Goal: Task Accomplishment & Management: Use online tool/utility

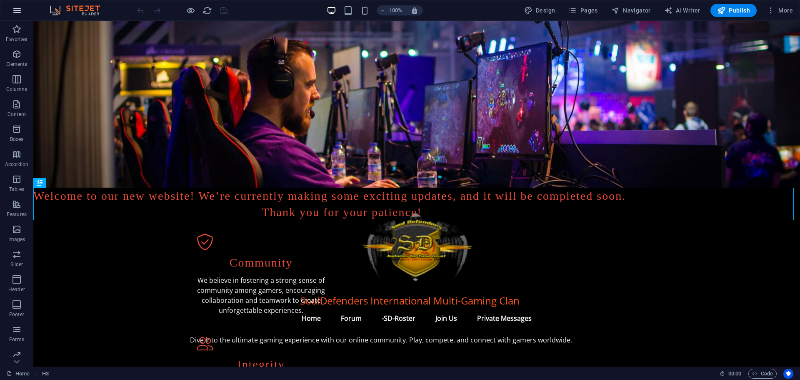
click at [17, 8] on icon "button" at bounding box center [17, 10] width 10 height 10
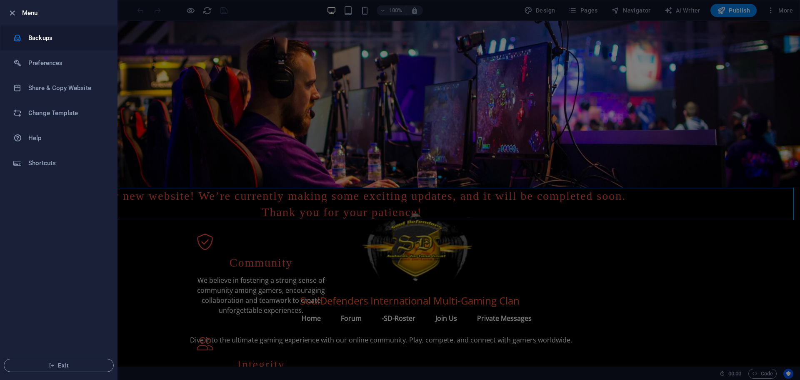
click at [37, 35] on h6 "Backups" at bounding box center [66, 38] width 77 height 10
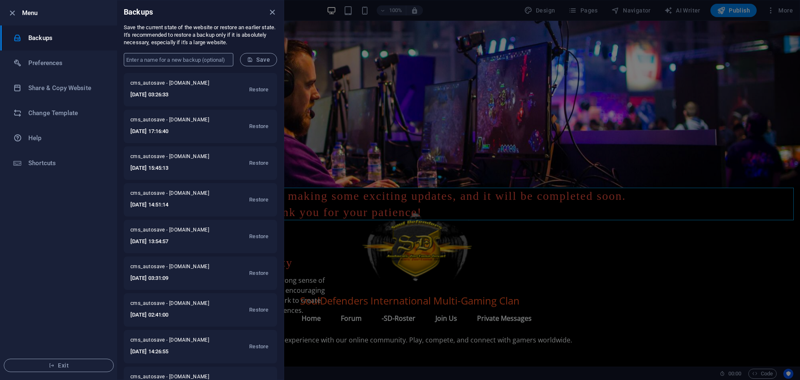
click at [160, 58] on input "text" at bounding box center [179, 59] width 110 height 13
type input "DELTON"
click at [260, 61] on span "Save" at bounding box center [258, 59] width 23 height 7
click at [55, 65] on h6 "Preferences" at bounding box center [66, 63] width 77 height 10
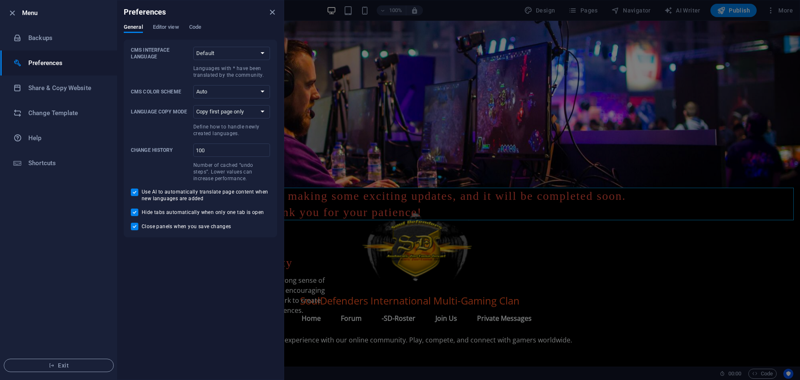
click at [490, 230] on div at bounding box center [400, 190] width 800 height 380
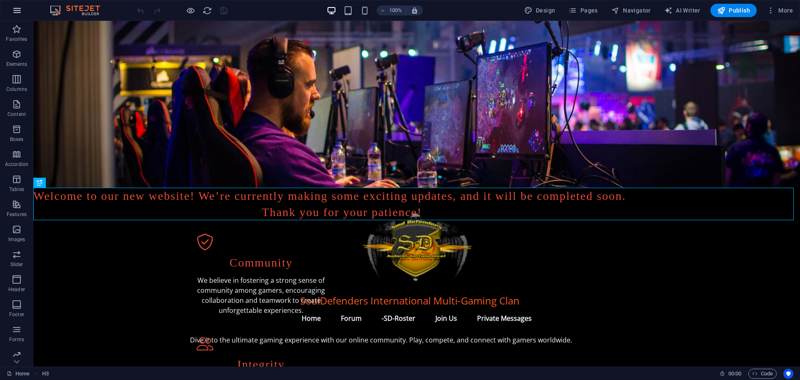
click at [13, 12] on icon "button" at bounding box center [17, 10] width 10 height 10
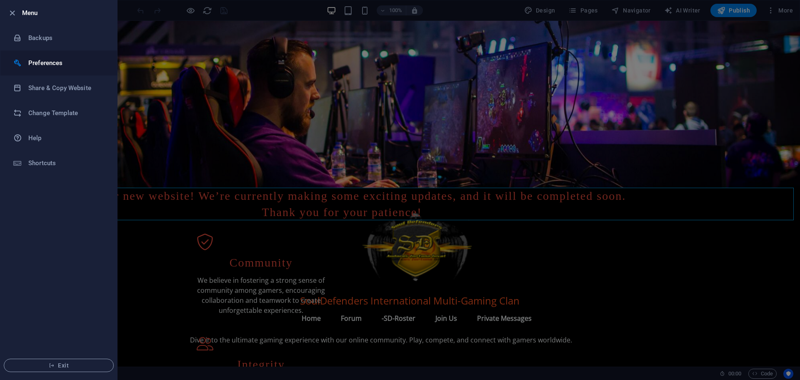
click at [44, 66] on h6 "Preferences" at bounding box center [66, 63] width 77 height 10
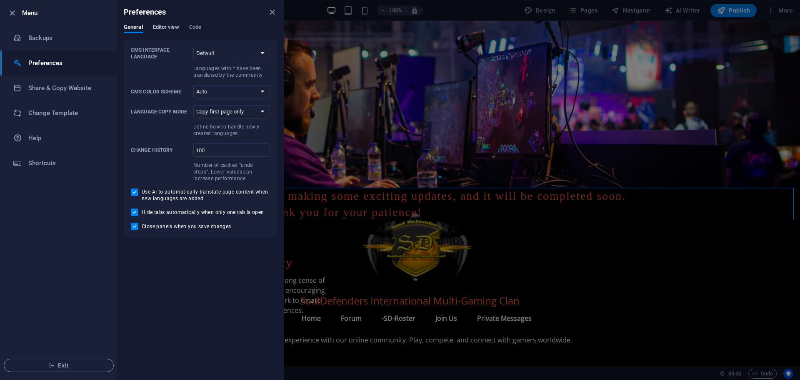
click at [165, 24] on span "Editor view" at bounding box center [166, 28] width 26 height 12
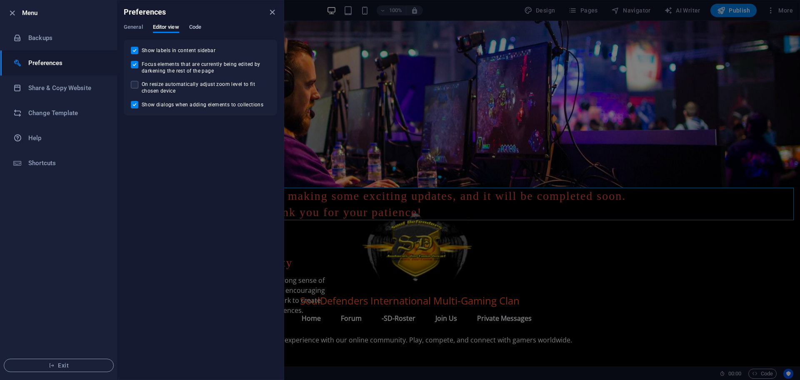
click at [193, 29] on span "Code" at bounding box center [195, 28] width 12 height 12
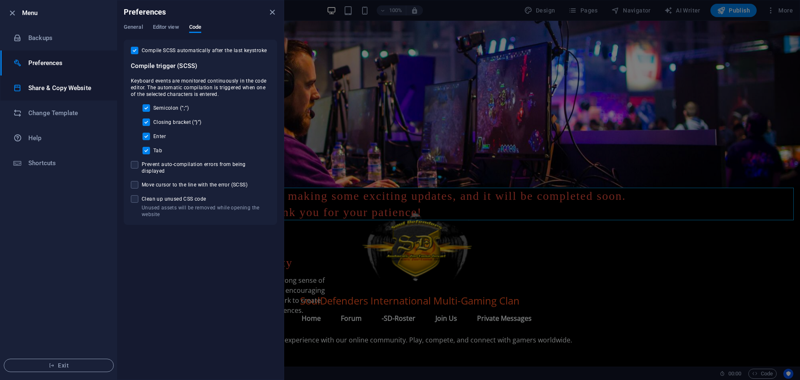
click at [66, 87] on h6 "Share & Copy Website" at bounding box center [66, 88] width 77 height 10
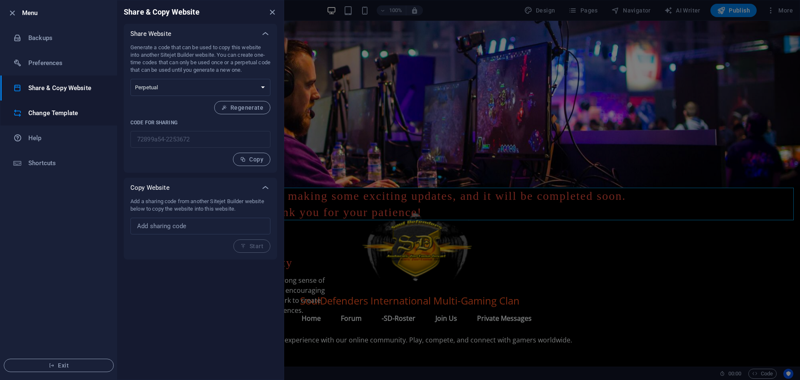
click at [63, 112] on h6 "Change Template" at bounding box center [66, 113] width 77 height 10
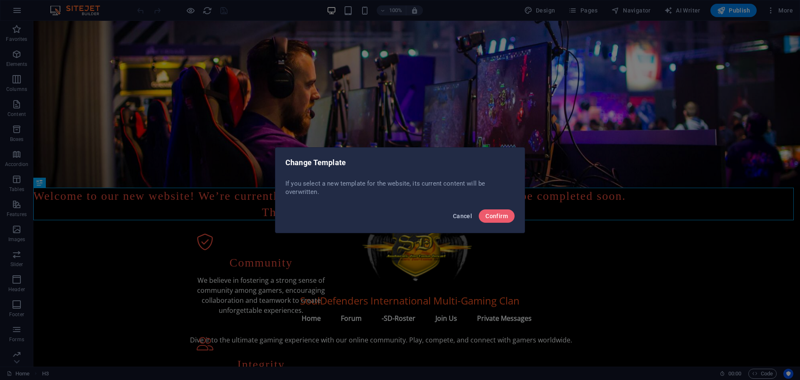
drag, startPoint x: 461, startPoint y: 214, endPoint x: 425, endPoint y: 193, distance: 42.2
click at [461, 214] on span "Cancel" at bounding box center [462, 215] width 19 height 7
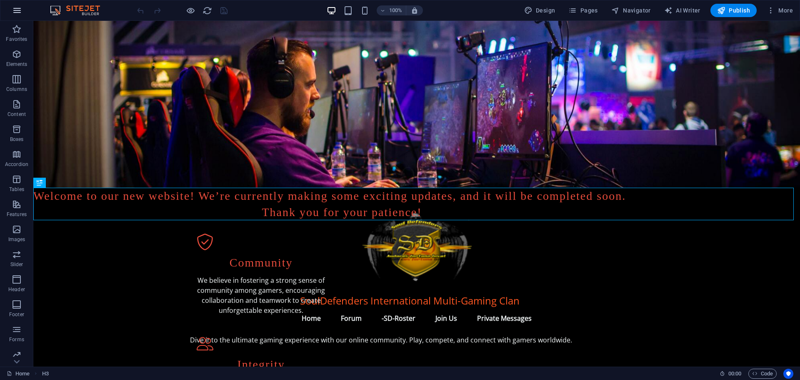
click at [21, 11] on icon "button" at bounding box center [17, 10] width 10 height 10
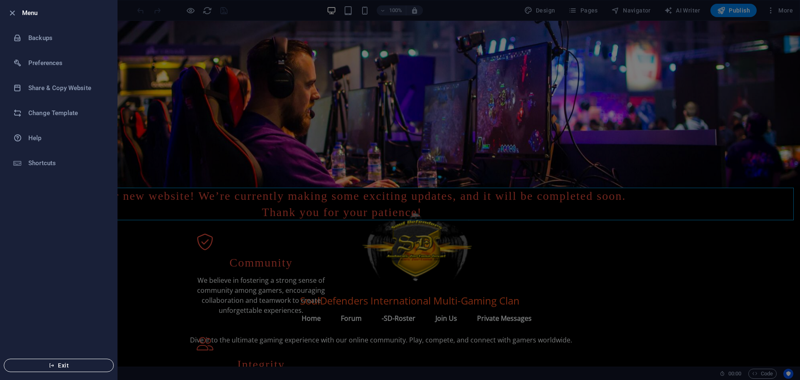
click at [61, 362] on span "Exit" at bounding box center [59, 365] width 96 height 7
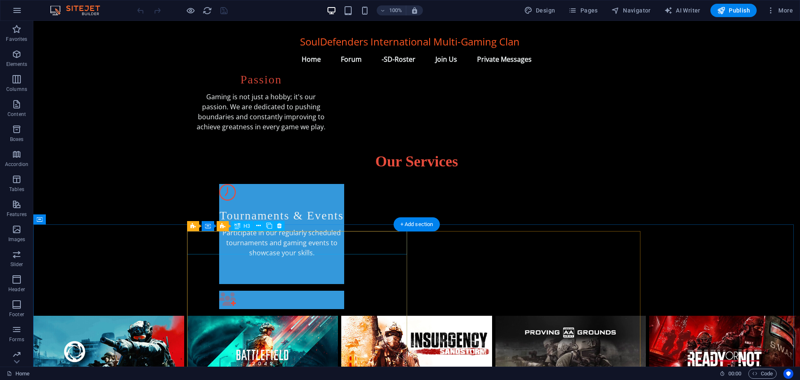
scroll to position [382, 0]
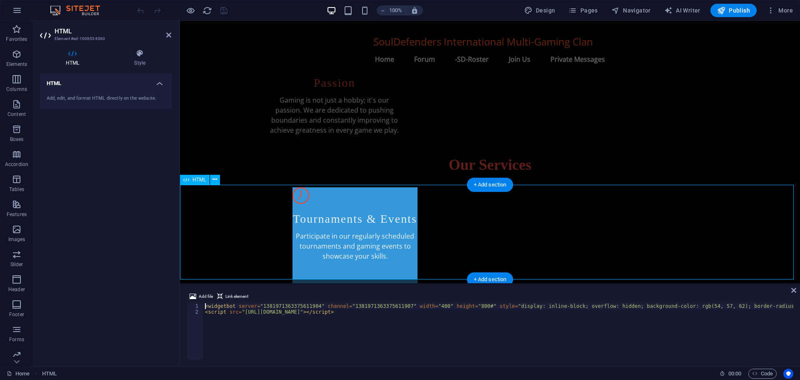
scroll to position [399, 0]
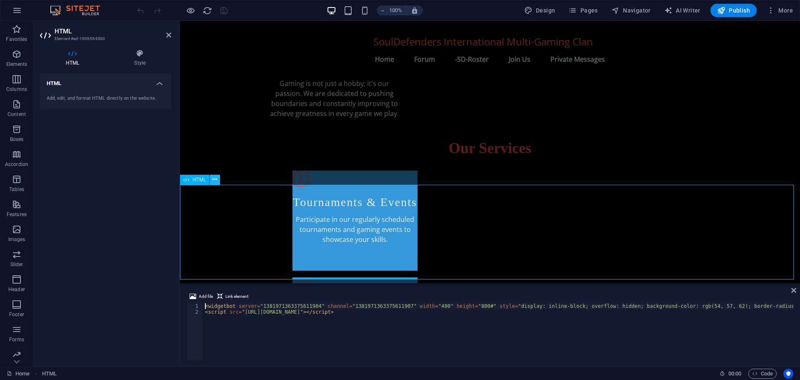
click at [212, 179] on button at bounding box center [215, 180] width 10 height 10
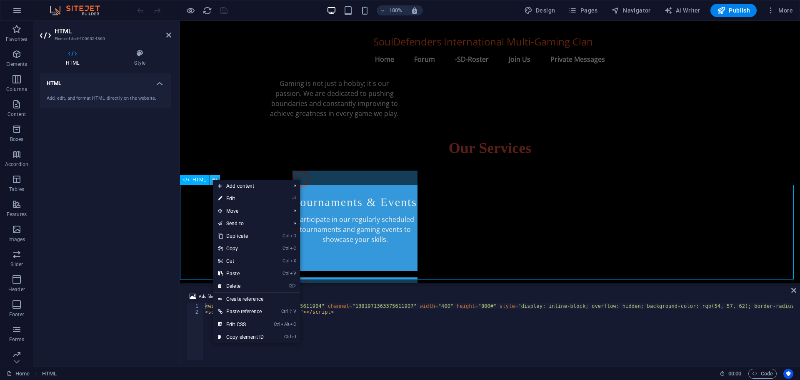
click at [212, 179] on button at bounding box center [215, 180] width 10 height 10
click at [232, 199] on link "⏎ Edit" at bounding box center [241, 198] width 56 height 12
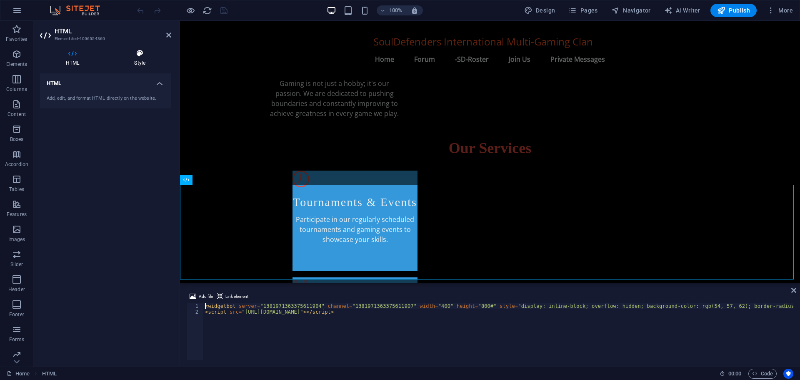
click at [139, 55] on icon at bounding box center [139, 53] width 63 height 8
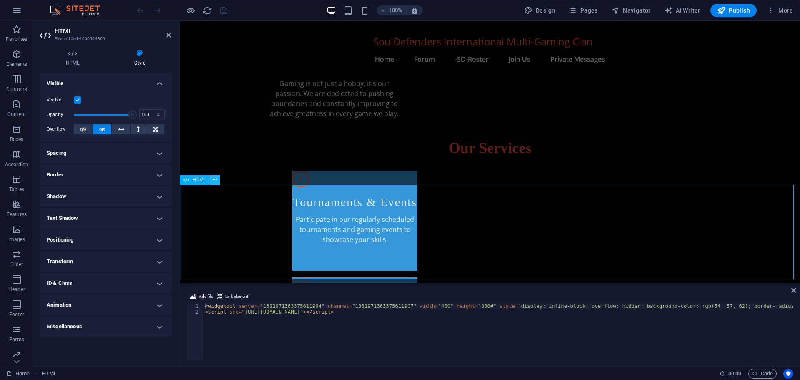
click at [215, 179] on icon at bounding box center [214, 179] width 5 height 9
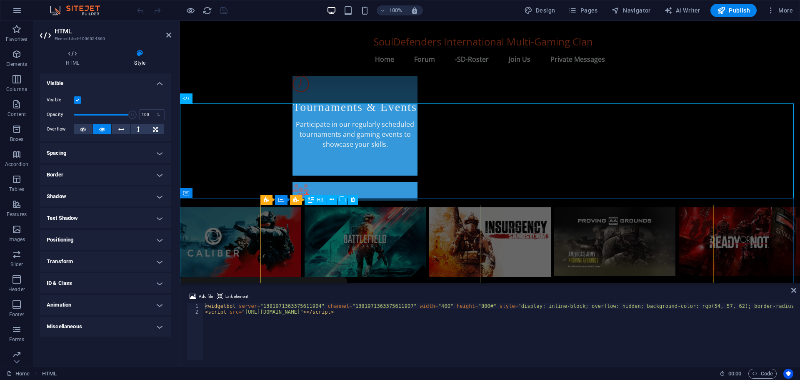
scroll to position [524, 0]
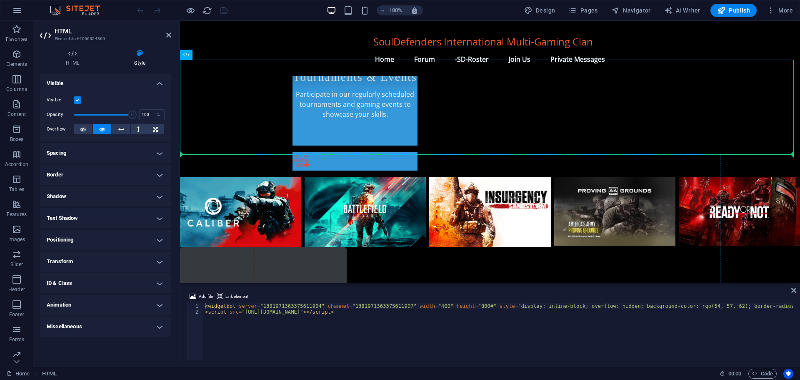
drag, startPoint x: 370, startPoint y: 77, endPoint x: 554, endPoint y: 205, distance: 224.8
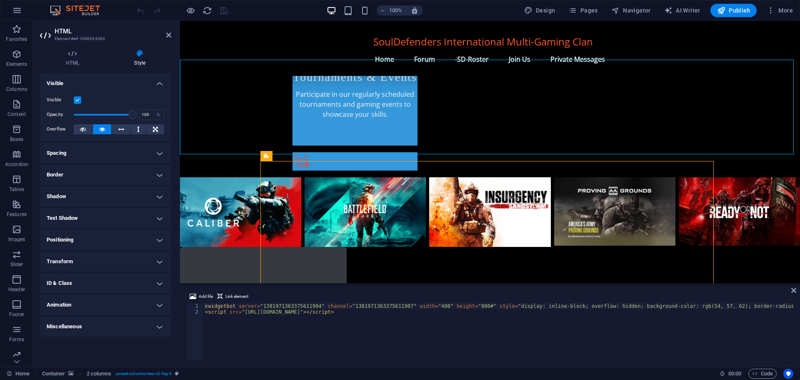
scroll to position [507, 0]
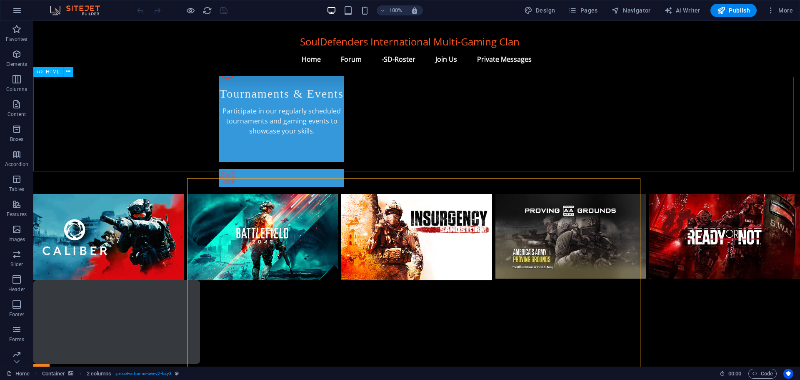
click at [48, 72] on span "HTML" at bounding box center [53, 71] width 14 height 5
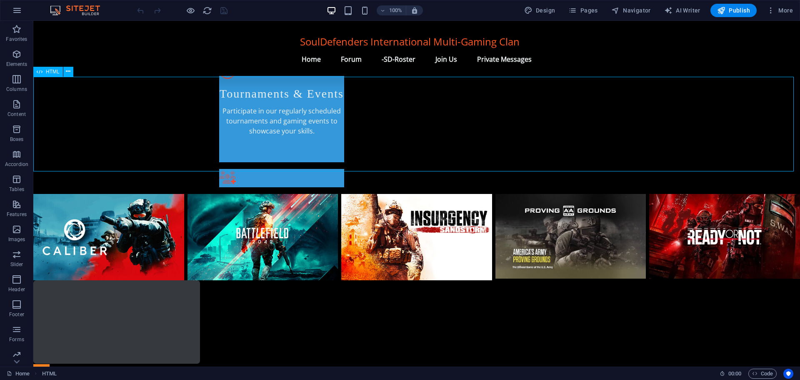
click at [48, 72] on span "HTML" at bounding box center [53, 71] width 14 height 5
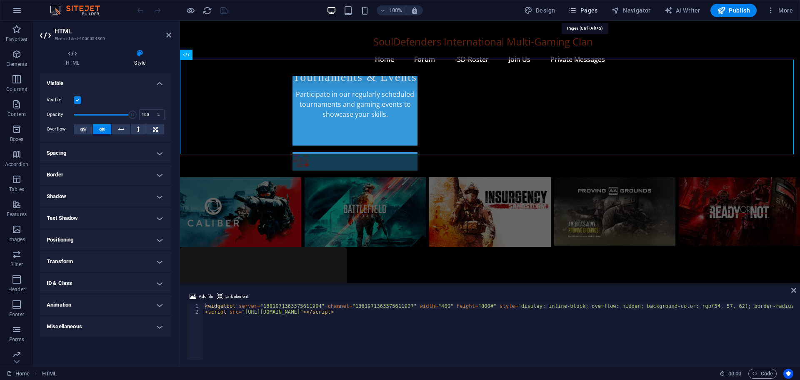
click at [586, 9] on span "Pages" at bounding box center [582, 10] width 29 height 8
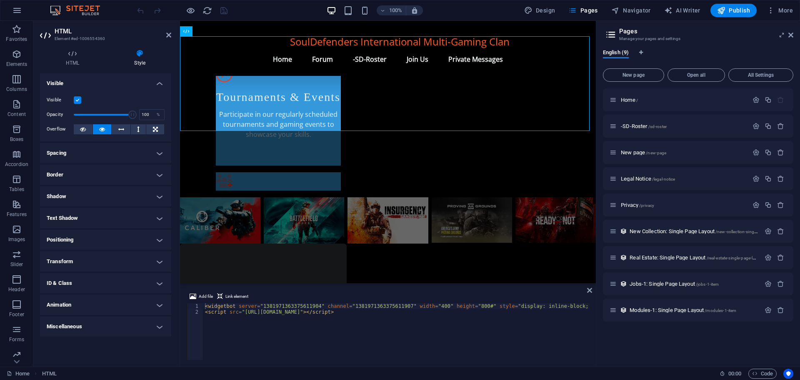
click at [768, 76] on span "All Settings" at bounding box center [760, 74] width 57 height 5
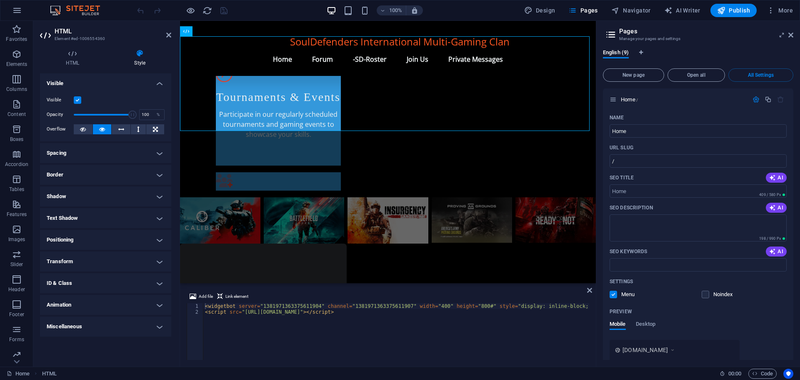
scroll to position [0, 0]
click at [195, 33] on span "HTML" at bounding box center [199, 31] width 14 height 5
click at [792, 32] on icon at bounding box center [790, 35] width 5 height 7
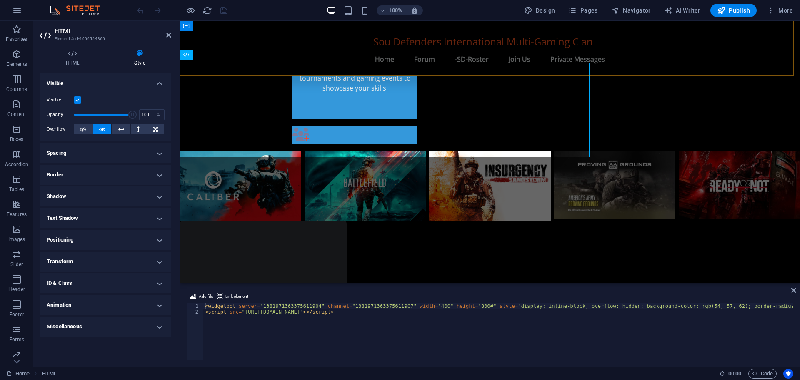
scroll to position [524, 0]
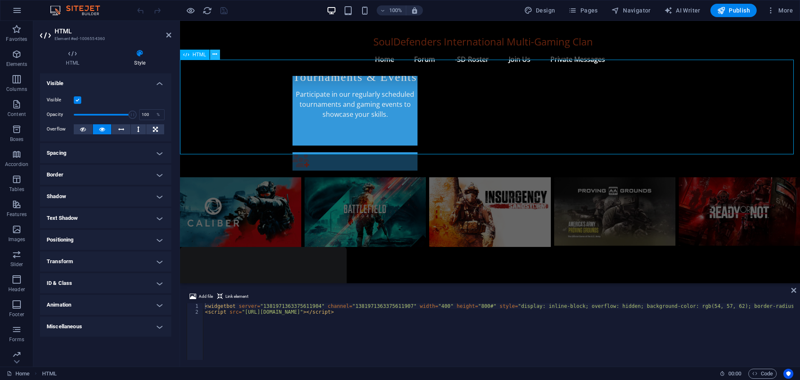
click at [214, 54] on icon at bounding box center [214, 54] width 5 height 9
type textarea "<script src="[URL][DOMAIN_NAME]"></script>"
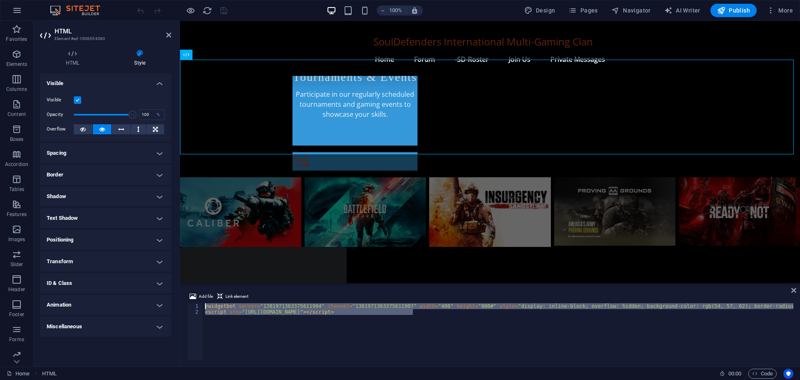
drag, startPoint x: 415, startPoint y: 312, endPoint x: 203, endPoint y: 306, distance: 211.7
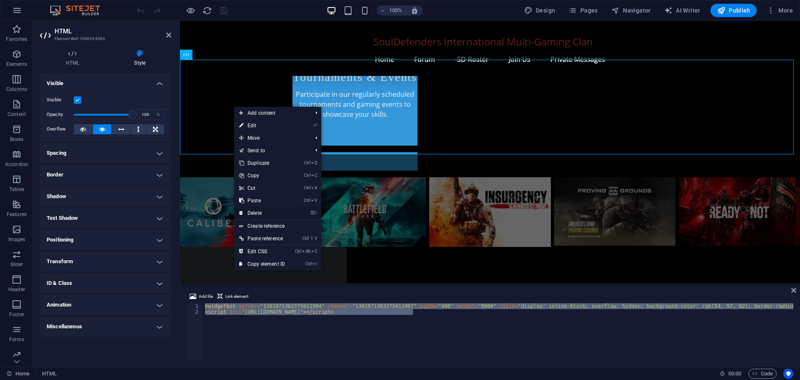
click at [260, 211] on link "⌦ Delete" at bounding box center [262, 213] width 56 height 12
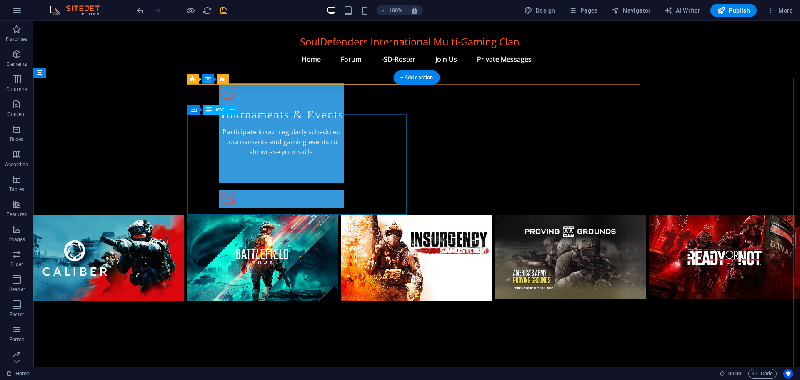
scroll to position [507, 0]
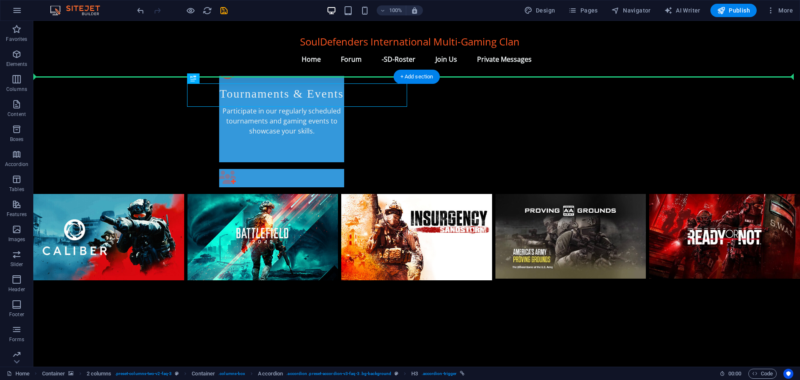
drag, startPoint x: 349, startPoint y: 95, endPoint x: 116, endPoint y: 108, distance: 233.3
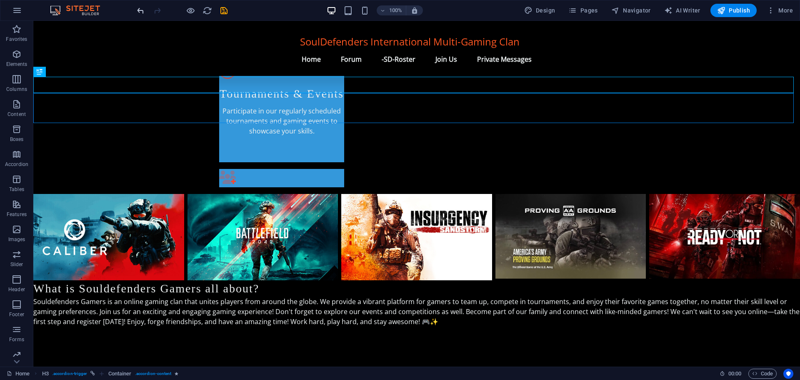
click at [142, 7] on icon "undo" at bounding box center [141, 11] width 10 height 10
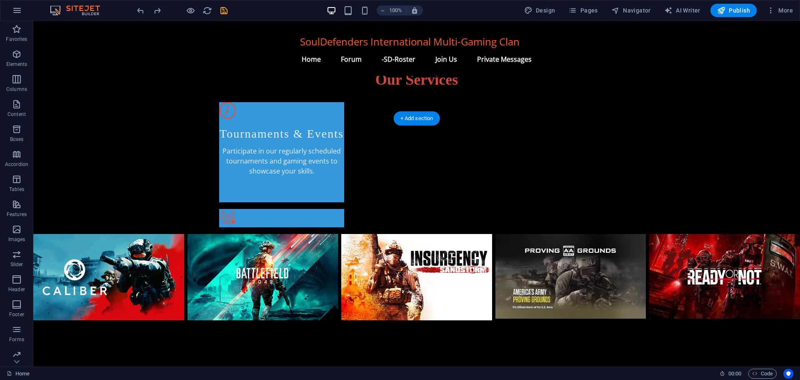
scroll to position [466, 0]
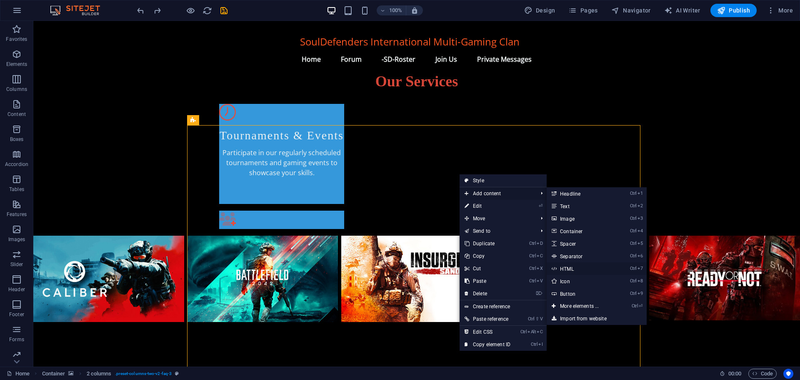
click at [567, 265] on link "Ctrl 7 HTML" at bounding box center [581, 268] width 69 height 12
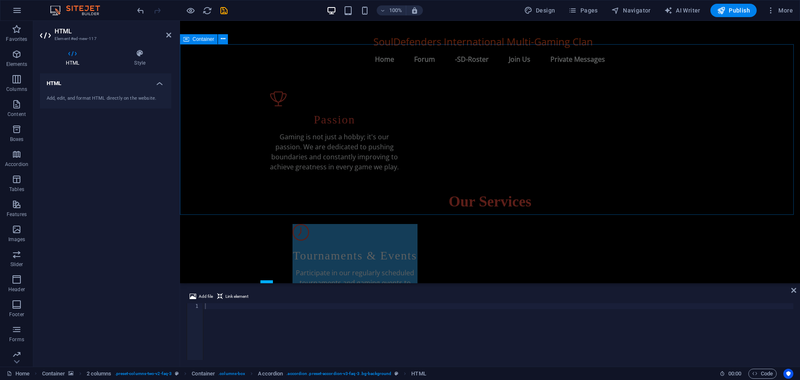
scroll to position [357, 0]
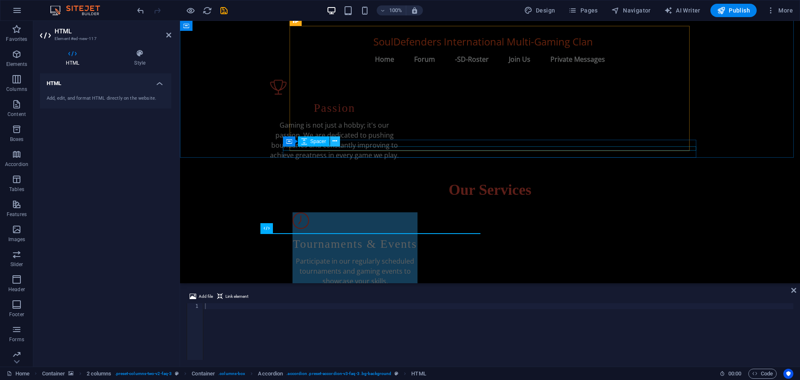
click at [335, 140] on icon at bounding box center [334, 141] width 5 height 9
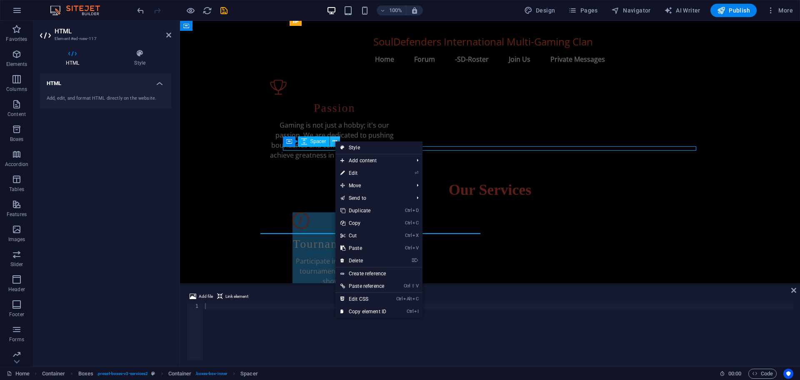
scroll to position [341, 0]
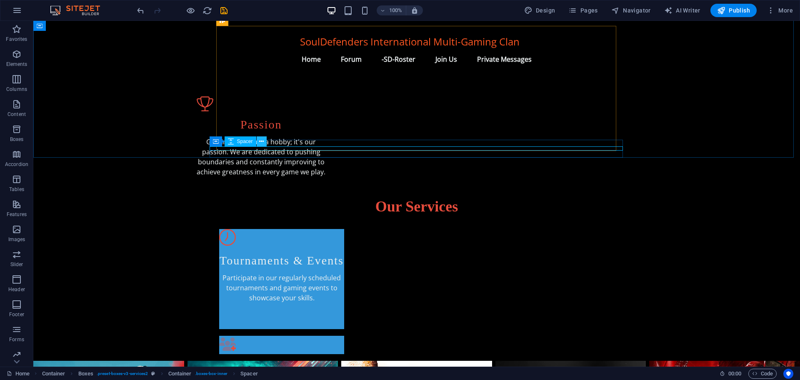
click at [262, 139] on icon at bounding box center [261, 141] width 5 height 9
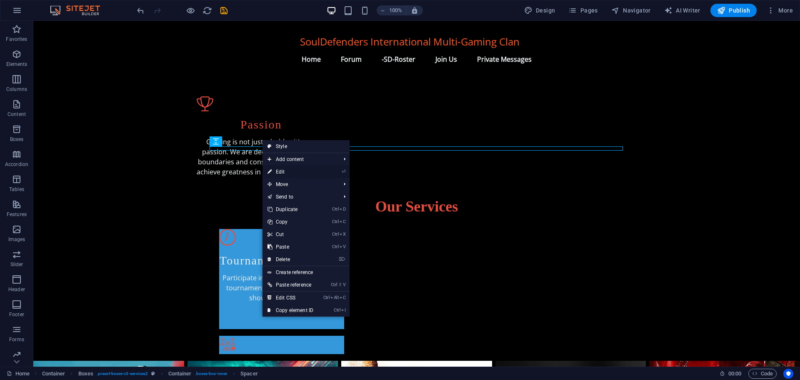
click at [286, 170] on link "⏎ Edit" at bounding box center [290, 171] width 56 height 12
select select "px"
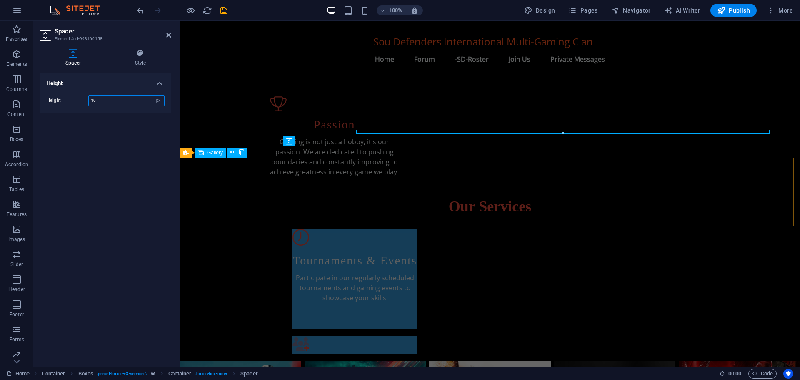
scroll to position [357, 0]
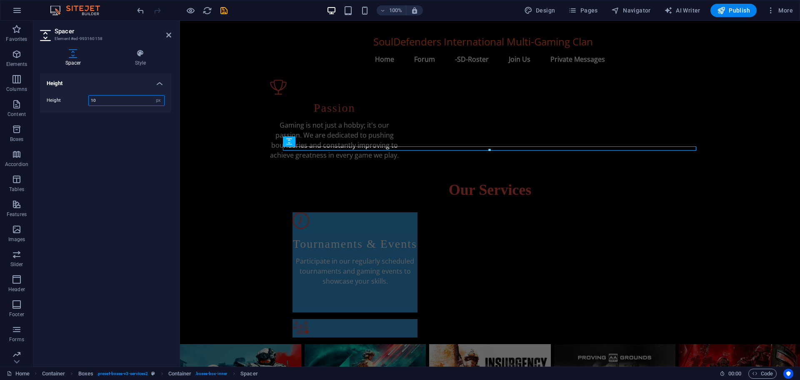
type input "0"
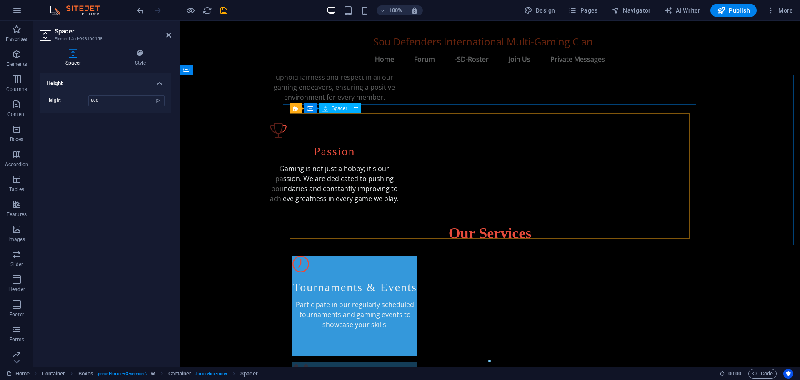
scroll to position [316, 0]
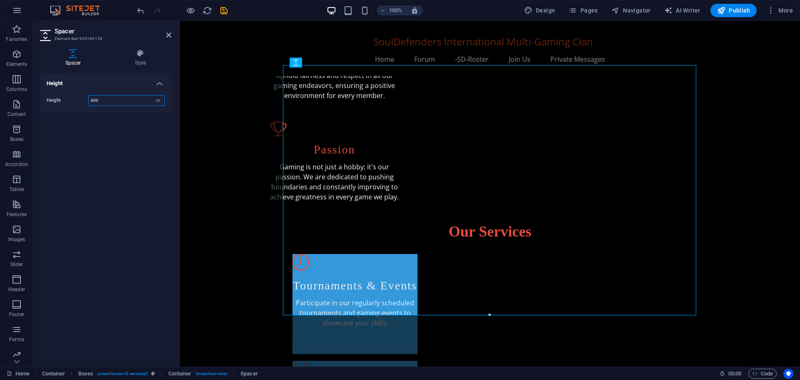
click at [107, 99] on input "600" at bounding box center [126, 100] width 75 height 10
type input "6"
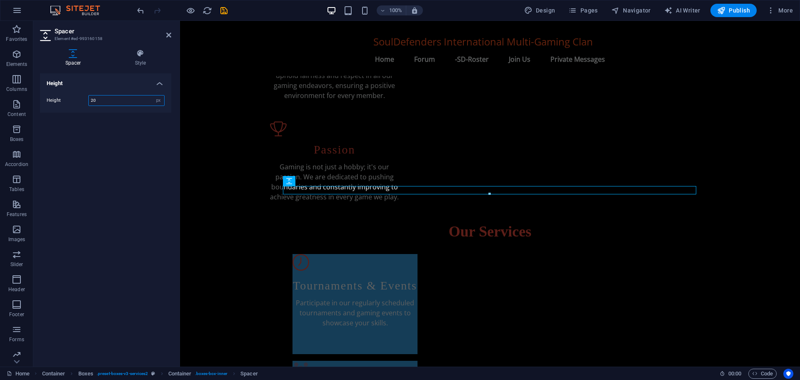
click at [120, 97] on input "20" at bounding box center [126, 100] width 75 height 10
type input "2"
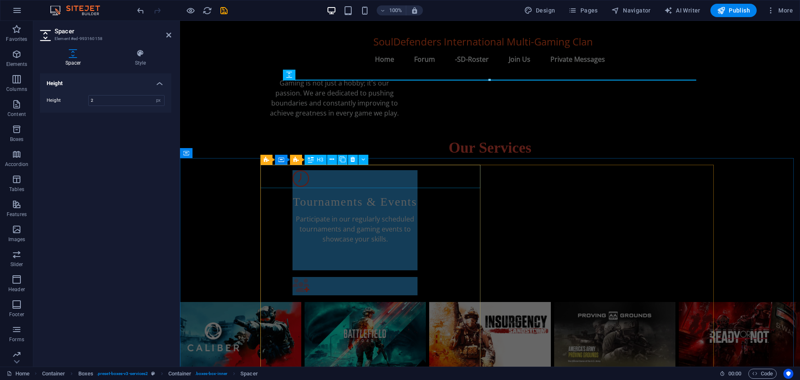
scroll to position [399, 0]
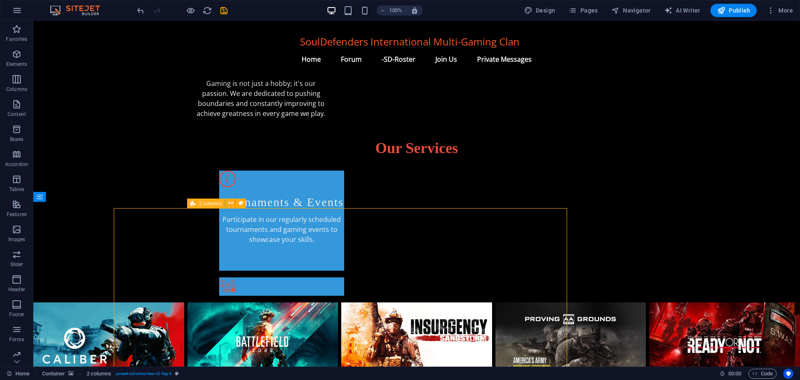
scroll to position [382, 0]
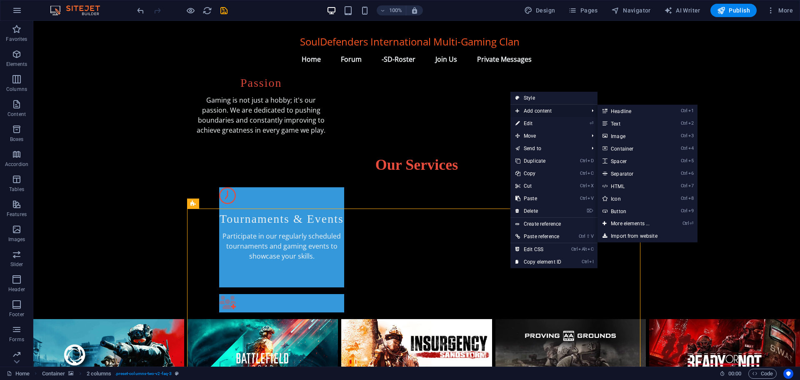
click at [543, 111] on span "Add content" at bounding box center [547, 111] width 75 height 12
click at [544, 112] on span "Add content" at bounding box center [547, 111] width 75 height 12
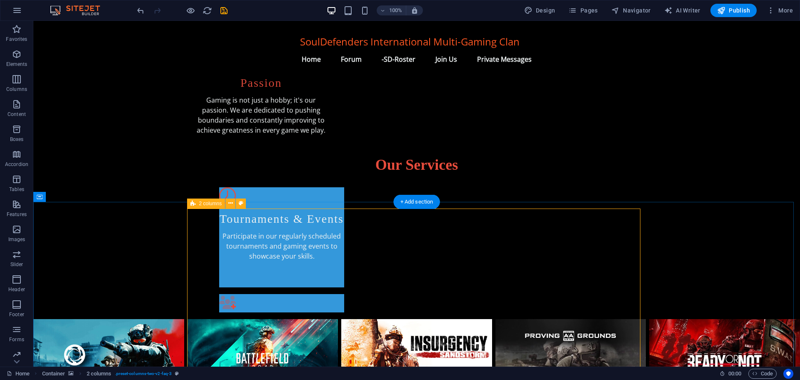
click at [15, 132] on icon "button" at bounding box center [17, 129] width 10 height 10
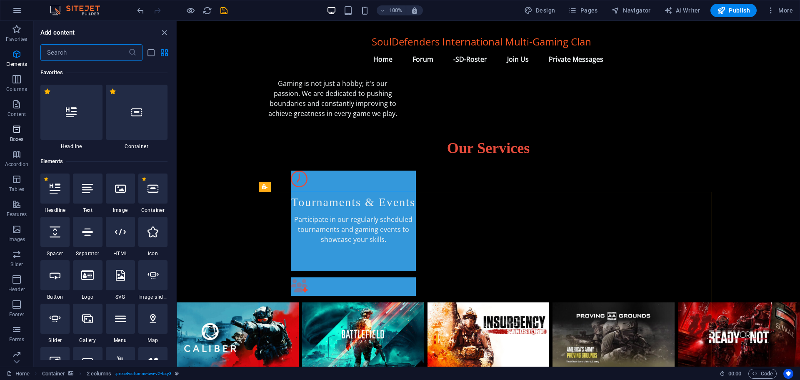
scroll to position [2298, 0]
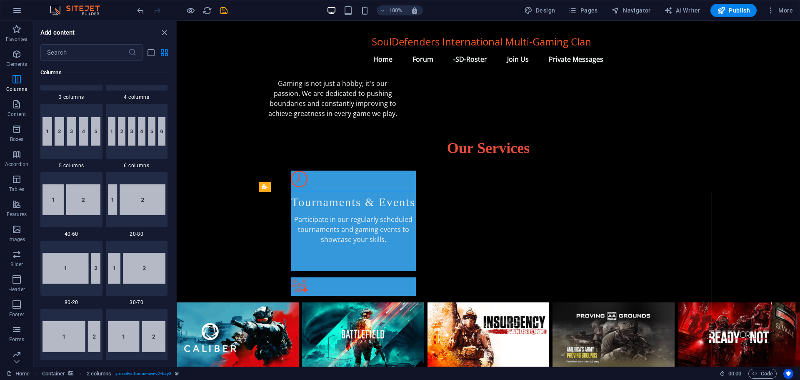
scroll to position [507, 0]
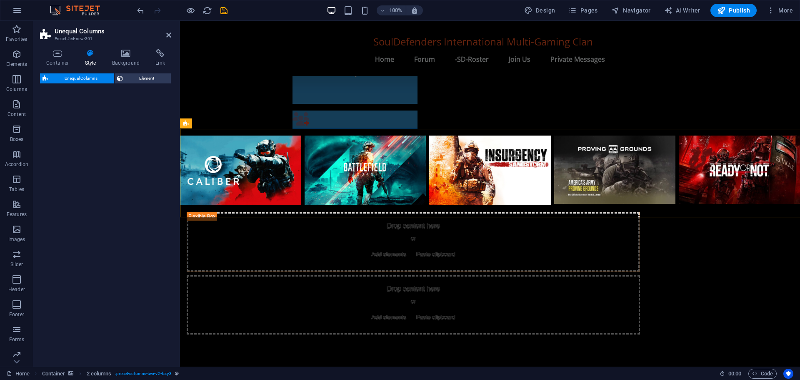
select select "%"
select select "rem"
select select "preset-unequal-columns-v2-2-20-80"
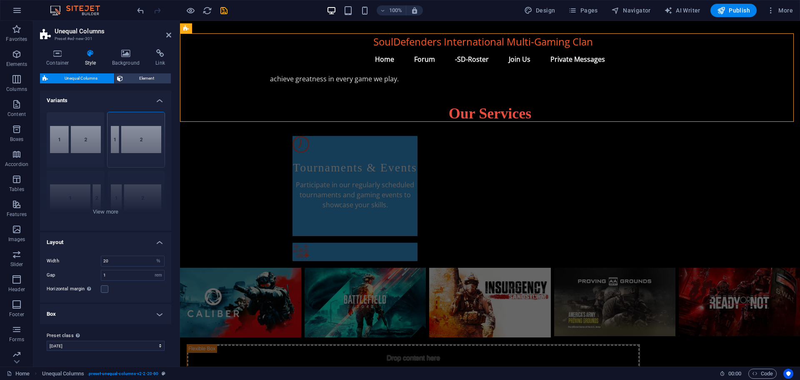
scroll to position [399, 0]
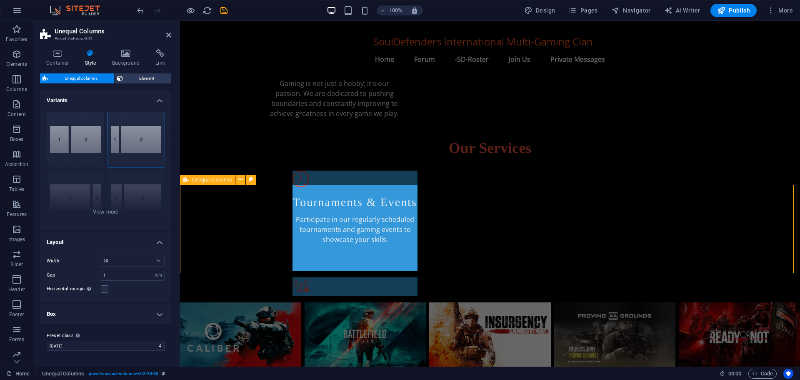
click at [215, 180] on span "Unequal Columns" at bounding box center [212, 179] width 40 height 5
click at [239, 181] on icon at bounding box center [240, 179] width 5 height 9
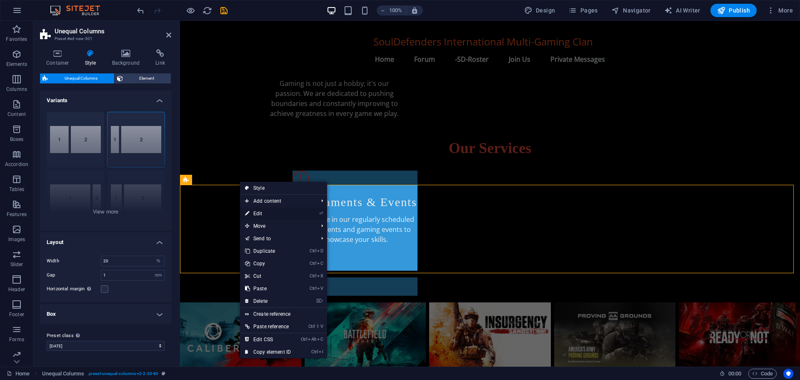
click at [262, 212] on link "⏎ Edit" at bounding box center [268, 213] width 56 height 12
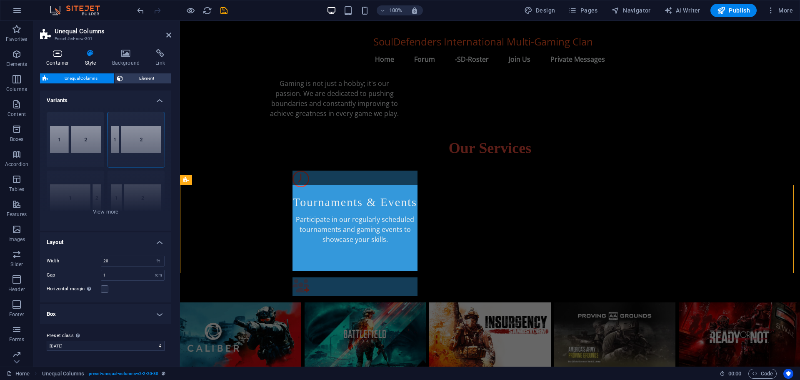
click at [60, 59] on h4 "Container" at bounding box center [59, 57] width 39 height 17
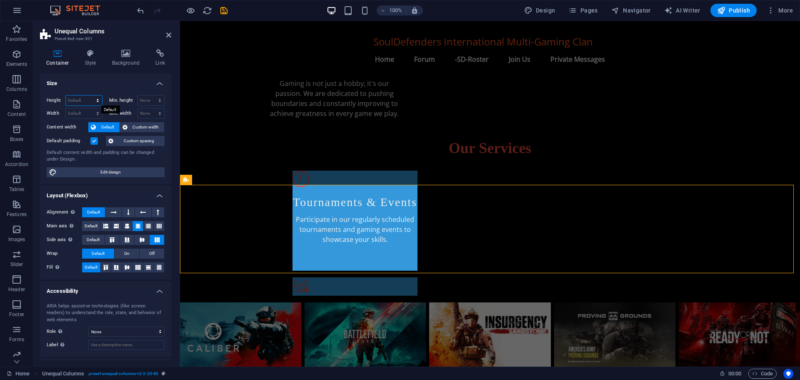
click at [95, 99] on select "Default px rem % vh vw" at bounding box center [84, 100] width 36 height 10
select select "px"
click at [89, 95] on select "Default px rem % vh vw" at bounding box center [84, 100] width 36 height 10
click at [80, 99] on input "228" at bounding box center [84, 100] width 36 height 10
type input "2"
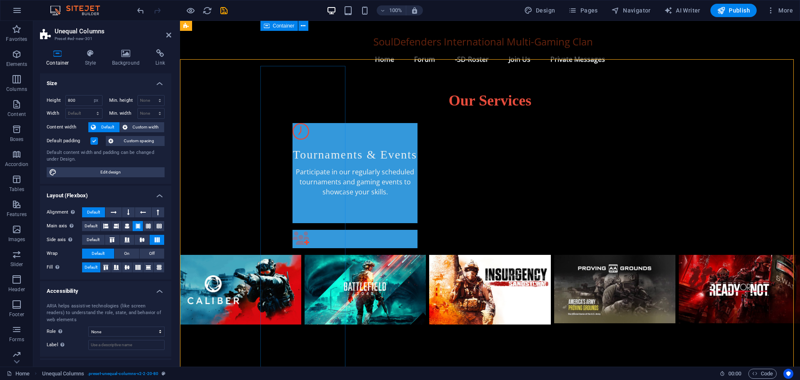
scroll to position [441, 0]
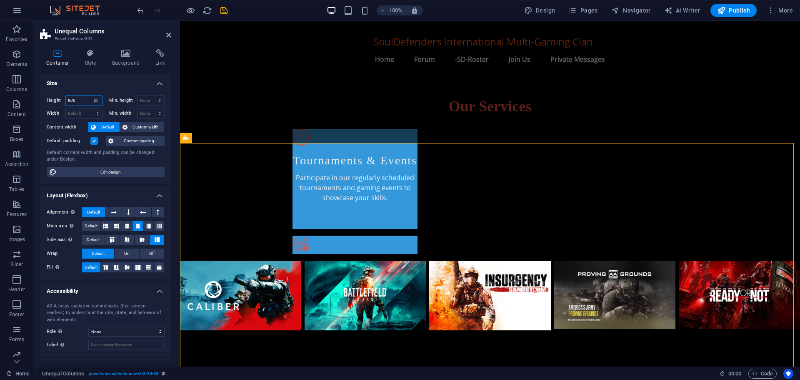
click at [70, 98] on input "800" at bounding box center [84, 100] width 36 height 10
type input "600"
click at [397, 143] on icon at bounding box center [395, 144] width 5 height 9
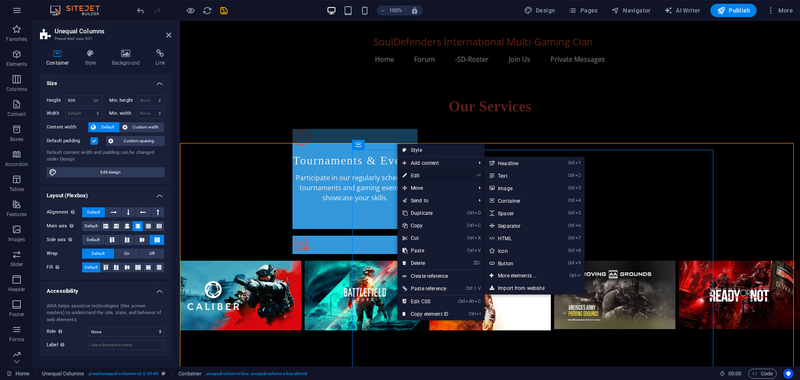
click at [410, 174] on link "⏎ Edit" at bounding box center [425, 175] width 56 height 12
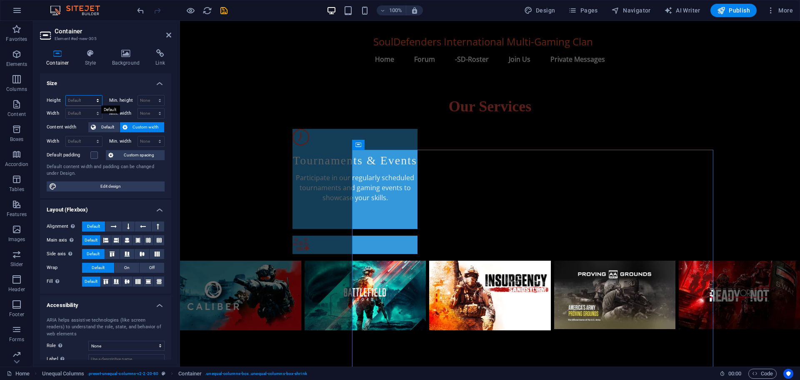
click at [85, 95] on select "Default px rem % vh vw" at bounding box center [84, 100] width 36 height 10
select select "px"
click at [89, 95] on select "Default px rem % vh vw" at bounding box center [84, 100] width 36 height 10
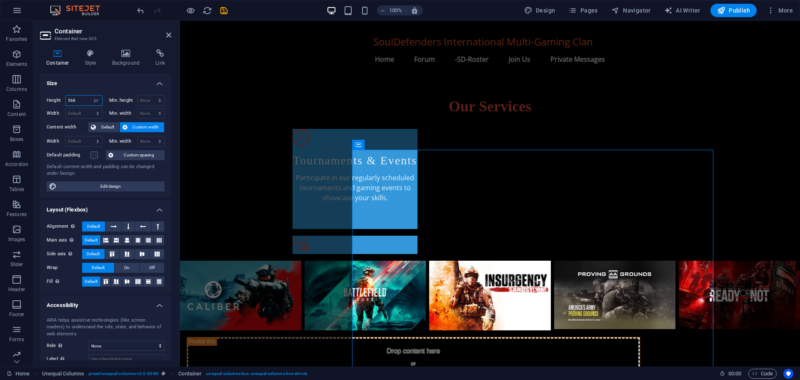
click at [79, 100] on input "568" at bounding box center [84, 100] width 36 height 10
type input "5"
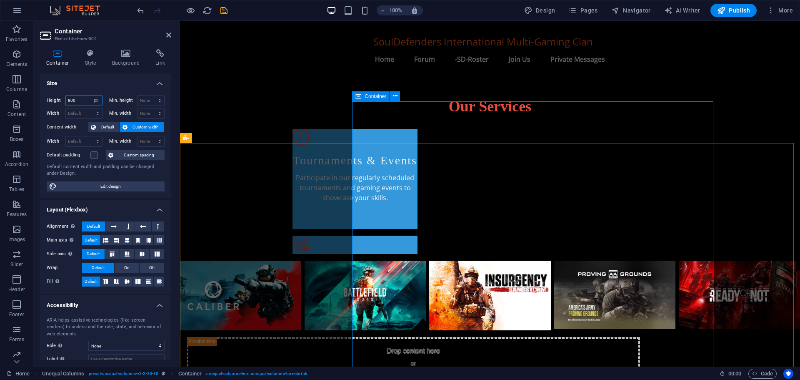
type input "800"
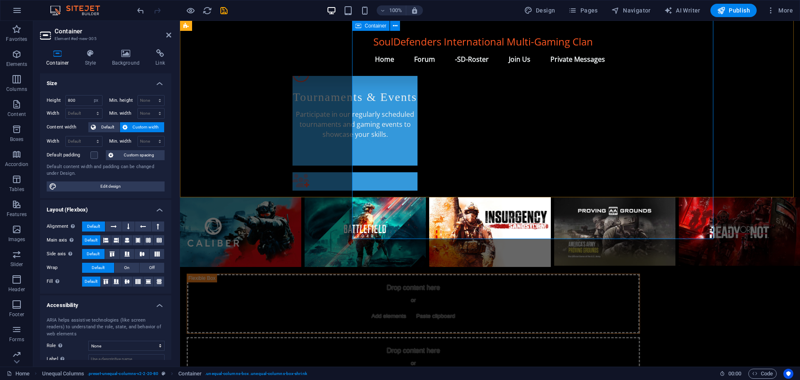
scroll to position [482, 0]
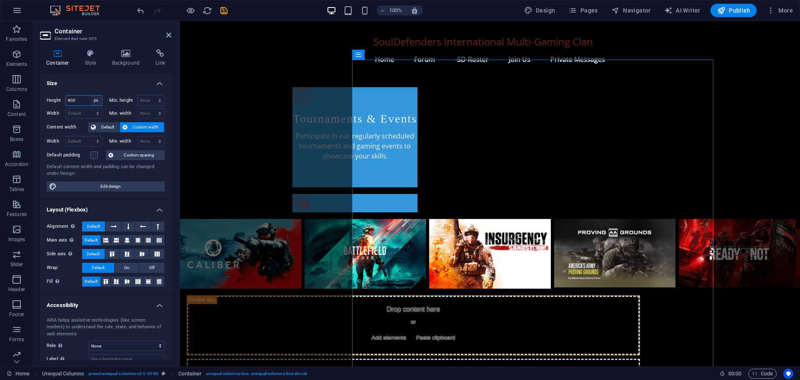
click at [94, 99] on select "Default px rem % vh vw" at bounding box center [96, 100] width 12 height 10
select select "default"
click at [90, 95] on select "Default px rem % vh vw" at bounding box center [96, 100] width 12 height 10
select select "DISABLED_OPTION_VALUE"
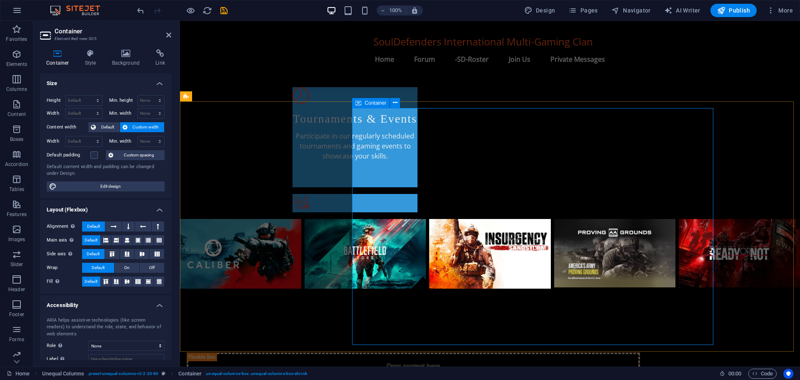
click at [303, 101] on icon at bounding box center [303, 102] width 5 height 9
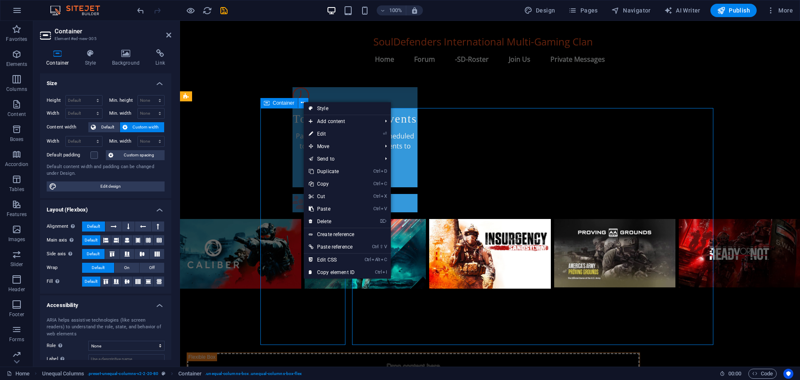
scroll to position [466, 0]
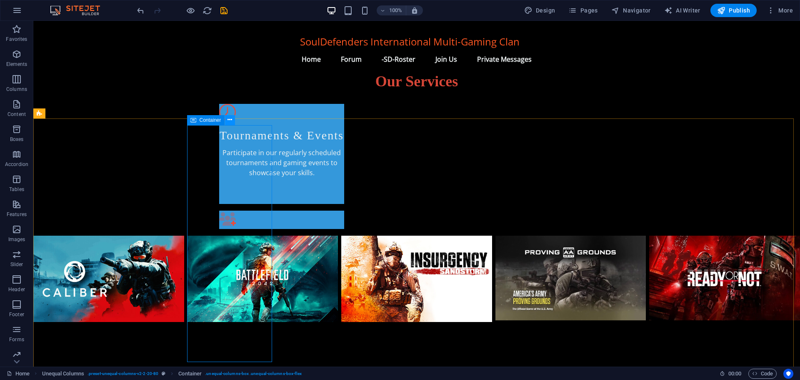
click at [229, 120] on icon at bounding box center [229, 119] width 5 height 9
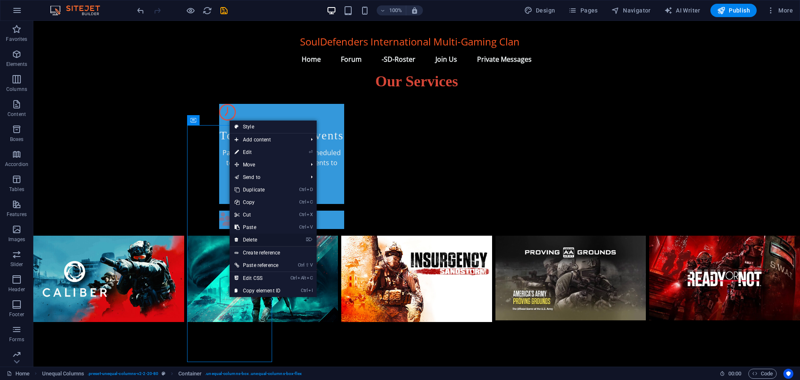
click at [256, 241] on link "⌦ Delete" at bounding box center [258, 239] width 56 height 12
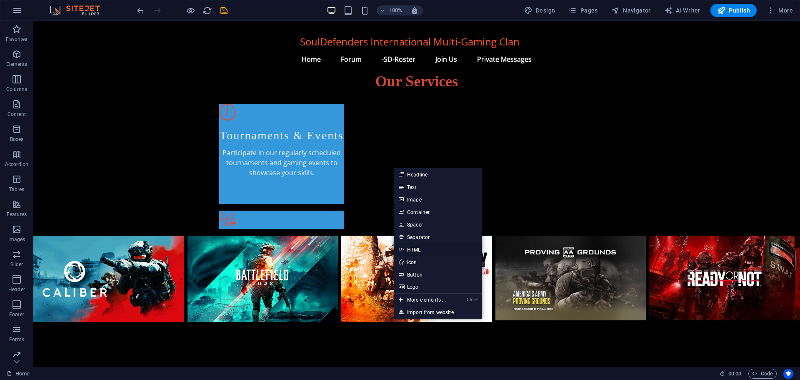
click at [413, 248] on link "HTML" at bounding box center [438, 249] width 88 height 12
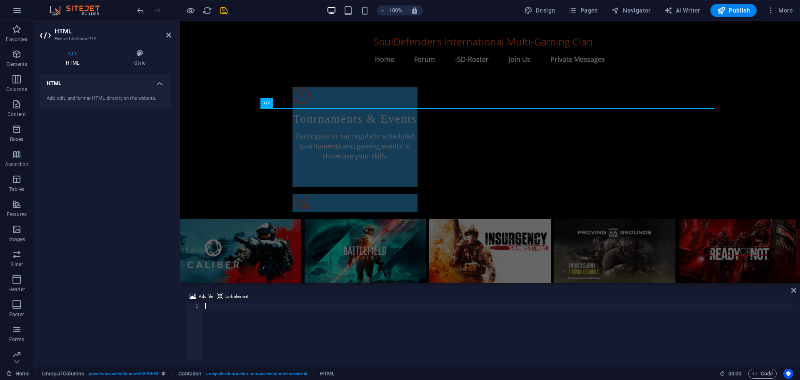
type textarea "<script src="[URL][DOMAIN_NAME]"></script>"
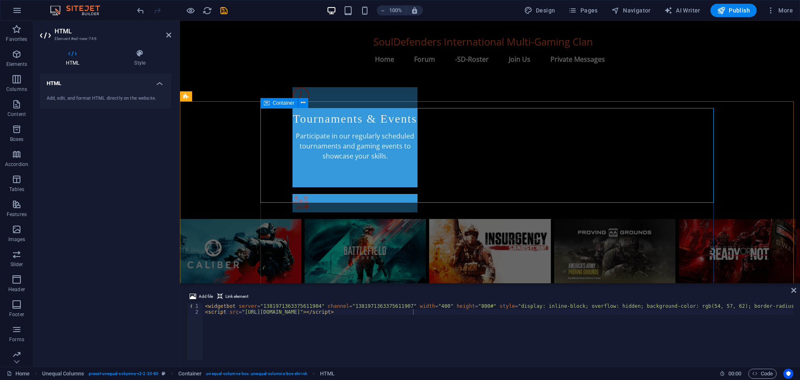
click at [266, 104] on icon at bounding box center [267, 103] width 6 height 10
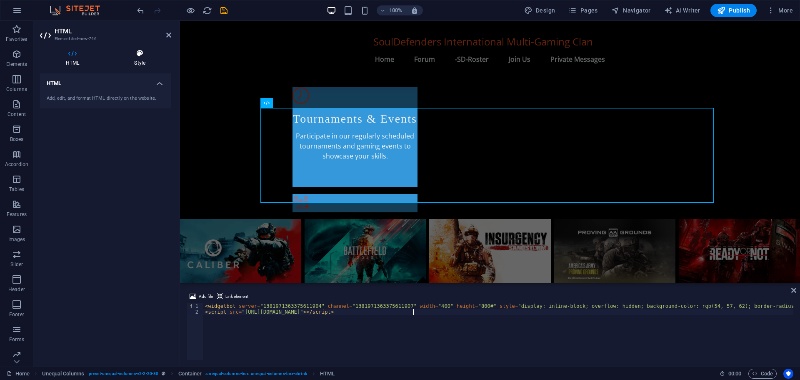
click at [142, 53] on icon at bounding box center [139, 53] width 63 height 8
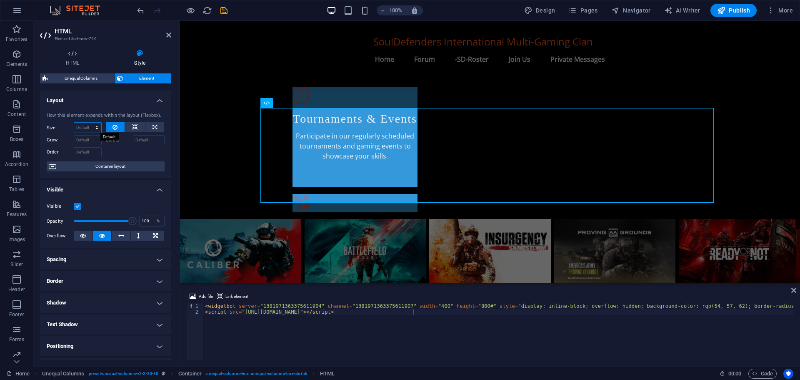
click at [92, 125] on select "Default auto px % 1/1 1/2 1/3 1/4 1/5 1/6 1/7 1/8 1/9 1/10" at bounding box center [87, 127] width 27 height 10
select select "px"
click at [88, 122] on select "Default auto px % 1/1 1/2 1/3 1/4 1/5 1/6 1/7 1/8 1/9 1/10" at bounding box center [87, 127] width 27 height 10
type input "0"
click at [81, 125] on input "0" at bounding box center [87, 127] width 27 height 10
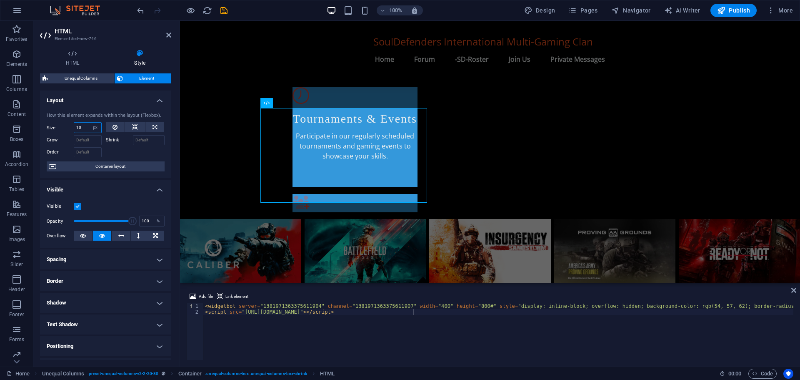
type input "1"
click at [94, 127] on select "Default auto px % 1/1 1/2 1/3 1/4 1/5 1/6 1/7 1/8 1/9 1/10" at bounding box center [96, 127] width 12 height 10
click at [90, 122] on select "Default auto px % 1/1 1/2 1/3 1/4 1/5 1/6 1/7 1/8 1/9 1/10" at bounding box center [96, 127] width 12 height 10
select select "DISABLED_OPTION_VALUE"
click at [153, 125] on icon at bounding box center [154, 127] width 5 height 10
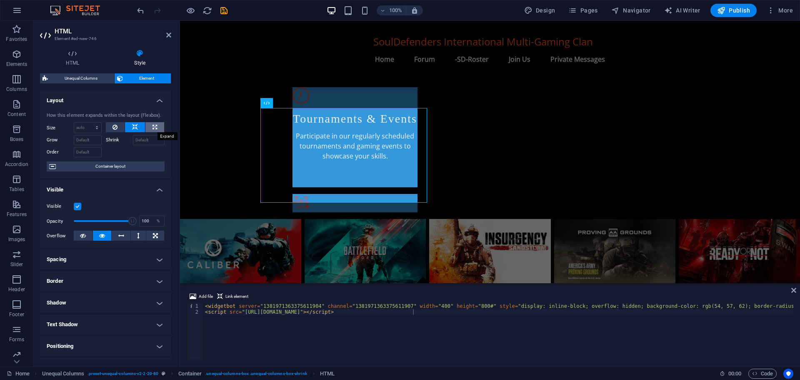
type input "100"
select select "%"
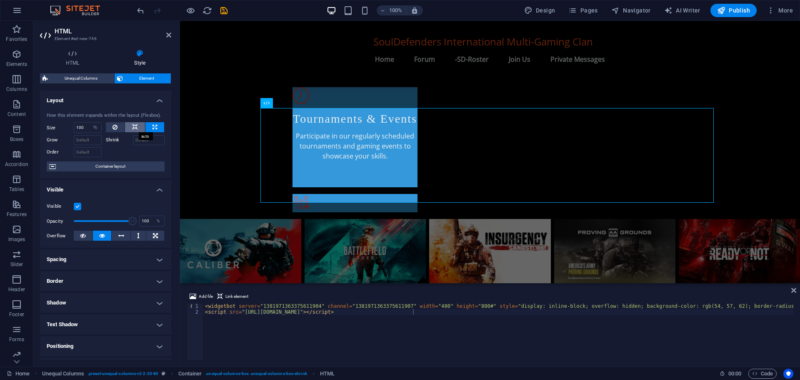
click at [130, 125] on button at bounding box center [135, 127] width 20 height 10
select select "DISABLED_OPTION_VALUE"
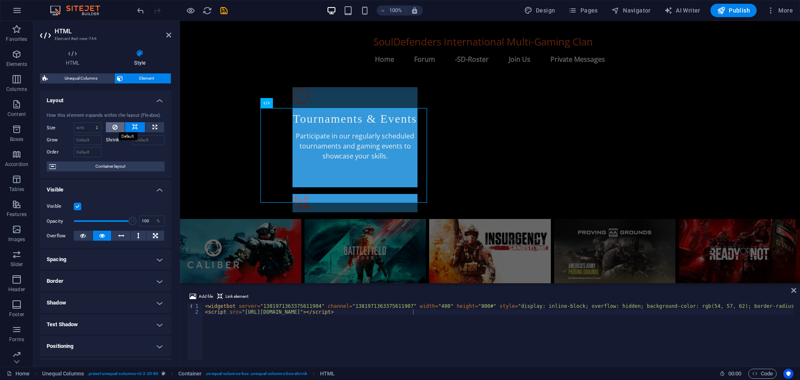
click at [114, 125] on icon at bounding box center [114, 127] width 5 height 10
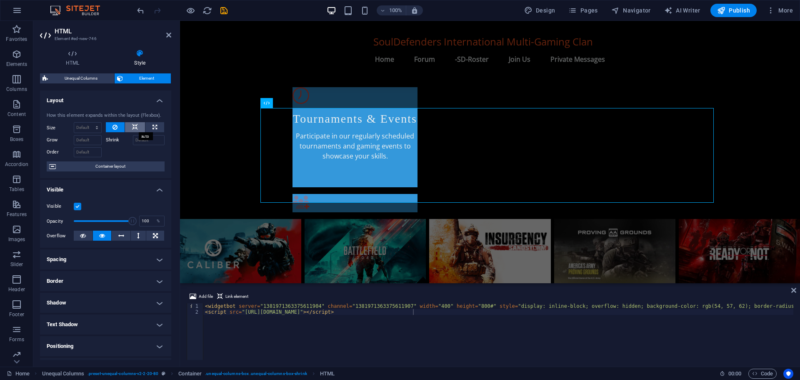
click at [132, 125] on icon at bounding box center [135, 127] width 6 height 10
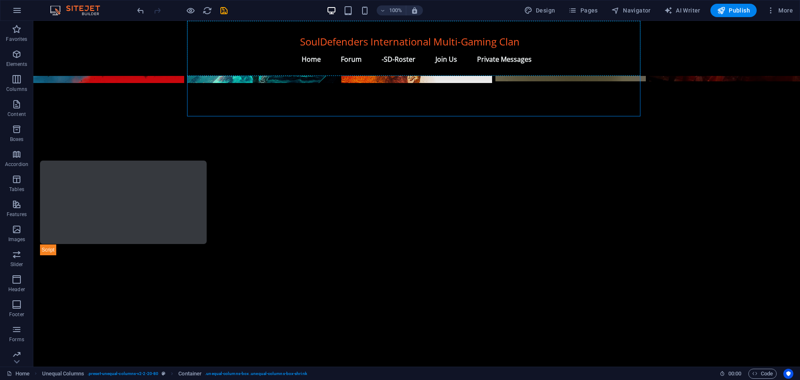
scroll to position [696, 0]
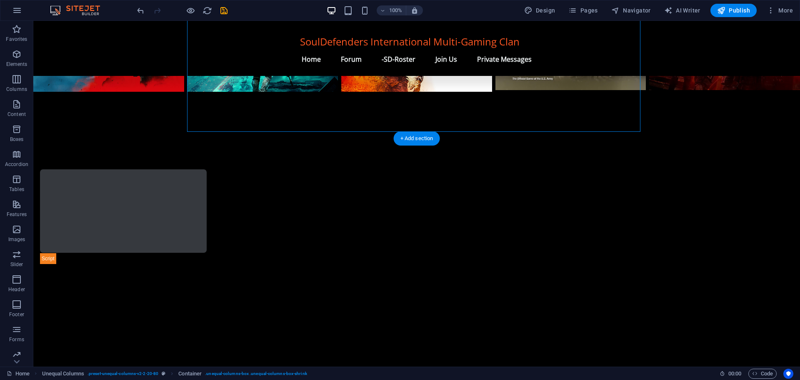
drag, startPoint x: 165, startPoint y: 203, endPoint x: 262, endPoint y: 107, distance: 136.4
click at [262, 169] on div at bounding box center [266, 216] width 453 height 95
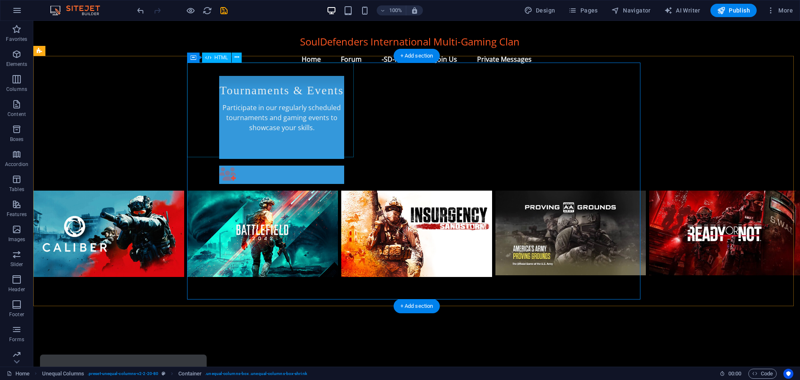
scroll to position [487, 0]
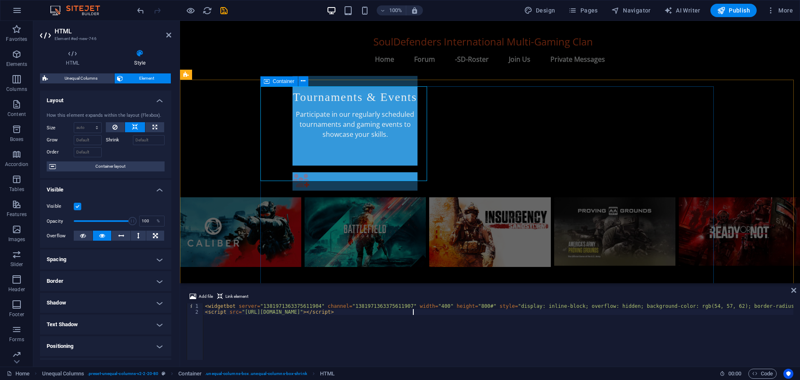
click at [271, 82] on div "Container" at bounding box center [278, 81] width 37 height 10
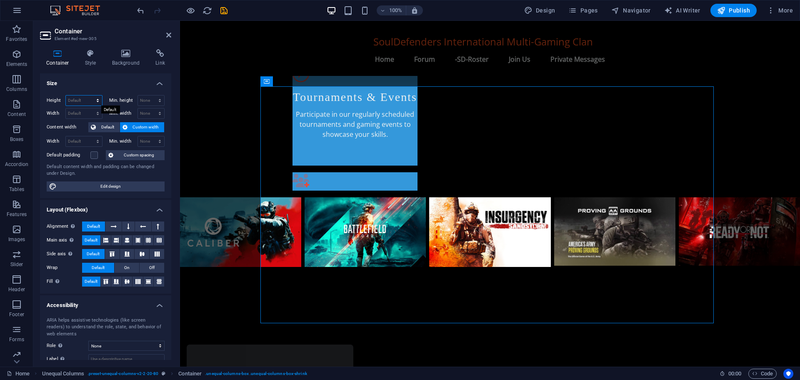
click at [82, 100] on select "Default px rem % vh vw" at bounding box center [84, 100] width 36 height 10
select select "px"
click at [89, 95] on select "Default px rem % vh vw" at bounding box center [84, 100] width 36 height 10
type input "568"
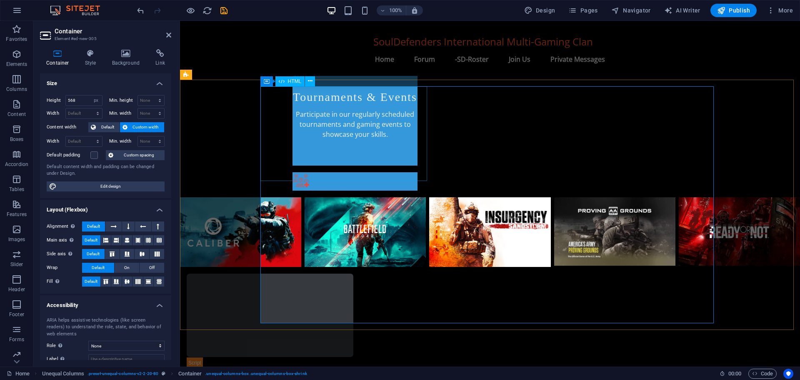
click at [317, 273] on div at bounding box center [413, 320] width 453 height 95
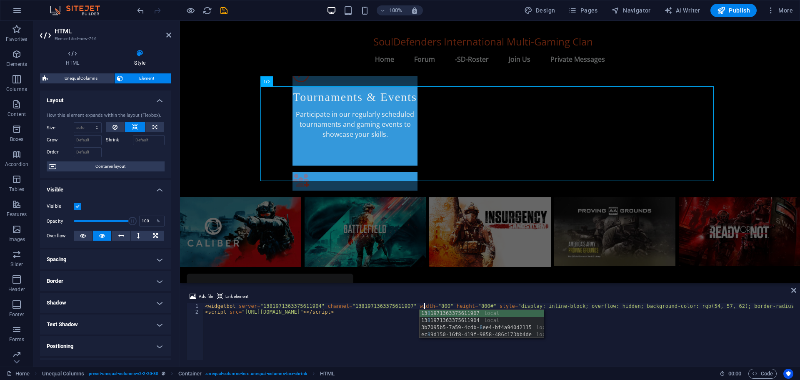
scroll to position [0, 17]
type textarea "<widgetbot server="1381971363375611904" channel="1381971363375611907" width="80…"
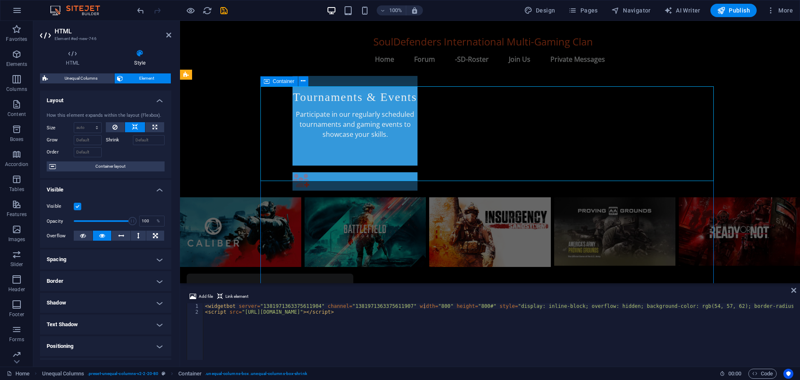
scroll to position [487, 0]
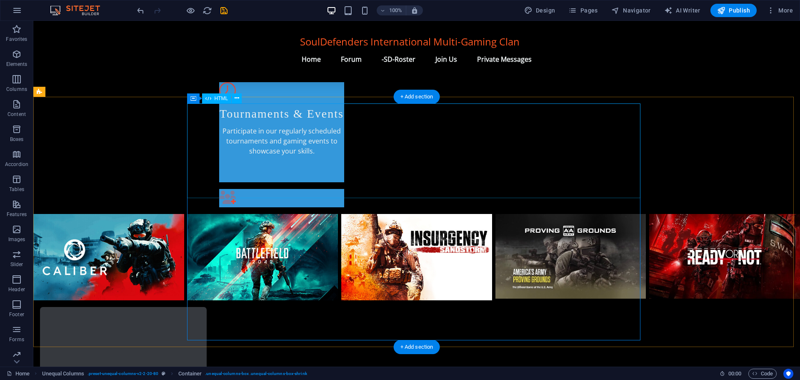
click at [300, 307] on div at bounding box center [266, 354] width 453 height 95
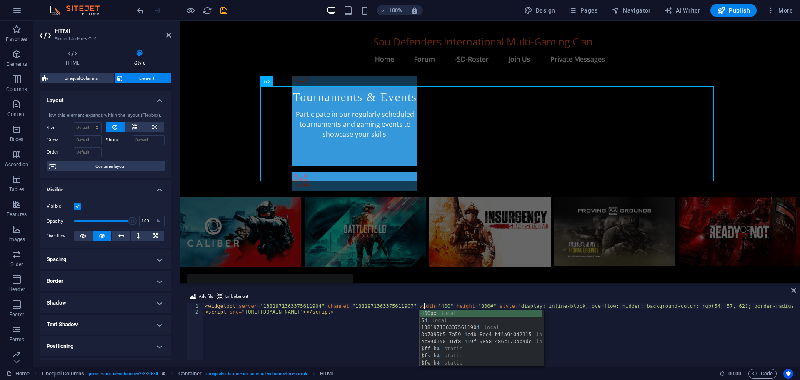
scroll to position [0, 17]
type textarea "<widgetbot server="1381971363375611904" channel="1381971363375611907" width="40…"
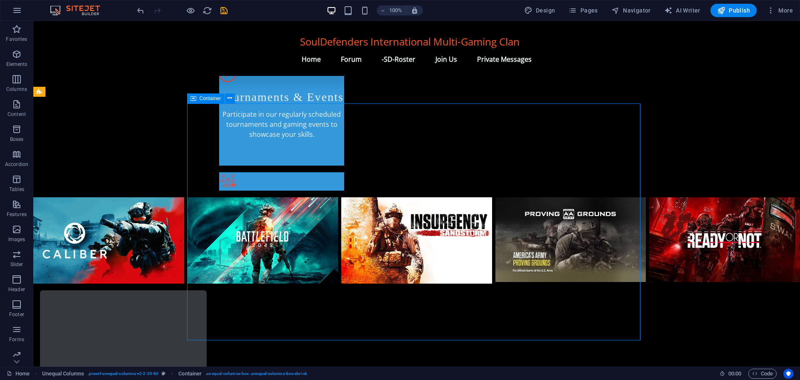
scroll to position [487, 0]
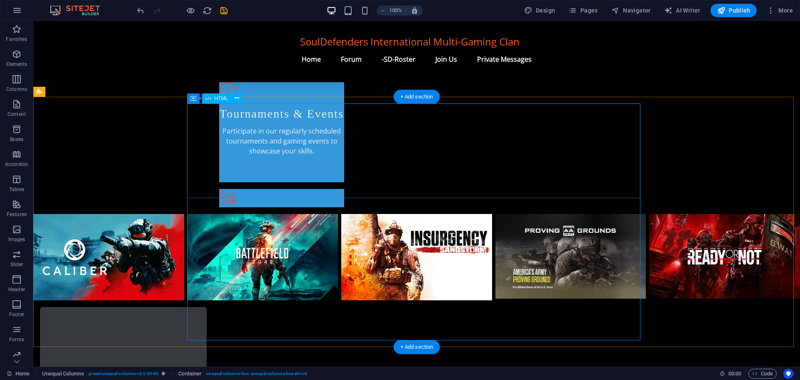
click at [299, 307] on div at bounding box center [266, 354] width 453 height 95
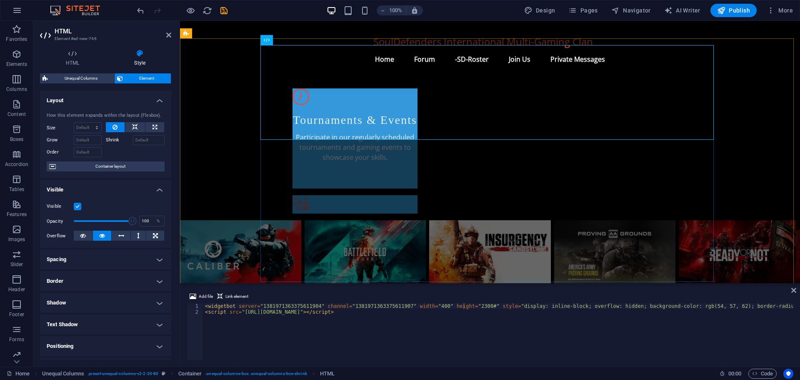
scroll to position [462, 0]
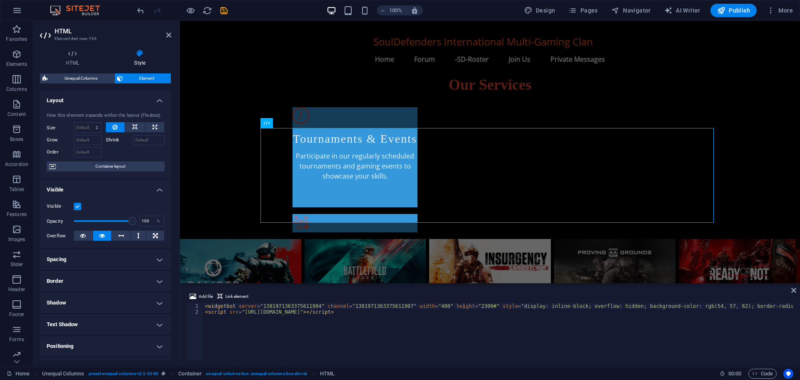
click at [493, 287] on div "Add file Link element <widgetbot server="1381971363375611904" channel="13819713…" at bounding box center [490, 326] width 620 height 82
type textarea "<widgetbot server="1381971363375611904" channel="1381971363375611907" width="40…"
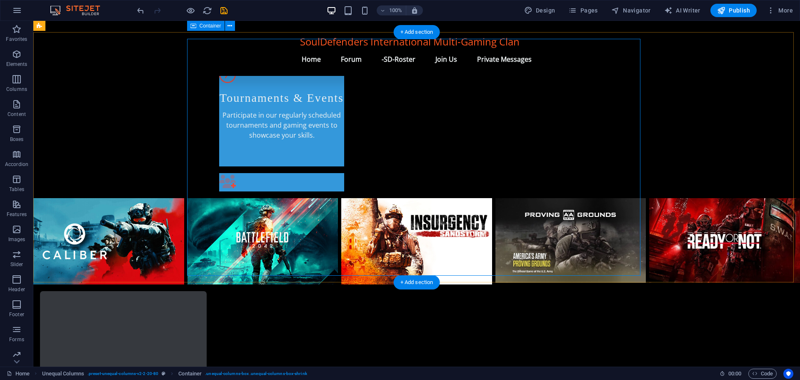
scroll to position [446, 0]
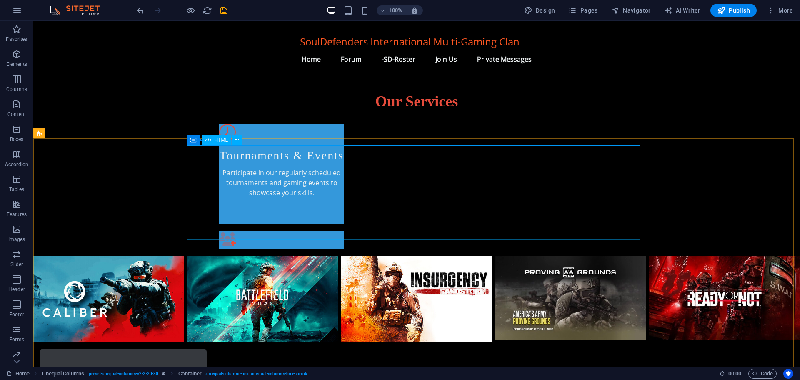
click at [218, 140] on span "HTML" at bounding box center [222, 139] width 14 height 5
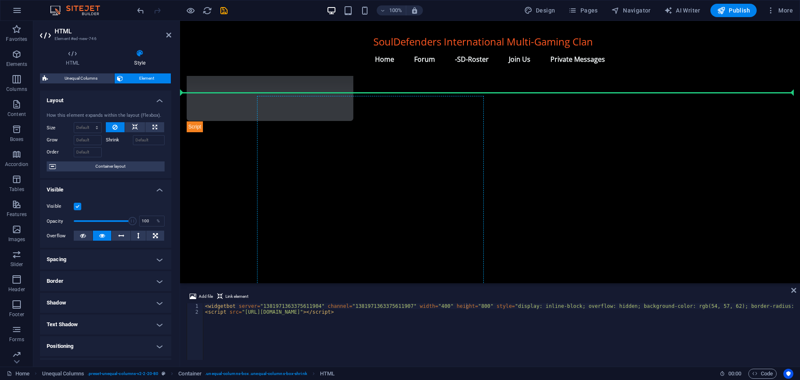
scroll to position [741, 0]
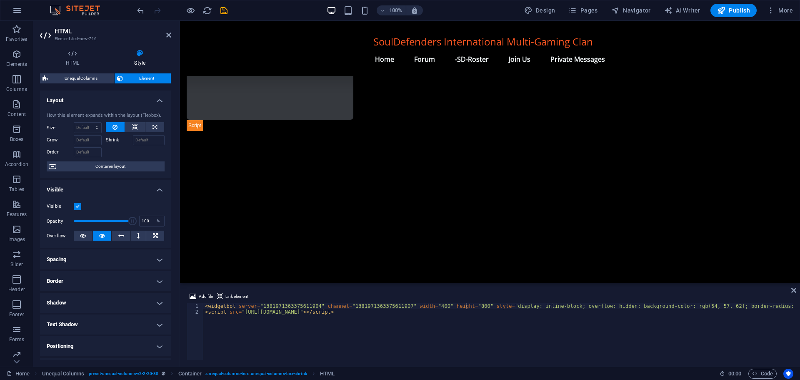
drag, startPoint x: 367, startPoint y: 221, endPoint x: 366, endPoint y: 77, distance: 144.2
click at [366, 77] on div at bounding box center [413, 154] width 453 height 237
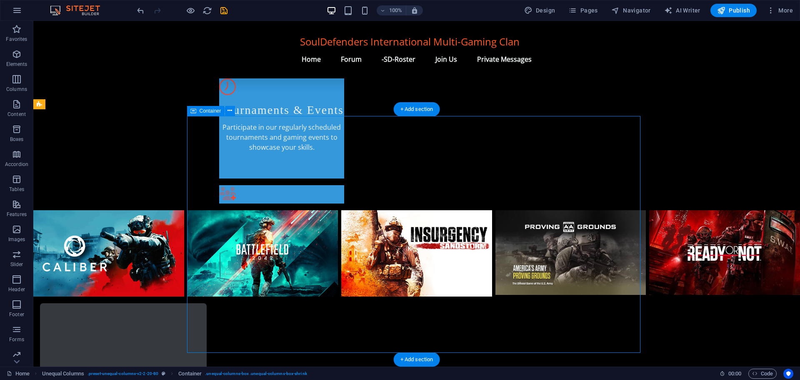
scroll to position [475, 0]
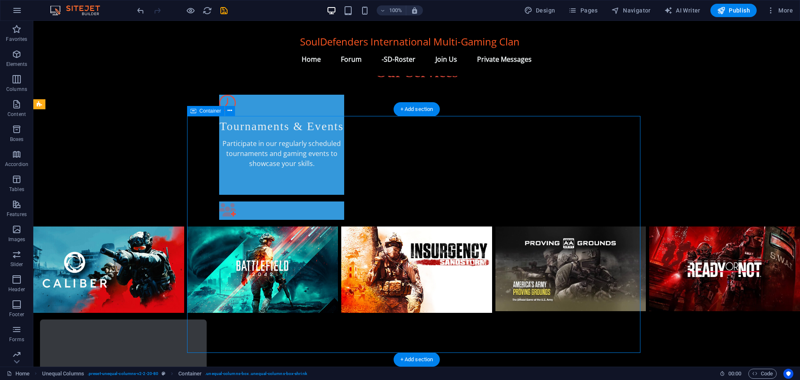
drag, startPoint x: 206, startPoint y: 194, endPoint x: 352, endPoint y: 208, distance: 147.3
click at [304, 319] on div at bounding box center [266, 366] width 453 height 95
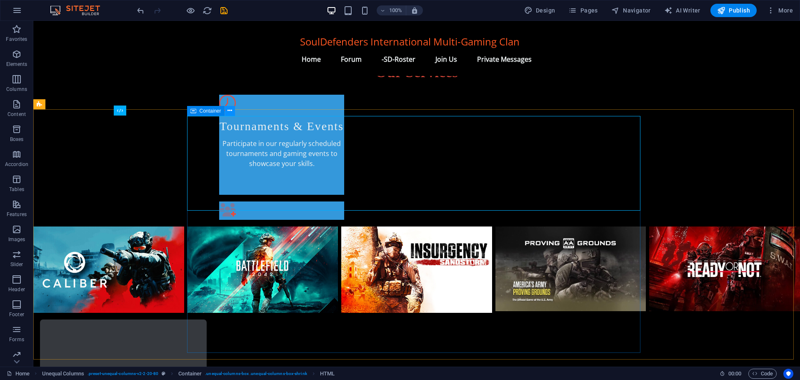
click at [230, 109] on icon at bounding box center [229, 110] width 5 height 9
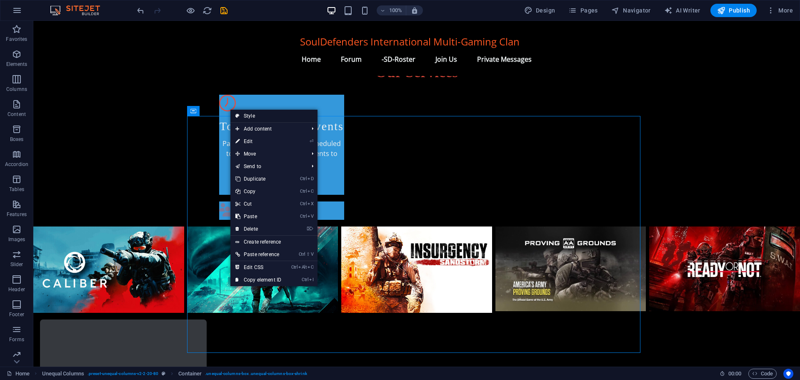
click at [250, 115] on link "Style" at bounding box center [273, 116] width 87 height 12
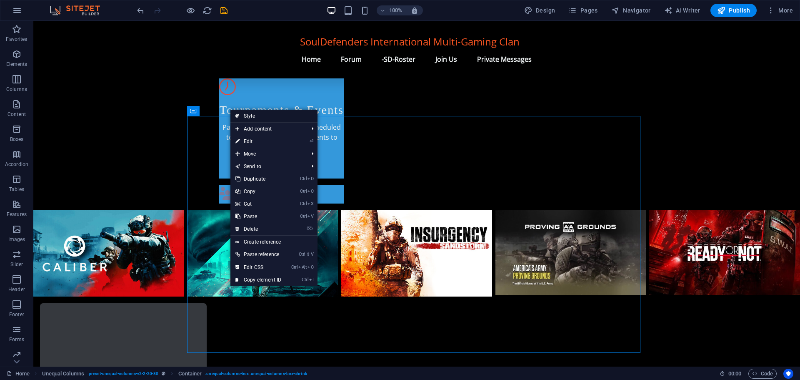
select select "%"
select select "rem"
select select "preset-unequal-columns-v2-2-20-80"
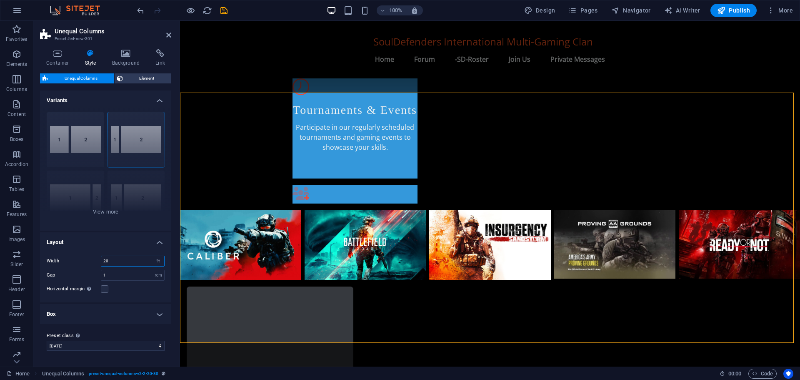
click at [123, 263] on input "20" at bounding box center [132, 261] width 63 height 10
type input "2"
click at [123, 263] on input "1000" at bounding box center [132, 261] width 63 height 10
type input "1000"
click at [160, 262] on select "px rem % vh vw" at bounding box center [158, 261] width 12 height 10
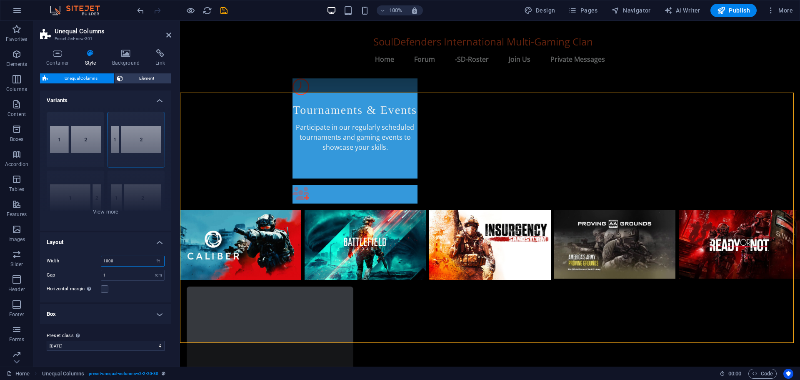
click at [142, 260] on input "1000" at bounding box center [132, 261] width 63 height 10
click at [271, 95] on div "Container" at bounding box center [278, 94] width 37 height 10
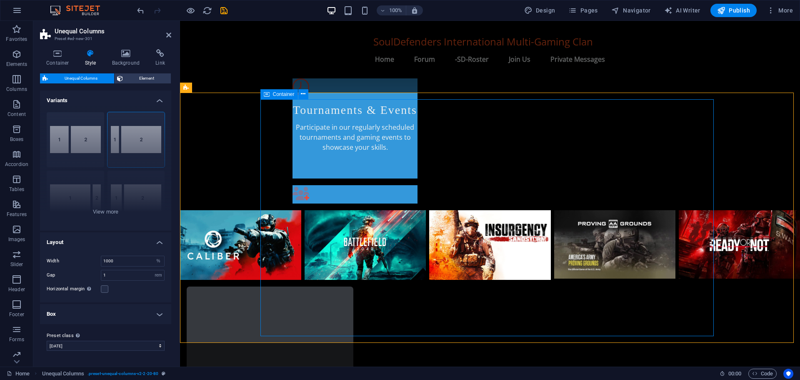
click at [271, 95] on div "Container" at bounding box center [278, 94] width 37 height 10
select select "px"
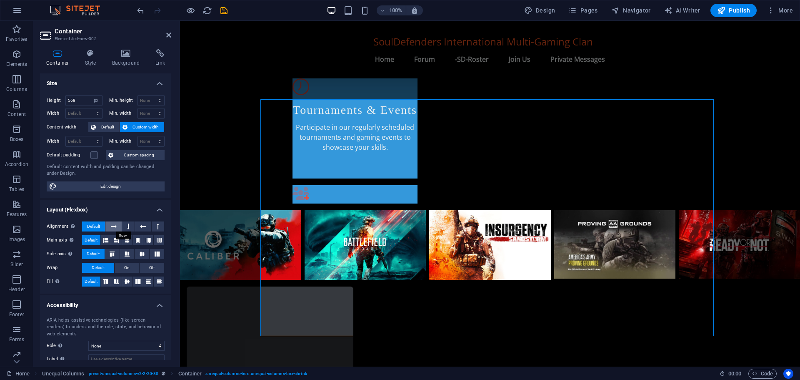
click at [114, 226] on icon at bounding box center [114, 226] width 6 height 10
click at [95, 225] on span "Default" at bounding box center [93, 226] width 13 height 10
click at [77, 99] on input "568" at bounding box center [84, 100] width 36 height 10
type input "5"
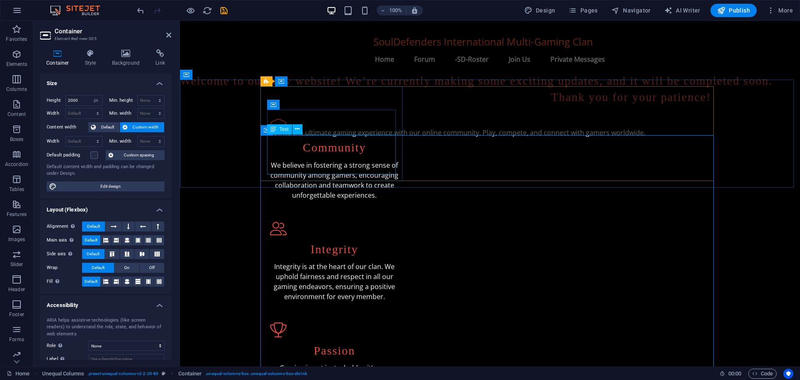
scroll to position [75, 0]
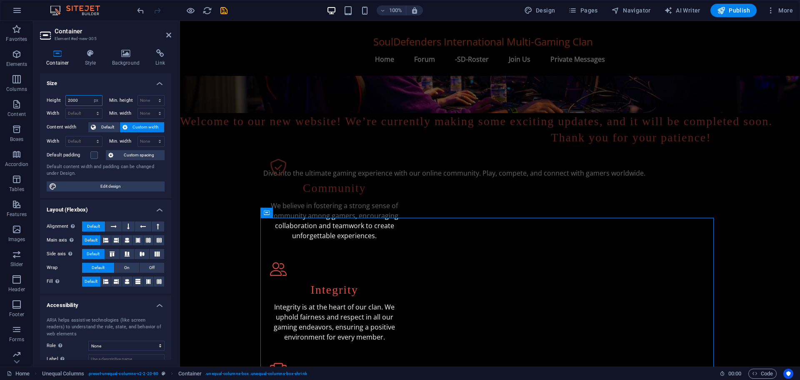
click at [79, 100] on input "2000" at bounding box center [84, 100] width 36 height 10
type input "2"
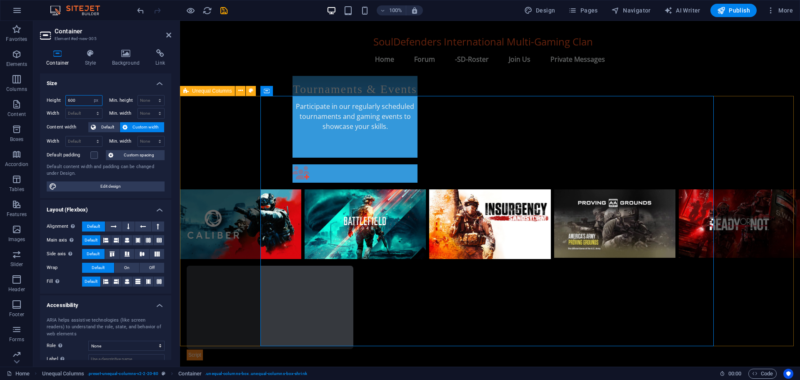
scroll to position [515, 0]
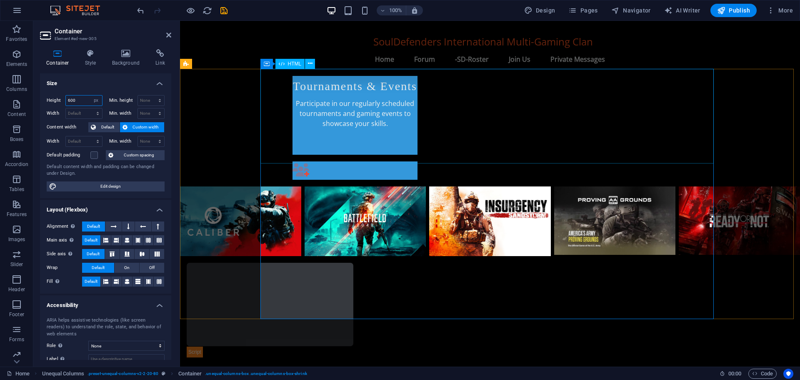
type input "600"
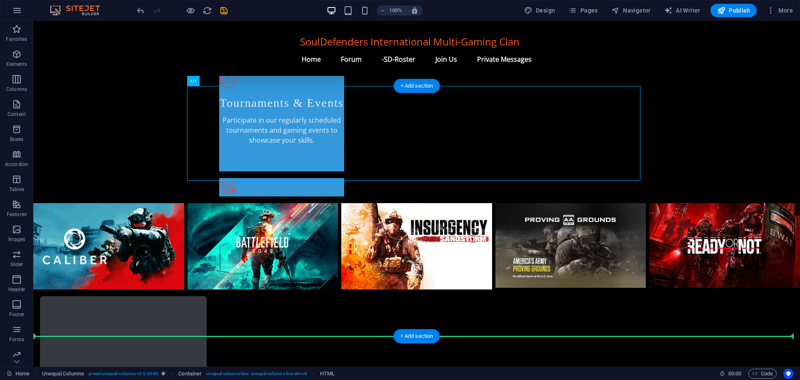
drag, startPoint x: 160, startPoint y: 115, endPoint x: 140, endPoint y: 212, distance: 98.8
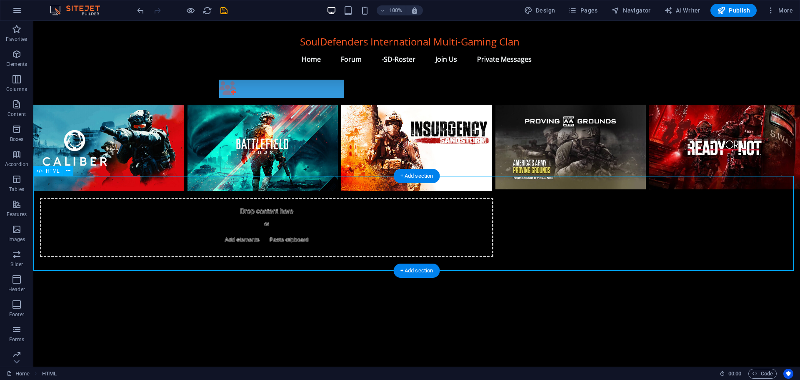
scroll to position [582, 0]
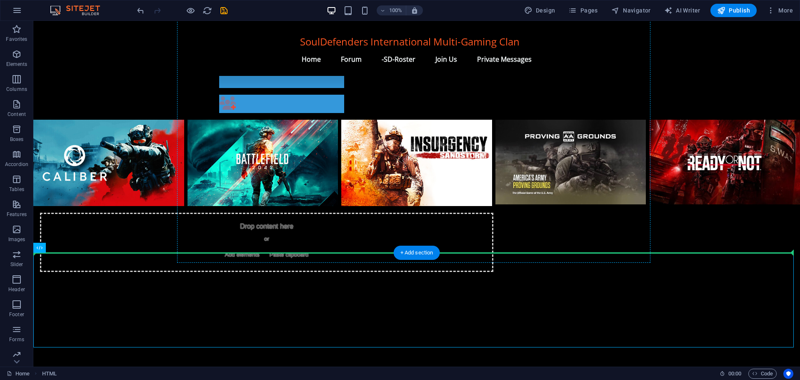
drag, startPoint x: 126, startPoint y: 282, endPoint x: 287, endPoint y: 187, distance: 187.1
drag, startPoint x: 52, startPoint y: 259, endPoint x: 280, endPoint y: 163, distance: 247.6
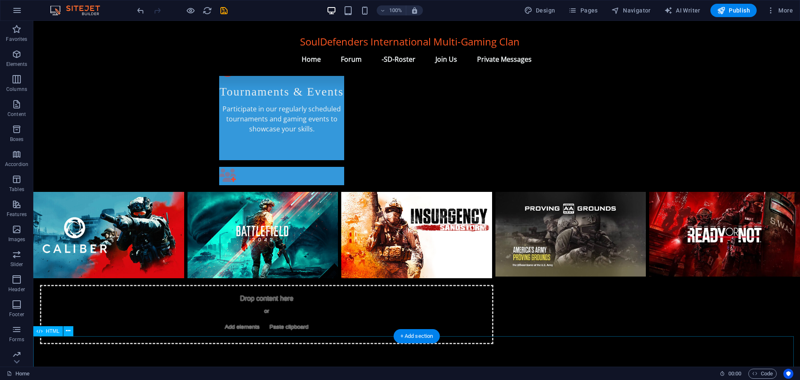
scroll to position [531, 0]
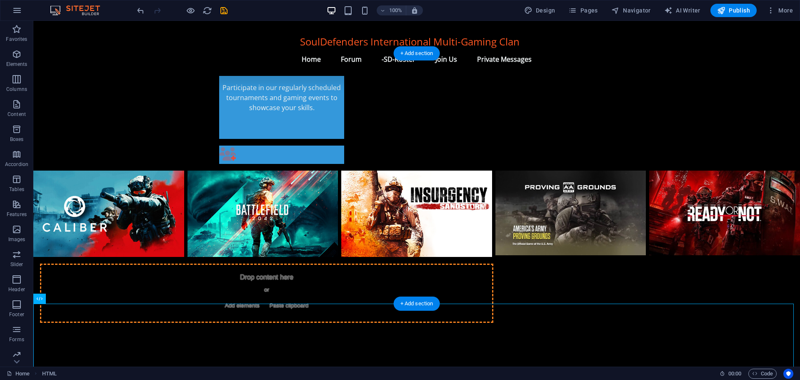
drag, startPoint x: 70, startPoint y: 345, endPoint x: 326, endPoint y: 97, distance: 356.8
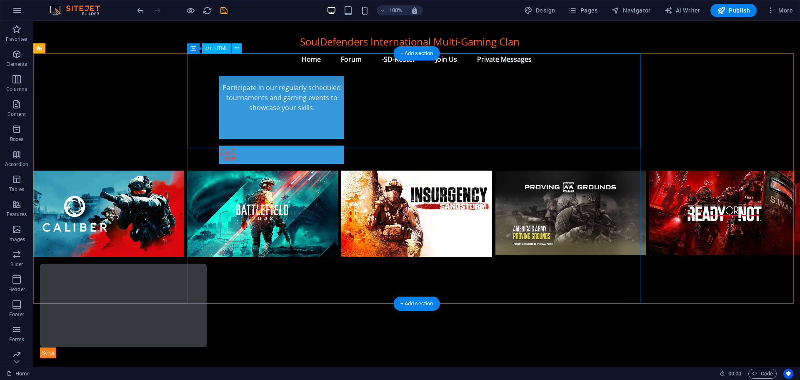
click at [317, 263] on div at bounding box center [266, 310] width 453 height 95
drag, startPoint x: 294, startPoint y: 100, endPoint x: 315, endPoint y: 174, distance: 76.2
drag, startPoint x: 196, startPoint y: 99, endPoint x: 340, endPoint y: 208, distance: 181.1
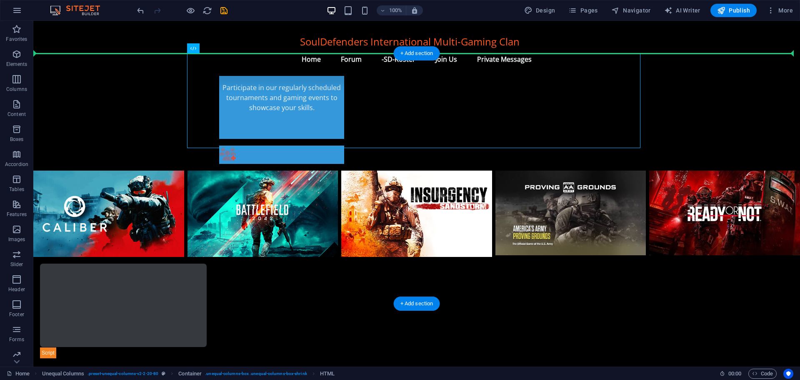
drag, startPoint x: 205, startPoint y: 96, endPoint x: 102, endPoint y: 128, distance: 108.2
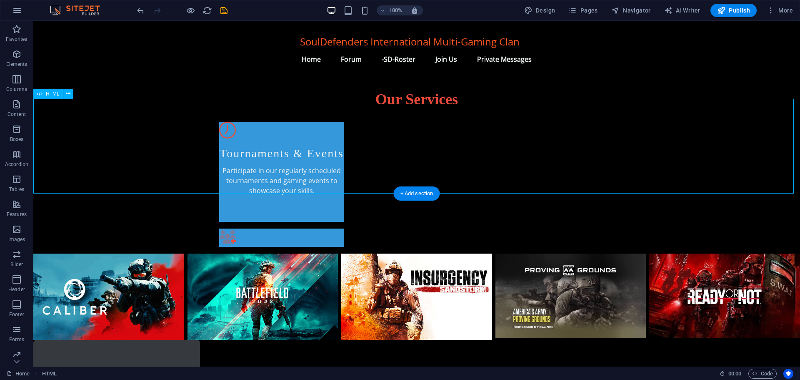
scroll to position [447, 0]
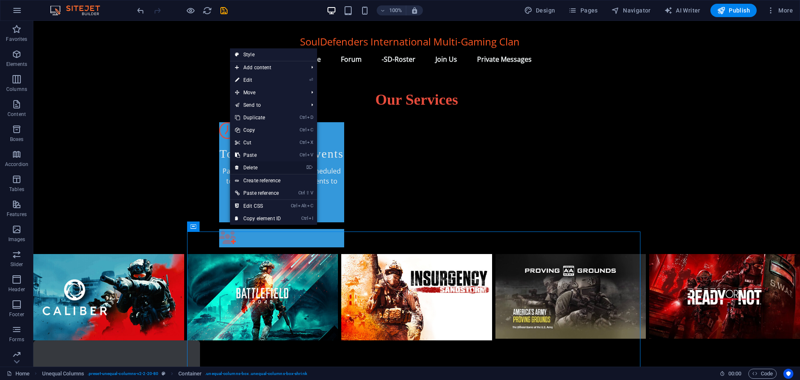
click at [254, 165] on link "⌦ Delete" at bounding box center [258, 167] width 56 height 12
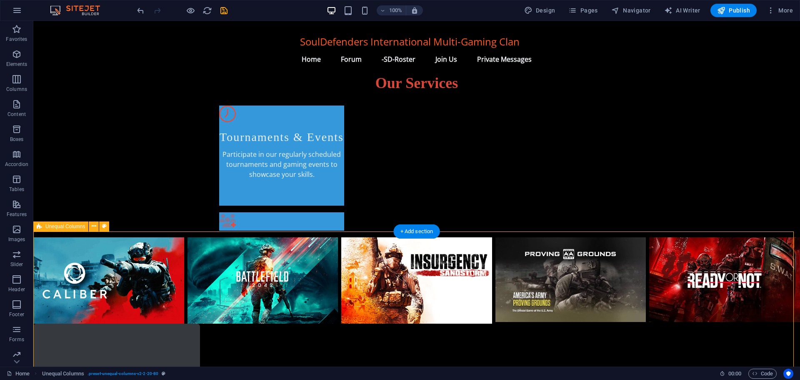
select select "%"
select select "rem"
select select "preset-unequal-columns-v2-2-20-80"
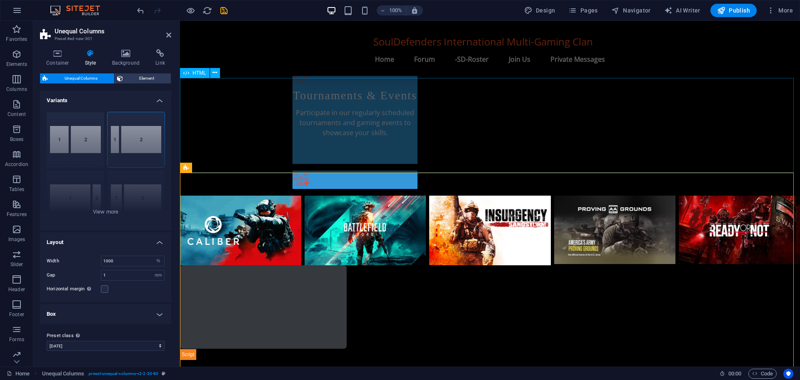
scroll to position [489, 0]
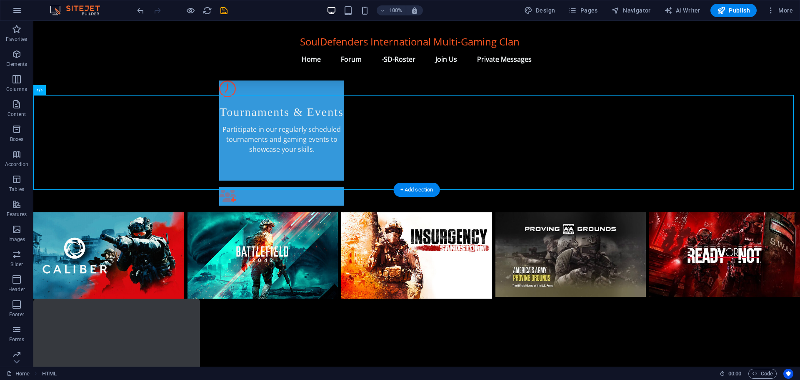
drag, startPoint x: 37, startPoint y: 96, endPoint x: 335, endPoint y: 253, distance: 336.6
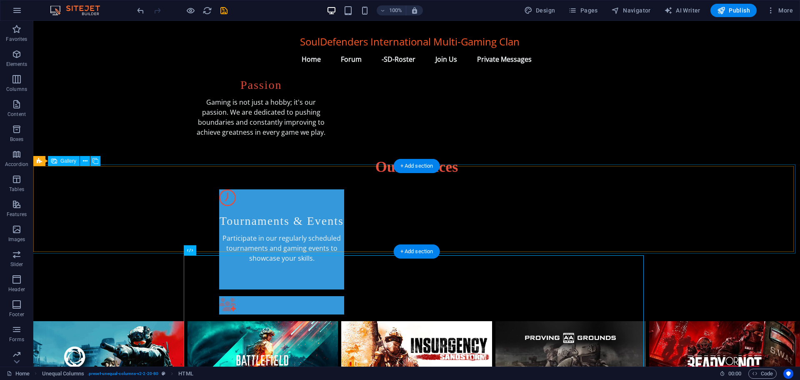
scroll to position [322, 0]
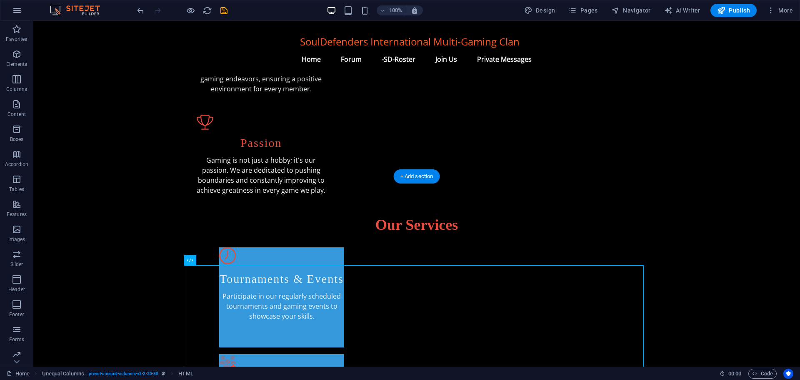
drag, startPoint x: 195, startPoint y: 272, endPoint x: 115, endPoint y: 87, distance: 200.9
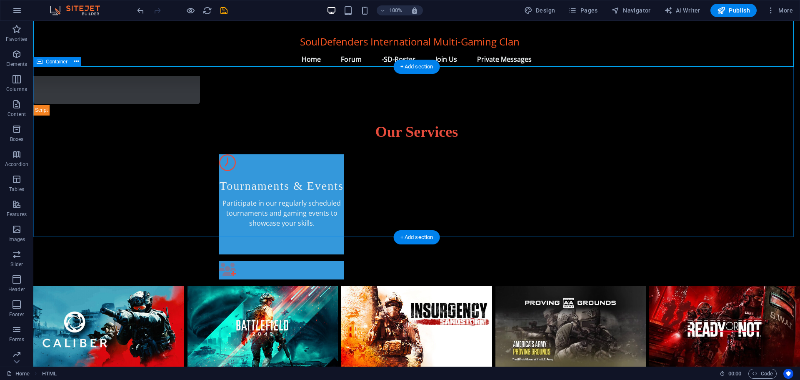
scroll to position [557, 0]
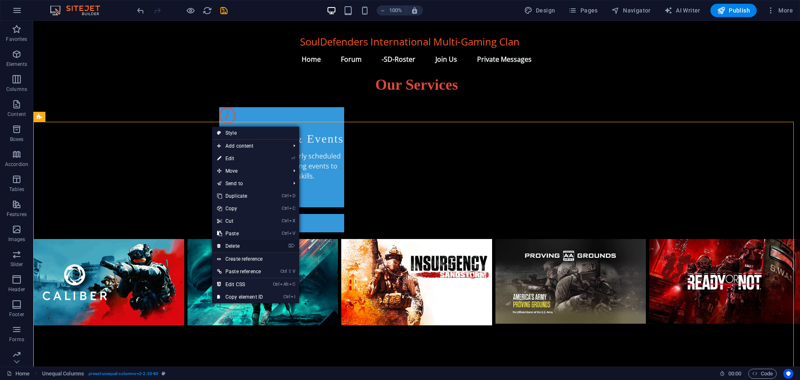
click at [246, 244] on link "⌦ Delete" at bounding box center [240, 246] width 56 height 12
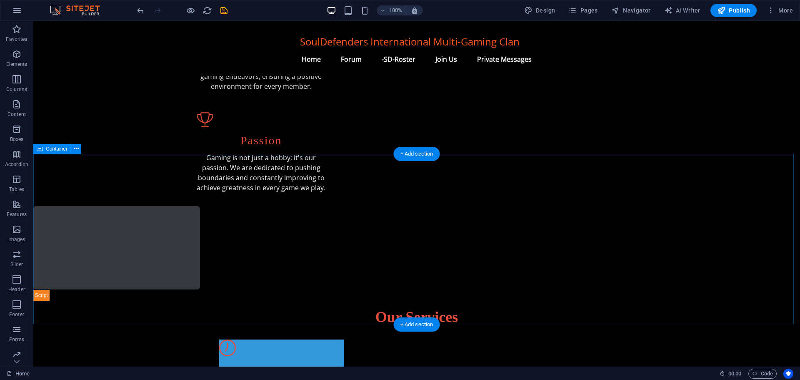
scroll to position [375, 0]
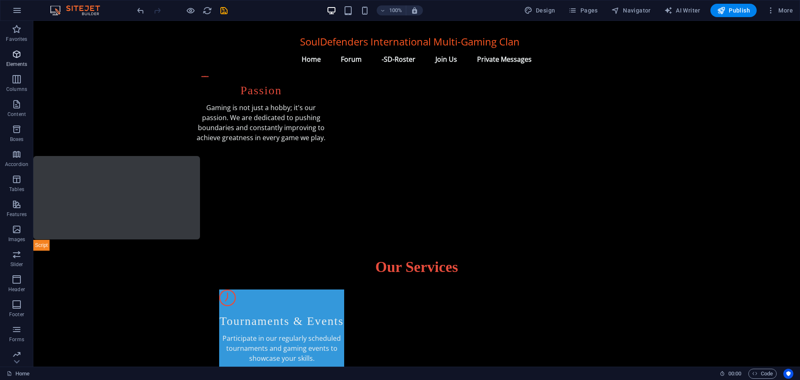
click at [16, 57] on icon "button" at bounding box center [17, 54] width 10 height 10
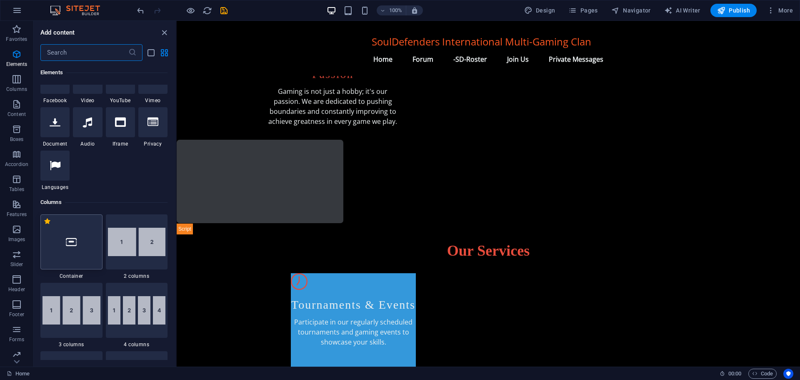
scroll to position [297, 0]
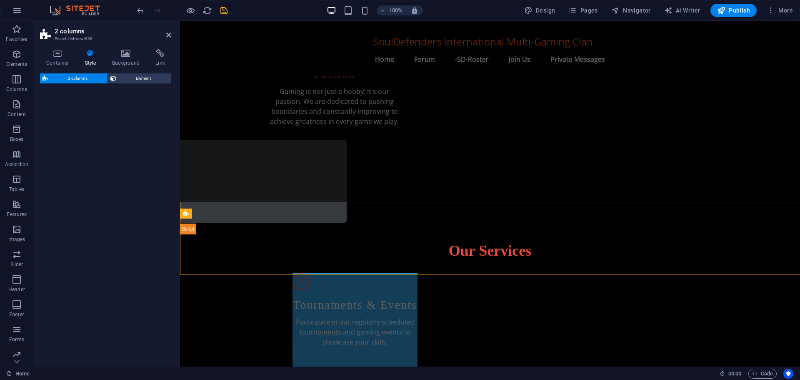
select select "rem"
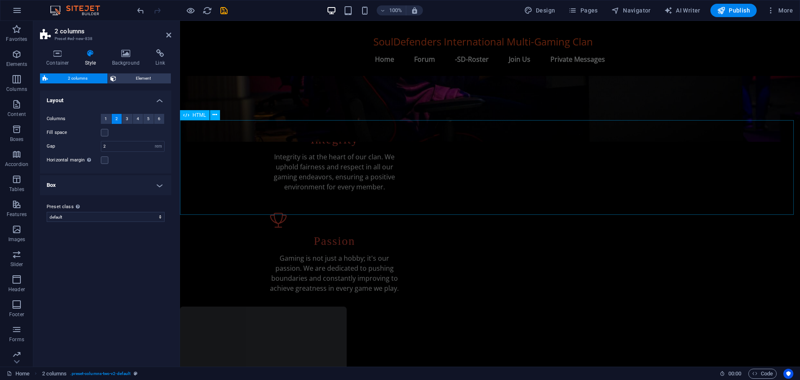
scroll to position [208, 0]
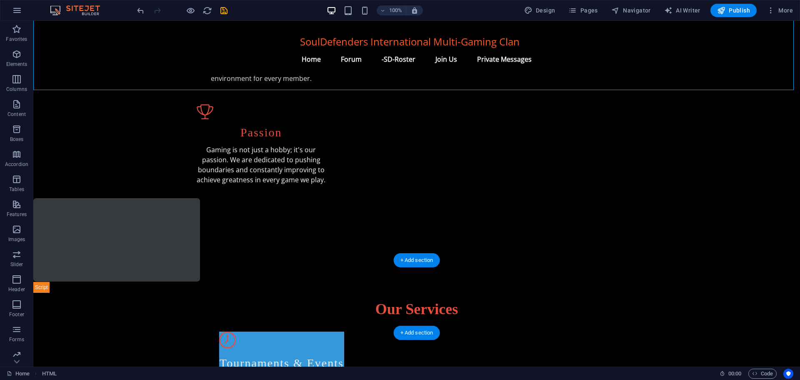
drag, startPoint x: 45, startPoint y: 128, endPoint x: 314, endPoint y: 292, distance: 314.9
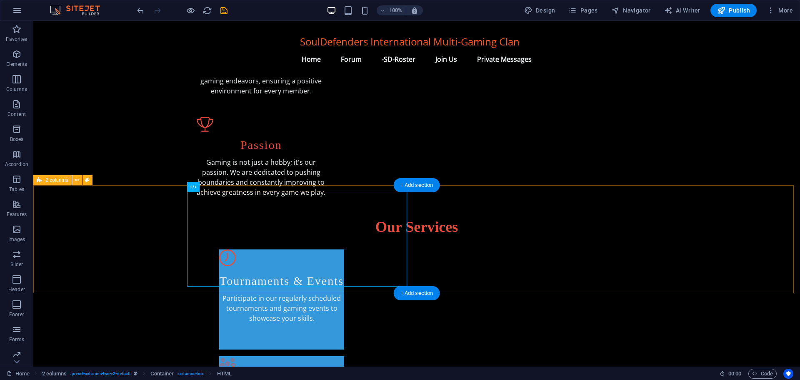
scroll to position [322, 0]
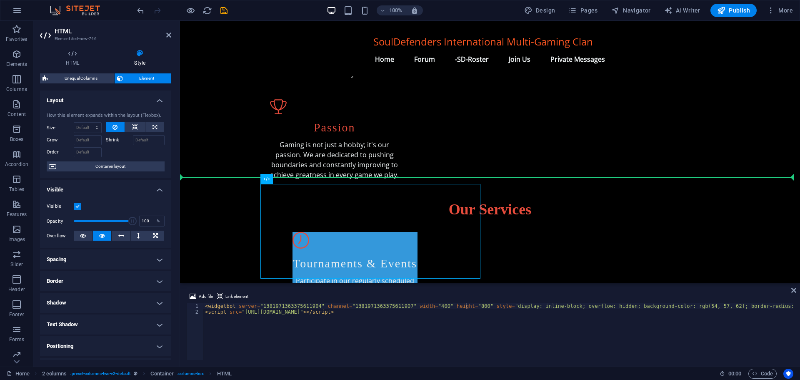
drag, startPoint x: 280, startPoint y: 192, endPoint x: 216, endPoint y: 117, distance: 99.0
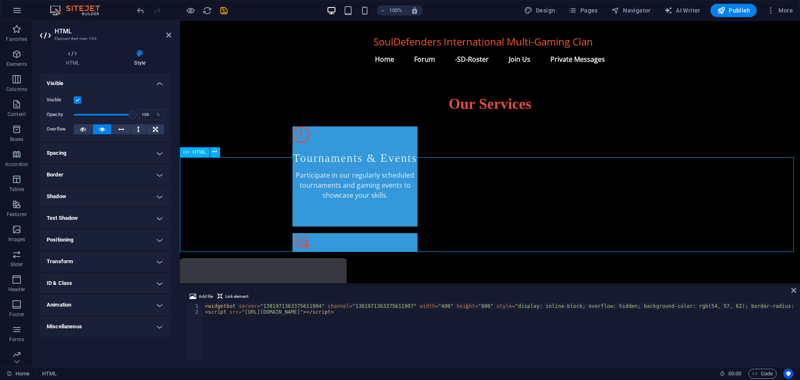
scroll to position [463, 0]
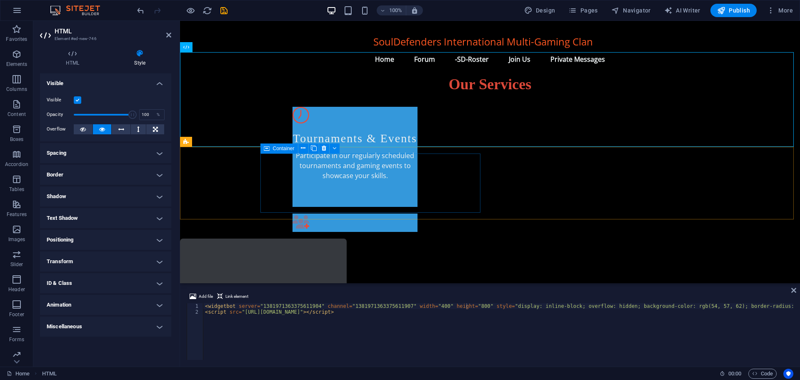
click at [307, 340] on div "Drop content here or Add elements Paste clipboard" at bounding box center [297, 369] width 220 height 59
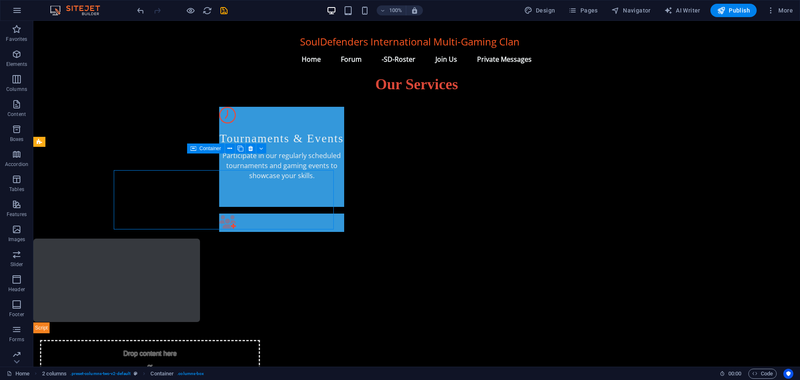
scroll to position [446, 0]
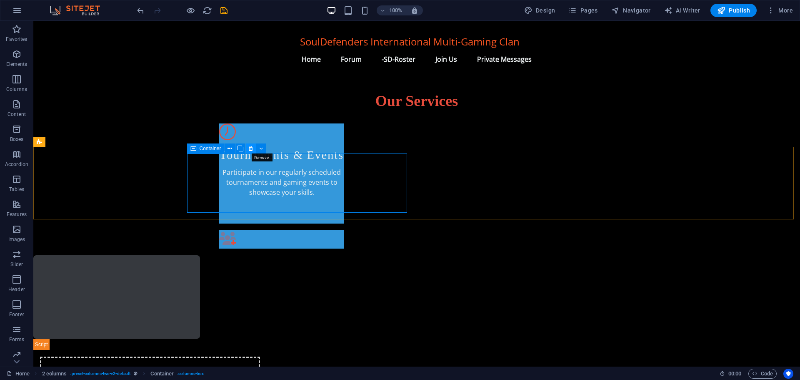
click at [248, 147] on icon at bounding box center [250, 148] width 5 height 9
click at [230, 146] on icon at bounding box center [229, 148] width 5 height 9
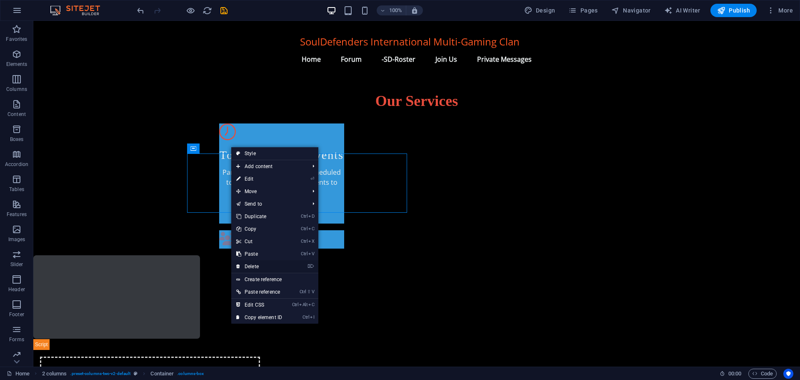
click at [256, 265] on link "⌦ Delete" at bounding box center [259, 266] width 56 height 12
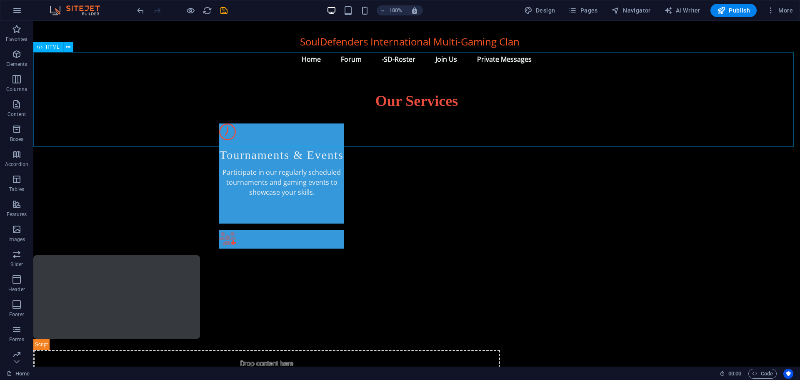
click at [248, 255] on div at bounding box center [416, 302] width 767 height 95
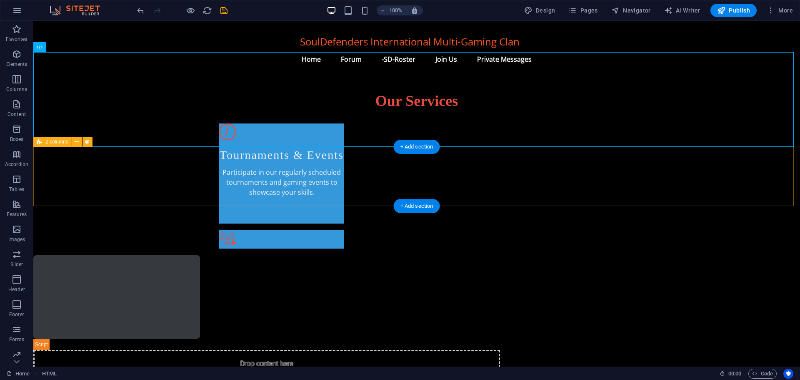
click at [181, 350] on div "Drop content here or Add elements Paste clipboard" at bounding box center [266, 379] width 467 height 59
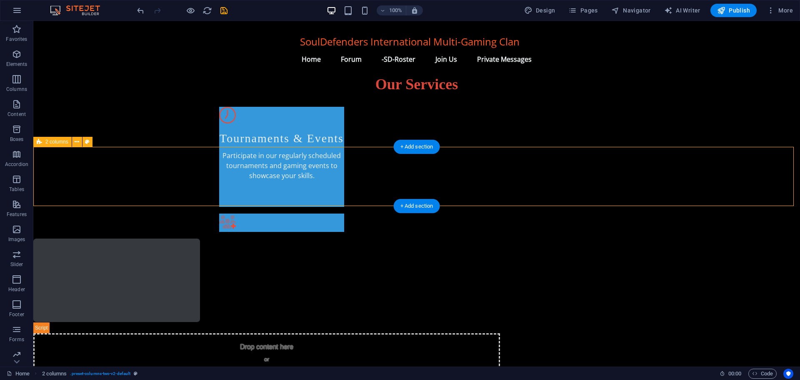
select select "rem"
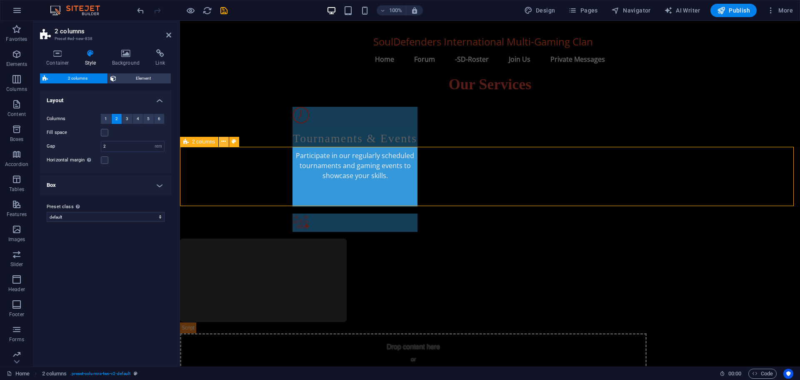
click at [223, 139] on icon at bounding box center [223, 141] width 5 height 9
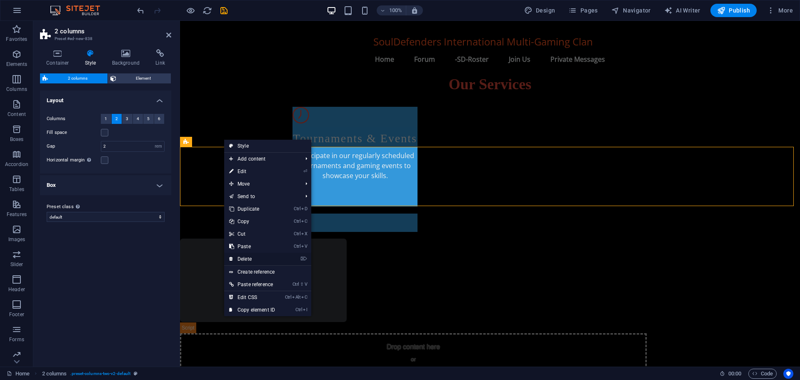
click at [254, 257] on link "⌦ Delete" at bounding box center [252, 258] width 56 height 12
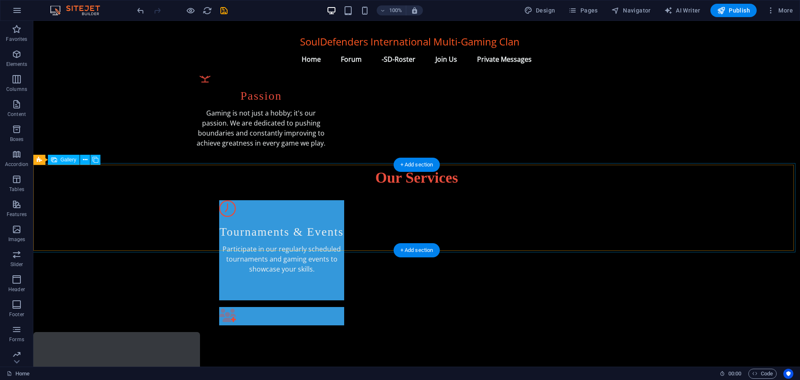
scroll to position [363, 0]
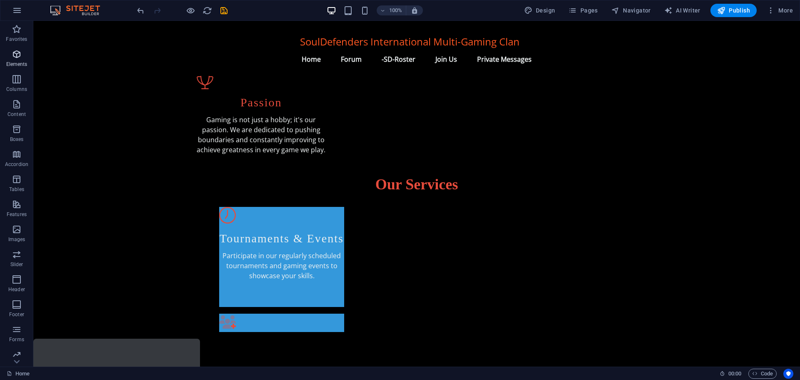
click at [17, 54] on icon "button" at bounding box center [17, 54] width 10 height 10
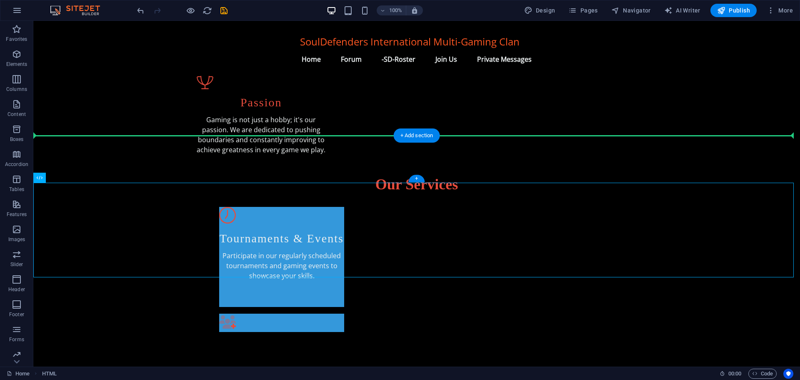
drag, startPoint x: 51, startPoint y: 192, endPoint x: 242, endPoint y: 155, distance: 194.3
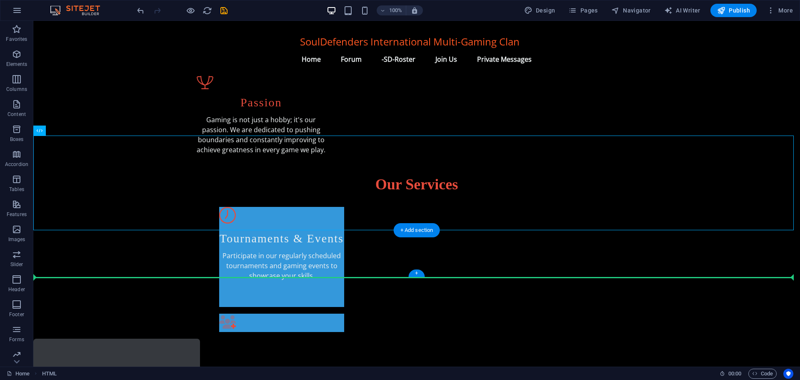
drag, startPoint x: 60, startPoint y: 147, endPoint x: 67, endPoint y: 254, distance: 107.3
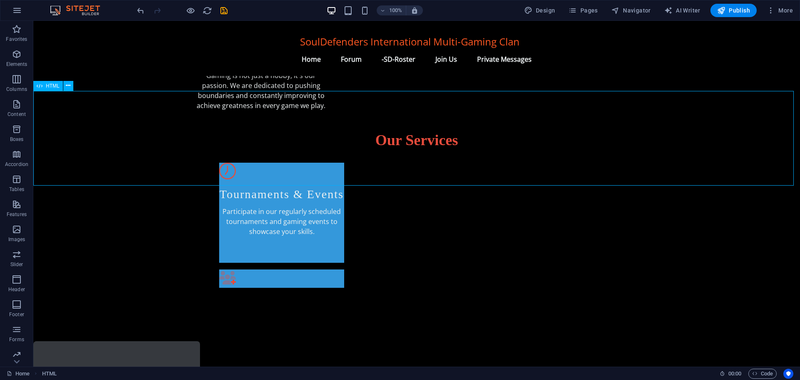
scroll to position [405, 0]
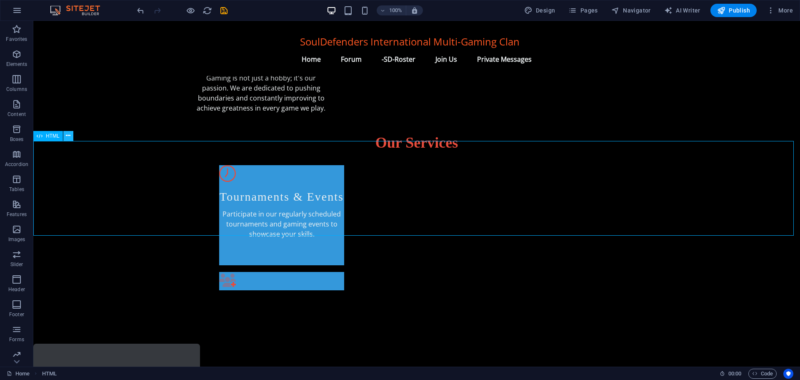
click at [69, 134] on icon at bounding box center [68, 135] width 5 height 9
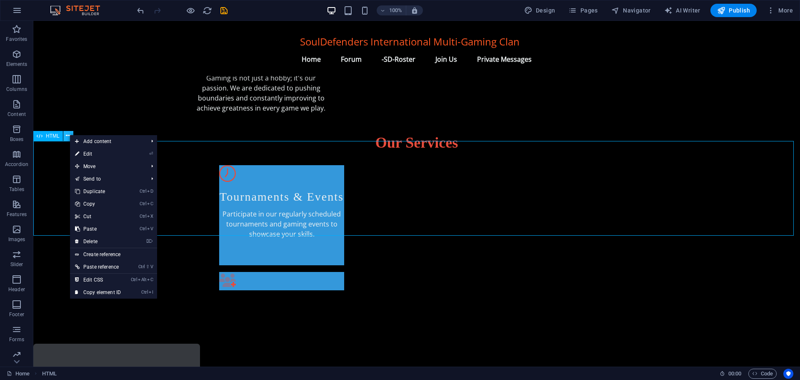
click at [69, 134] on icon at bounding box center [68, 135] width 5 height 9
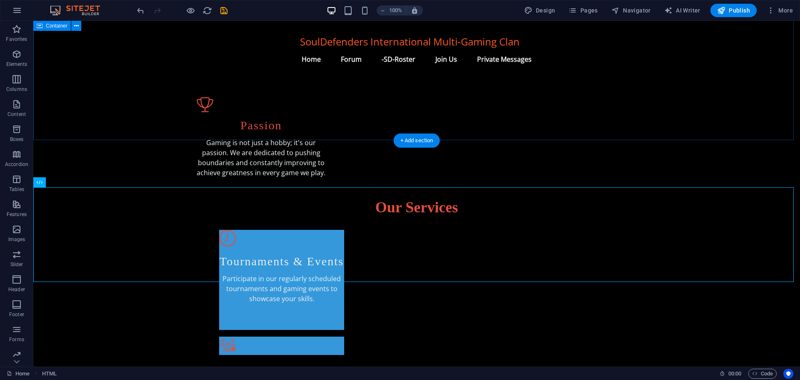
scroll to position [321, 0]
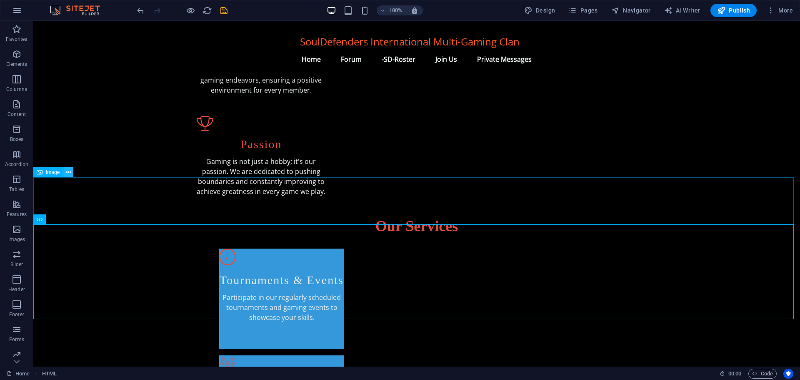
click at [67, 171] on icon at bounding box center [68, 172] width 5 height 9
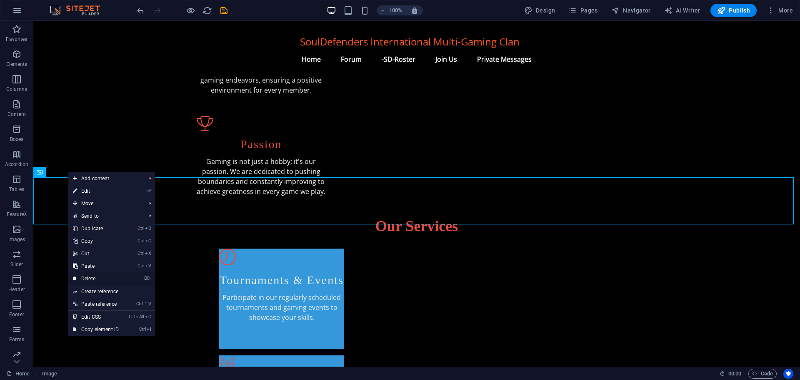
click at [93, 275] on link "⌦ Delete" at bounding box center [96, 278] width 56 height 12
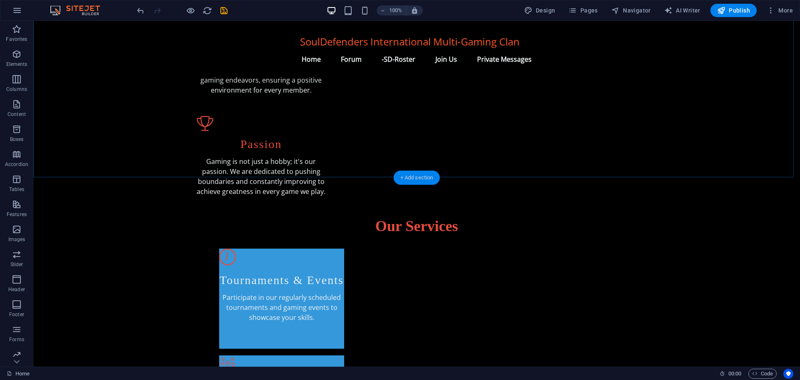
click at [416, 175] on div "+ Add section" at bounding box center [417, 177] width 46 height 14
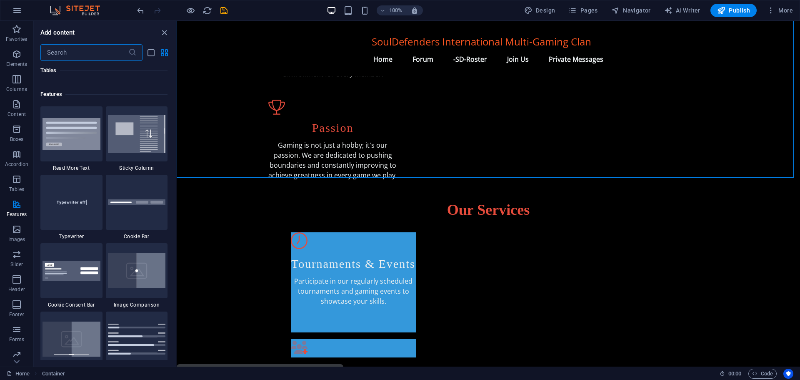
scroll to position [3249, 0]
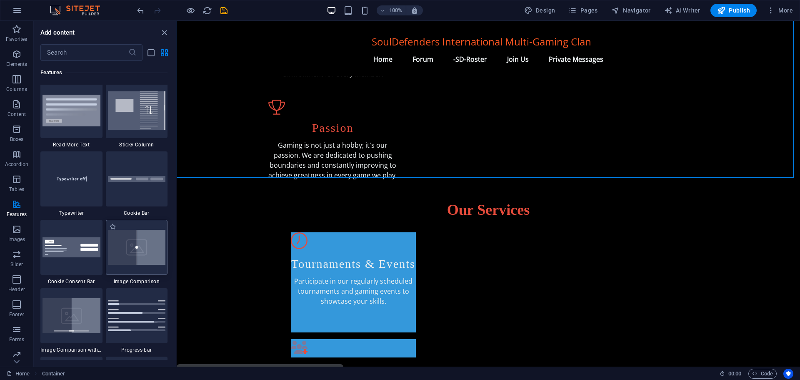
click at [145, 251] on img at bounding box center [137, 247] width 58 height 35
click at [177, 250] on div "Drag here to replace the existing content. Press “Ctrl” if you want to create a…" at bounding box center [488, 193] width 623 height 345
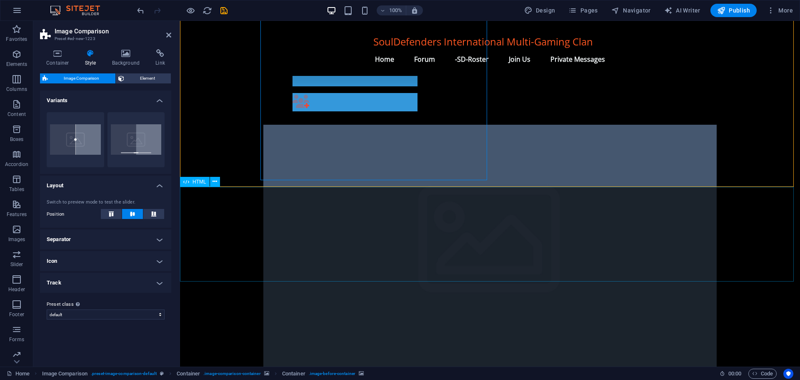
scroll to position [625, 0]
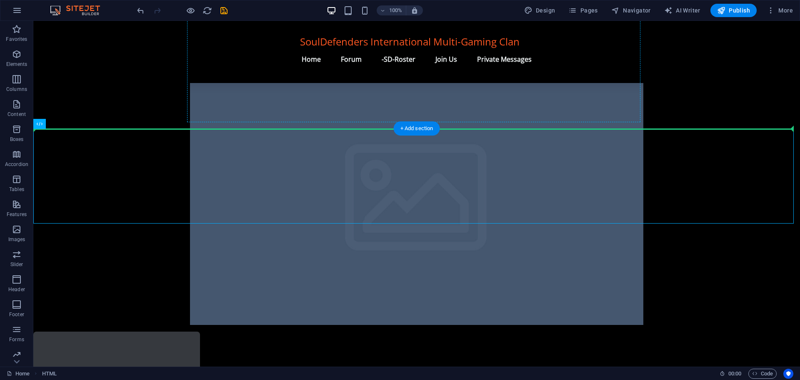
drag, startPoint x: 95, startPoint y: 175, endPoint x: 340, endPoint y: 101, distance: 255.7
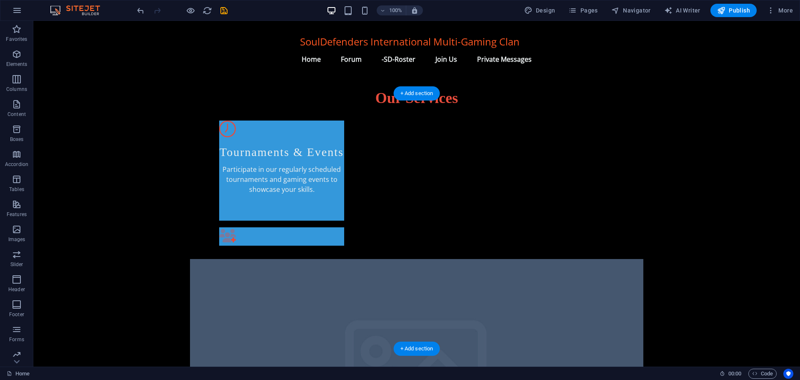
scroll to position [458, 0]
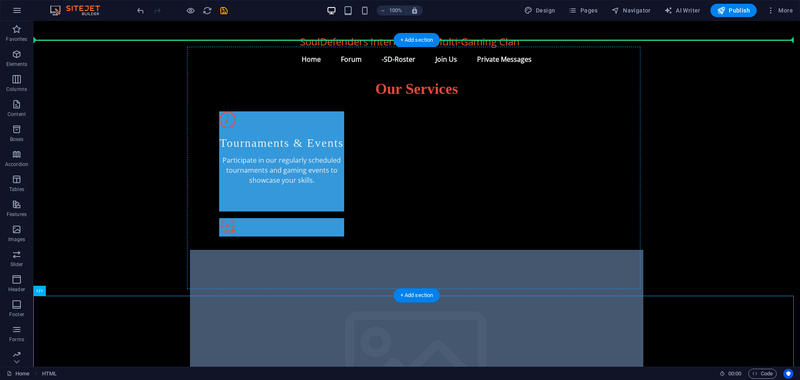
drag, startPoint x: 69, startPoint y: 312, endPoint x: 285, endPoint y: 162, distance: 263.3
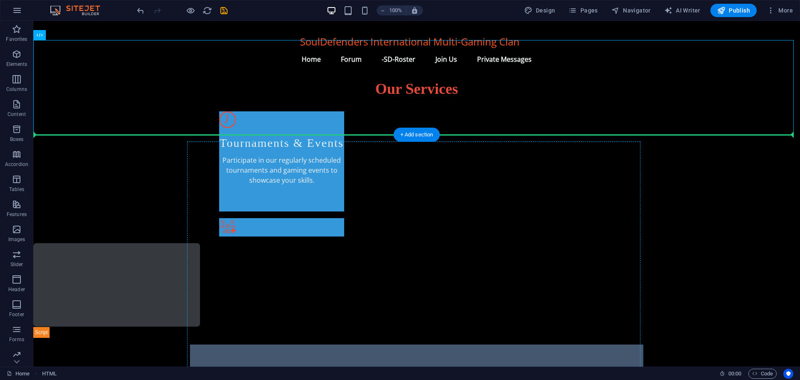
drag, startPoint x: 147, startPoint y: 95, endPoint x: 271, endPoint y: 199, distance: 161.4
drag, startPoint x: 122, startPoint y: 93, endPoint x: 482, endPoint y: 209, distance: 377.4
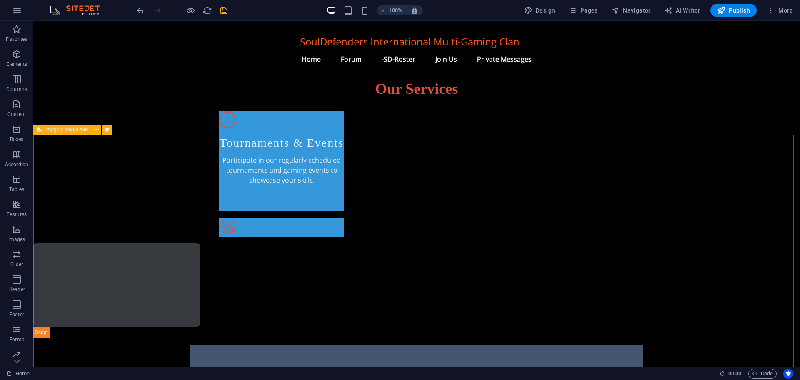
click at [70, 129] on span "Image Comparison" at bounding box center [66, 129] width 42 height 5
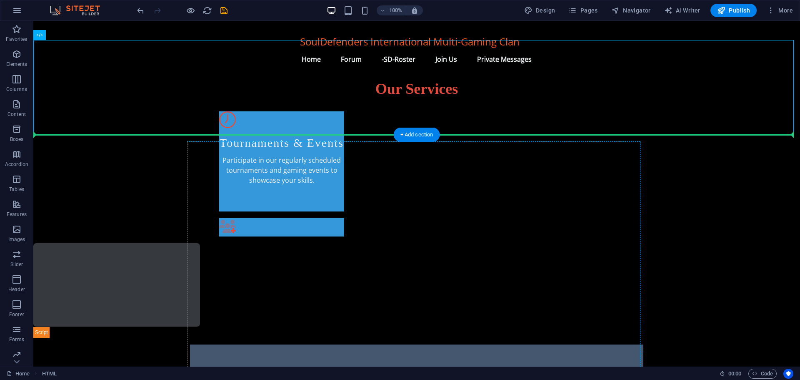
drag, startPoint x: 122, startPoint y: 94, endPoint x: 408, endPoint y: 216, distance: 310.6
drag, startPoint x: 130, startPoint y: 95, endPoint x: 479, endPoint y: 216, distance: 369.5
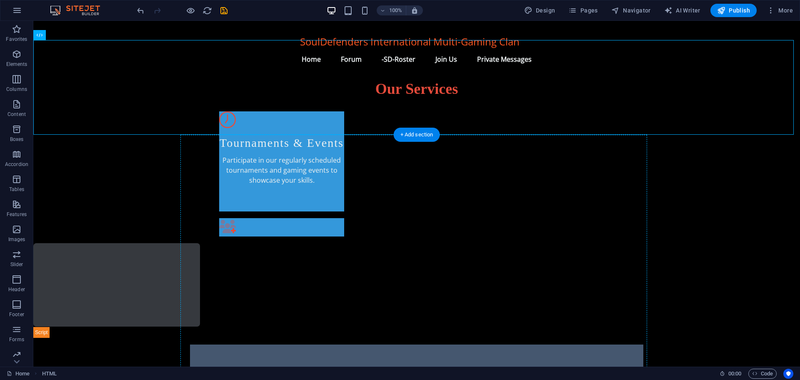
drag, startPoint x: 97, startPoint y: 86, endPoint x: 416, endPoint y: 264, distance: 365.5
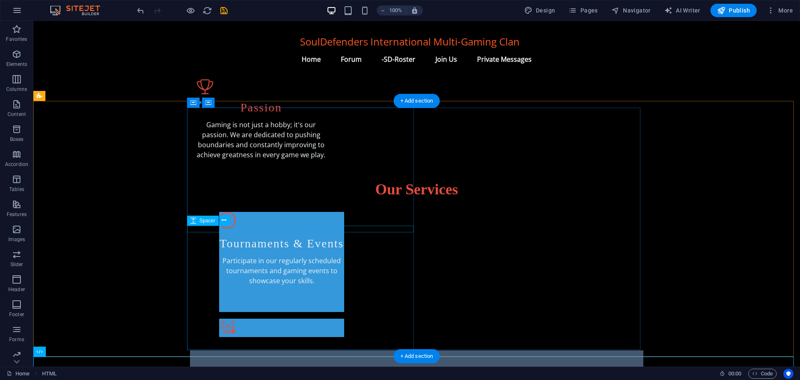
scroll to position [333, 0]
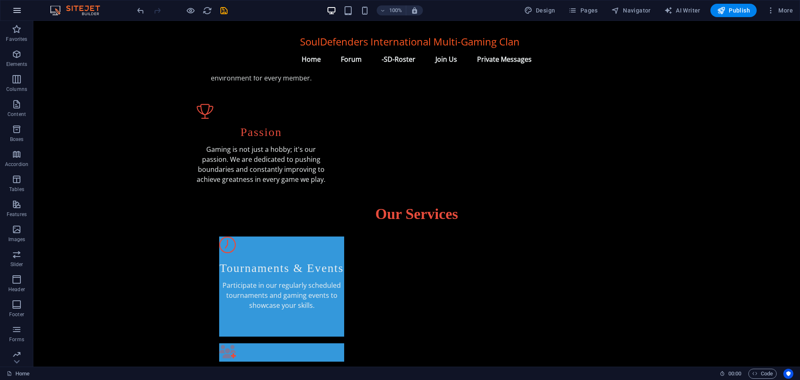
click at [16, 9] on icon "button" at bounding box center [17, 10] width 10 height 10
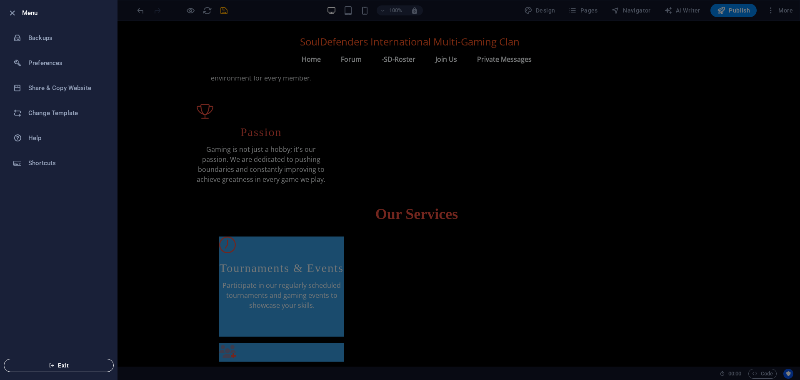
click at [55, 364] on span "Exit" at bounding box center [59, 365] width 96 height 7
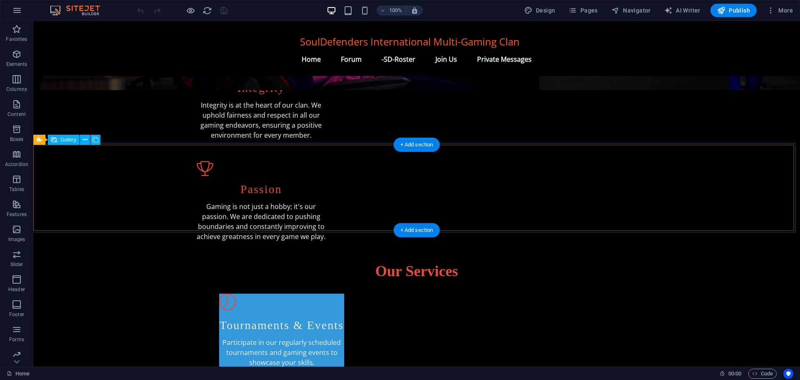
scroll to position [250, 0]
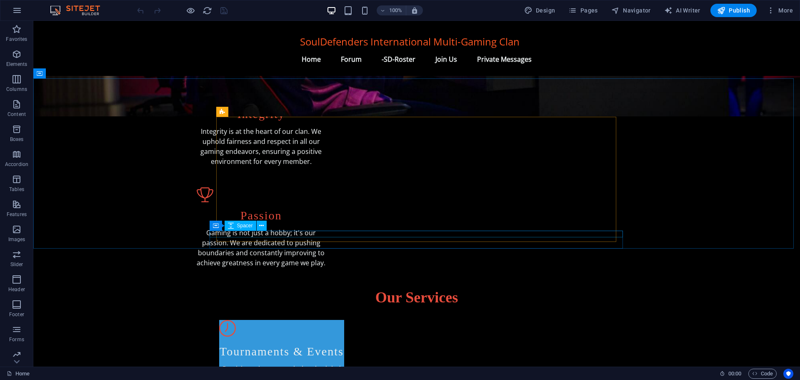
click at [250, 224] on span "Spacer" at bounding box center [245, 225] width 16 height 5
select select "px"
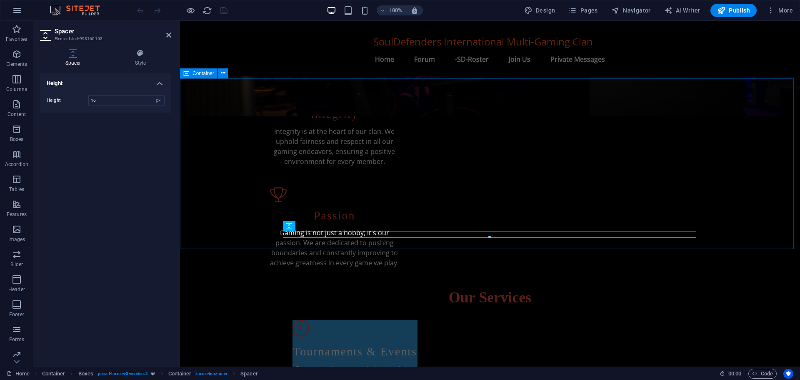
scroll to position [266, 0]
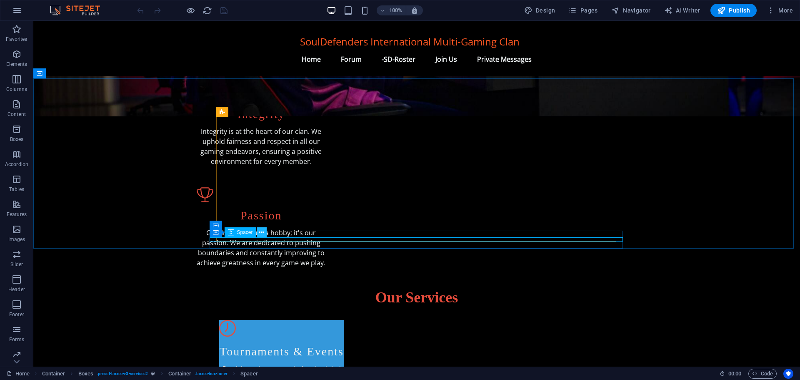
click at [261, 232] on icon at bounding box center [261, 232] width 5 height 9
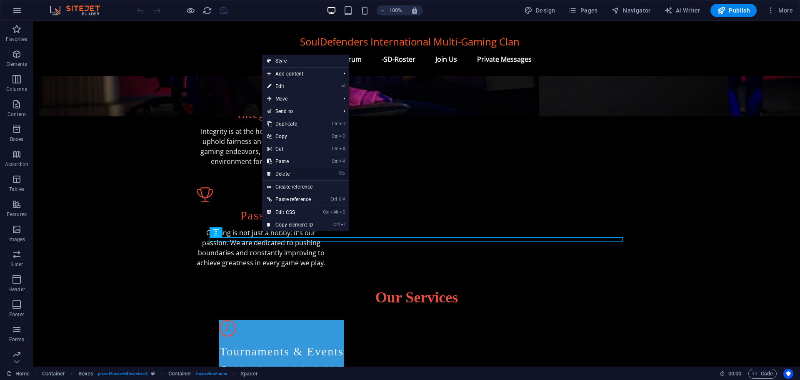
click at [298, 169] on link "⌦ Delete" at bounding box center [290, 173] width 56 height 12
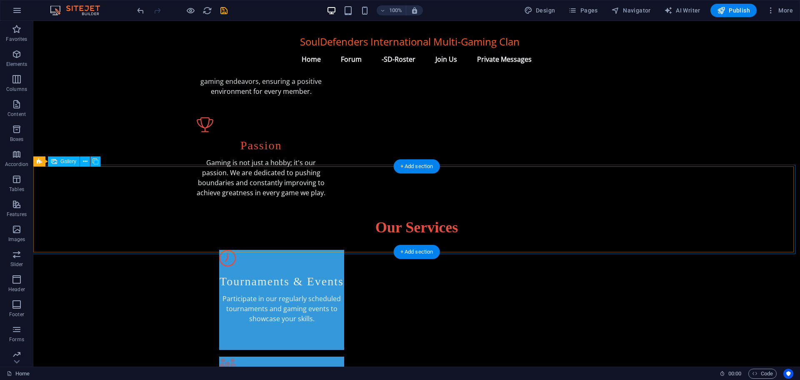
scroll to position [333, 0]
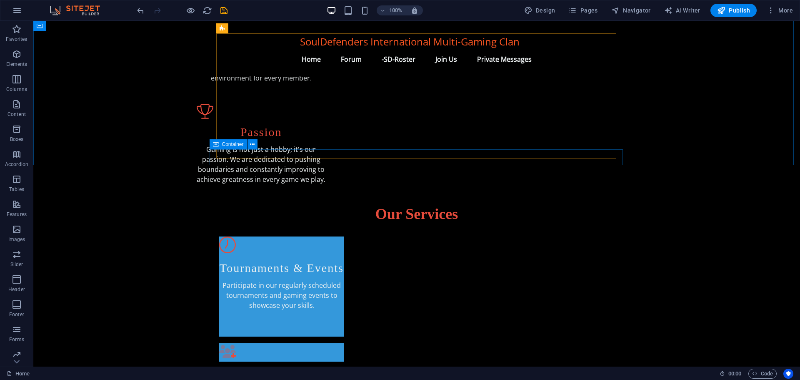
click at [218, 143] on icon at bounding box center [216, 144] width 6 height 10
click at [252, 142] on icon at bounding box center [252, 144] width 5 height 9
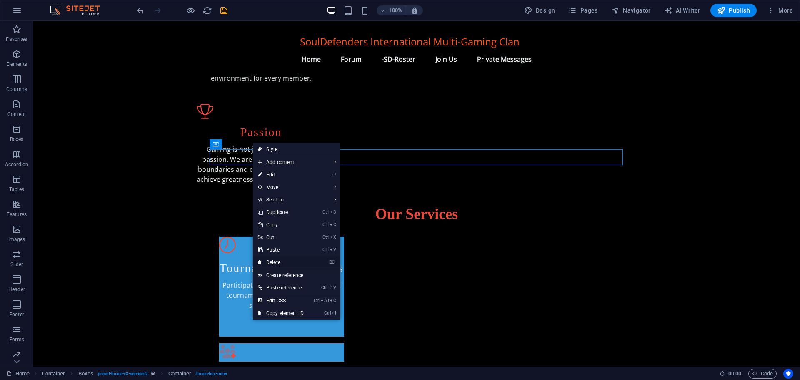
click at [279, 262] on link "⌦ Delete" at bounding box center [281, 262] width 56 height 12
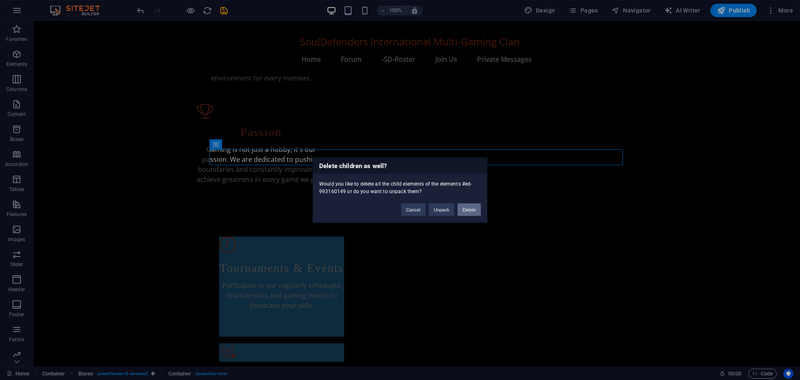
click at [462, 207] on button "Delete" at bounding box center [468, 209] width 23 height 12
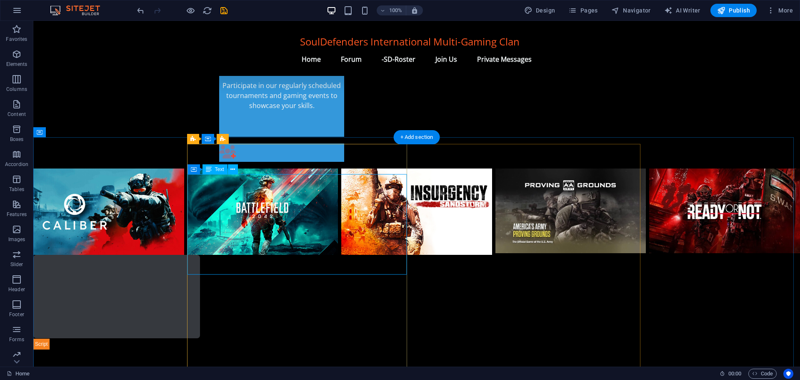
scroll to position [542, 0]
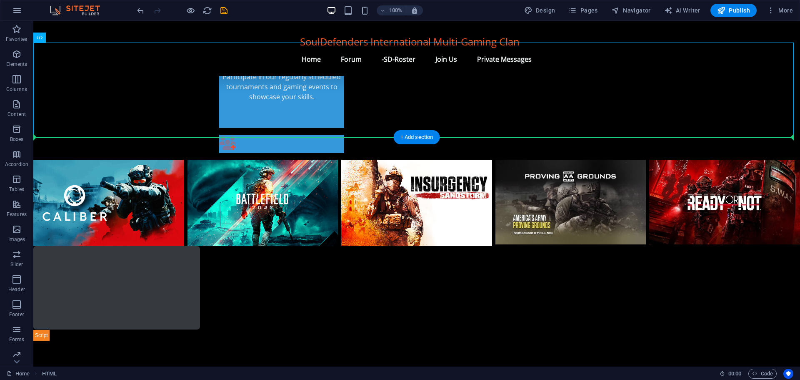
drag, startPoint x: 178, startPoint y: 79, endPoint x: 118, endPoint y: 231, distance: 163.5
drag, startPoint x: 138, startPoint y: 99, endPoint x: 470, endPoint y: 205, distance: 348.4
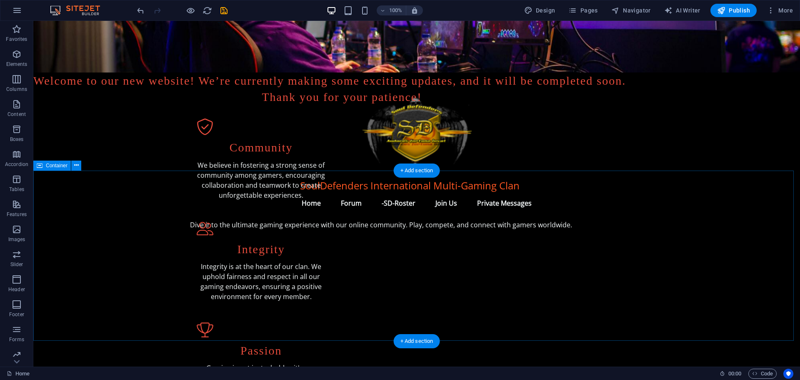
scroll to position [0, 0]
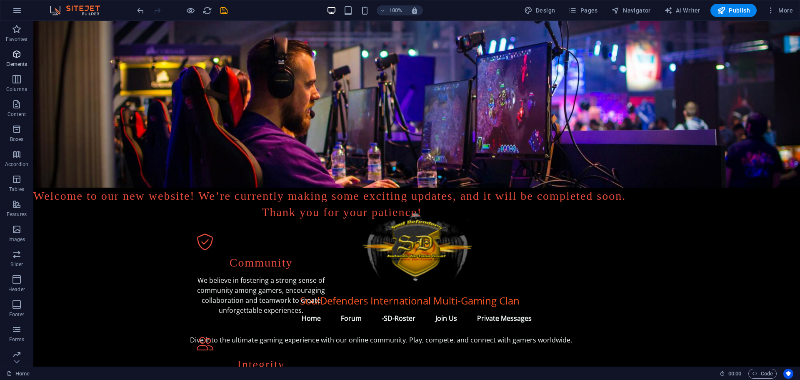
click at [17, 57] on icon "button" at bounding box center [17, 54] width 10 height 10
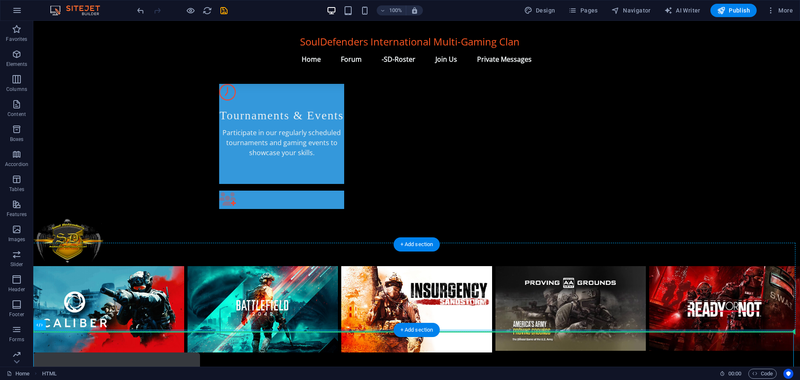
scroll to position [486, 0]
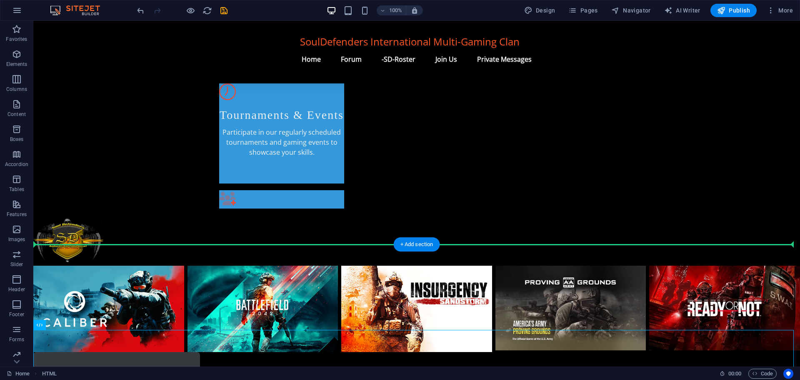
drag, startPoint x: 63, startPoint y: 325, endPoint x: 423, endPoint y: 151, distance: 399.7
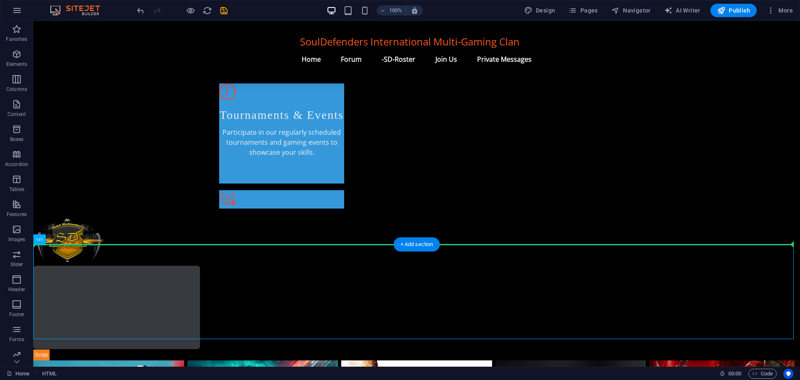
drag, startPoint x: 106, startPoint y: 279, endPoint x: 220, endPoint y: 140, distance: 178.8
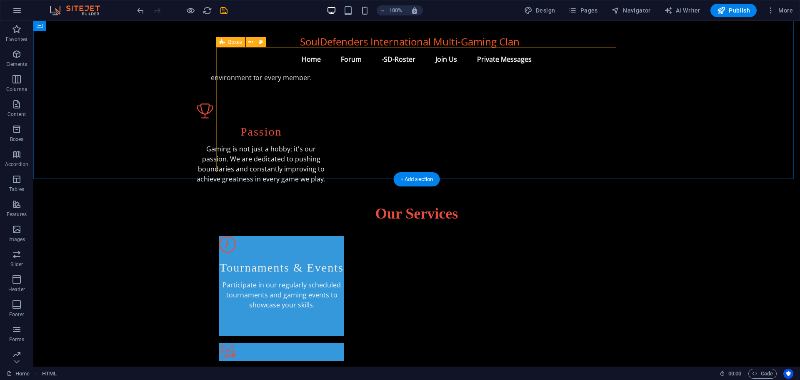
scroll to position [320, 0]
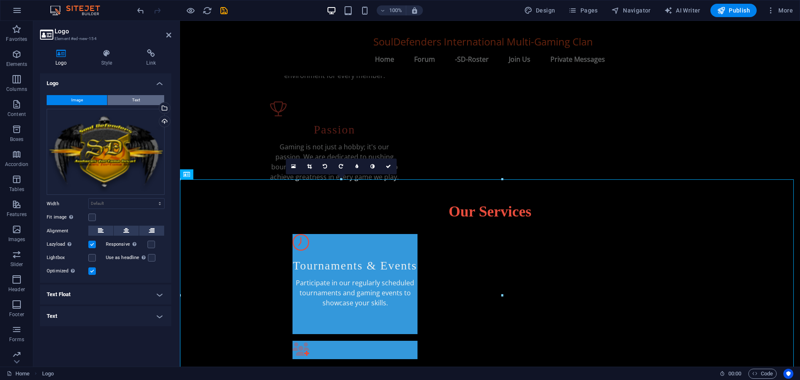
click at [139, 102] on span "Text" at bounding box center [136, 100] width 8 height 10
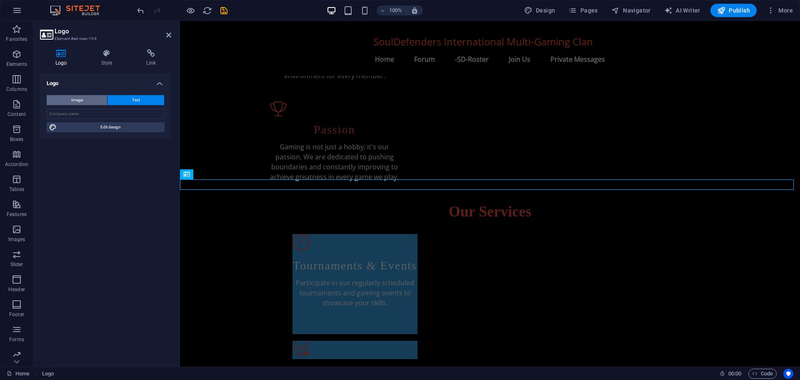
click at [92, 104] on button "Image" at bounding box center [77, 100] width 60 height 10
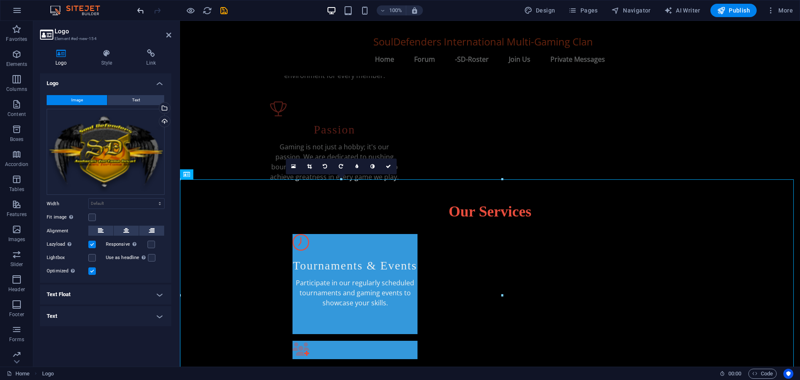
click at [140, 9] on icon "undo" at bounding box center [141, 11] width 10 height 10
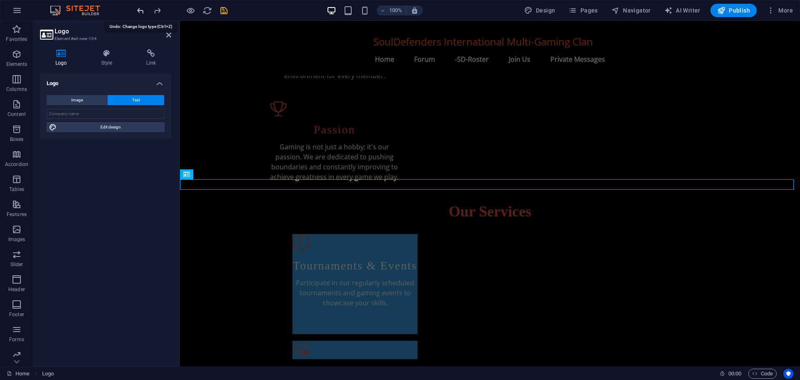
click at [140, 9] on icon "undo" at bounding box center [141, 11] width 10 height 10
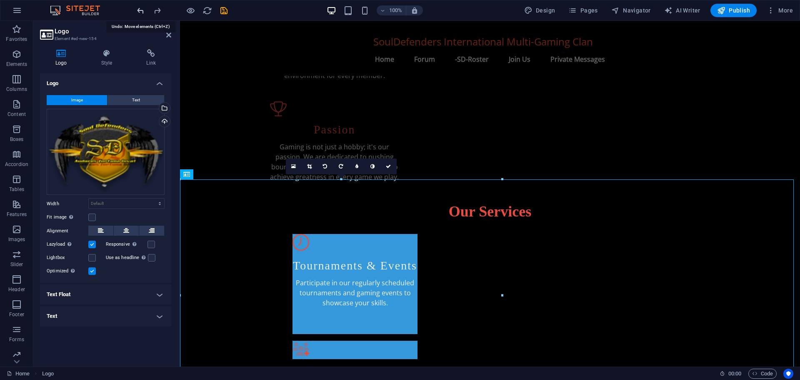
click at [140, 9] on icon "undo" at bounding box center [141, 11] width 10 height 10
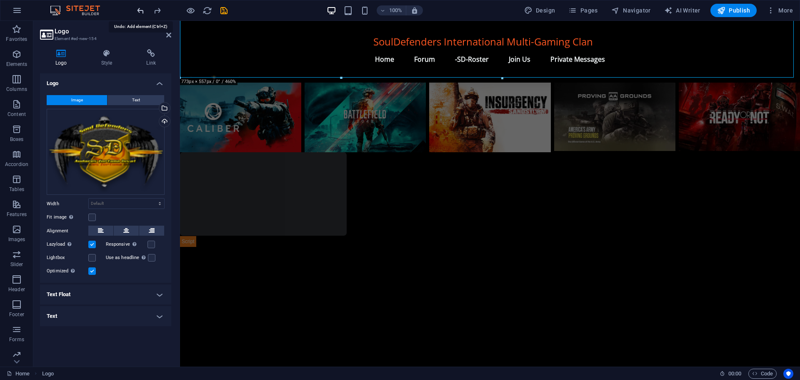
click at [140, 9] on icon "undo" at bounding box center [141, 11] width 10 height 10
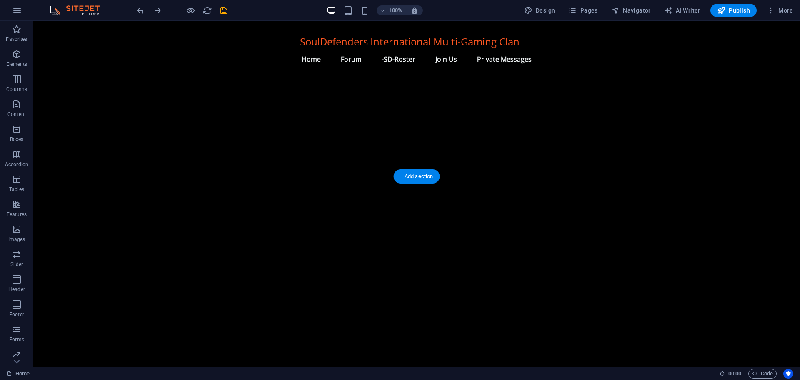
scroll to position [879, 0]
click at [361, 180] on icon at bounding box center [362, 180] width 5 height 9
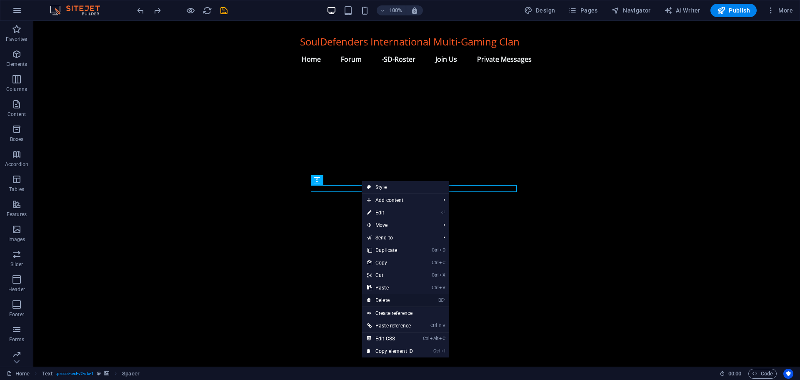
click at [387, 297] on link "⌦ Delete" at bounding box center [390, 300] width 56 height 12
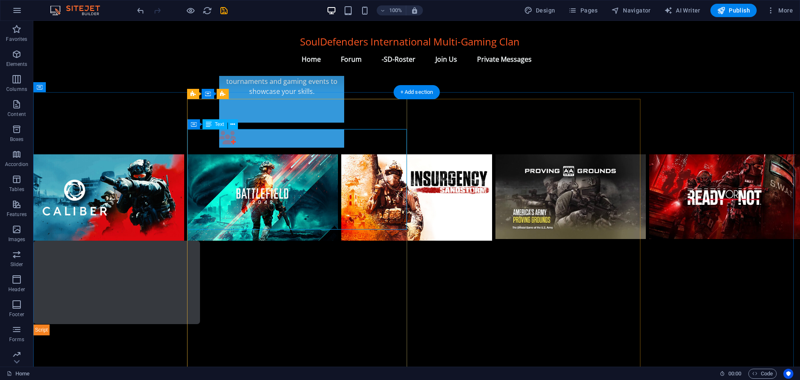
scroll to position [545, 0]
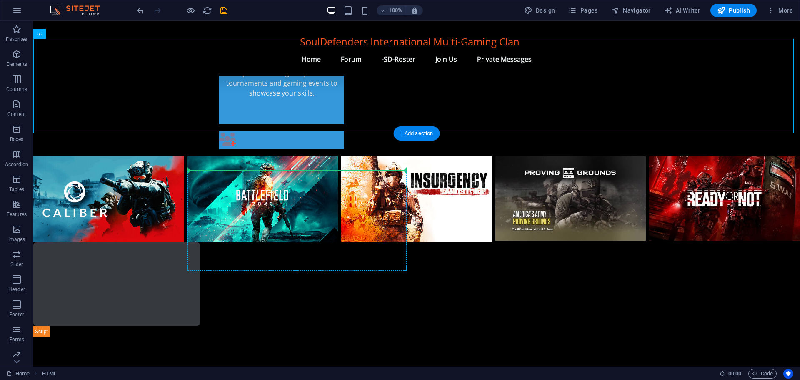
drag, startPoint x: 111, startPoint y: 80, endPoint x: 260, endPoint y: 199, distance: 190.6
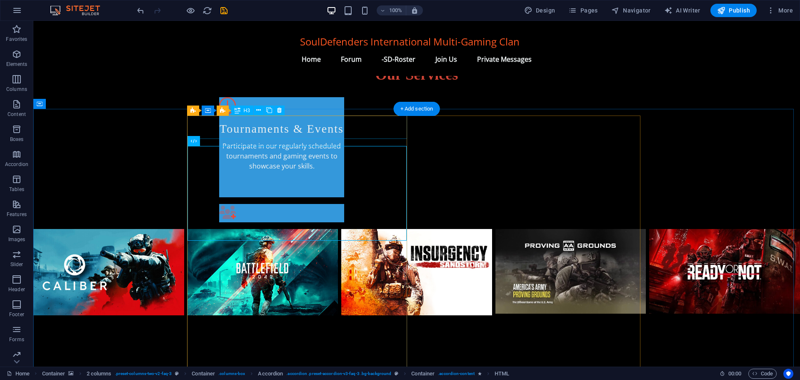
scroll to position [462, 0]
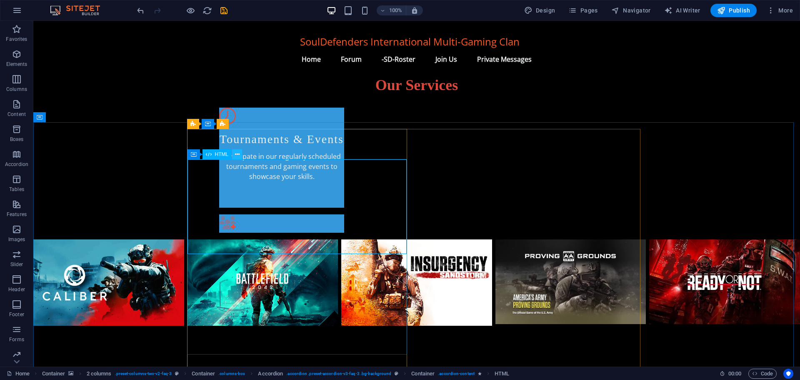
click at [238, 152] on icon at bounding box center [237, 154] width 5 height 9
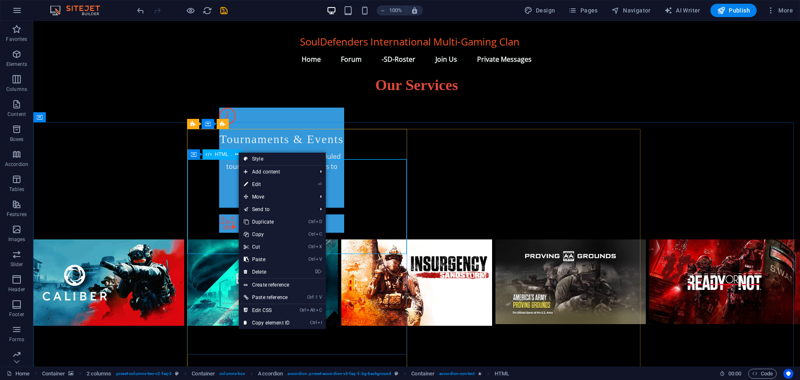
click at [222, 156] on span "HTML" at bounding box center [222, 154] width 14 height 5
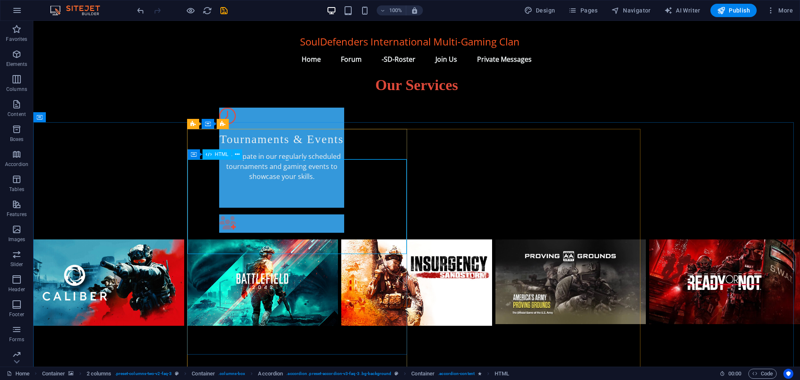
click at [222, 156] on span "HTML" at bounding box center [222, 154] width 14 height 5
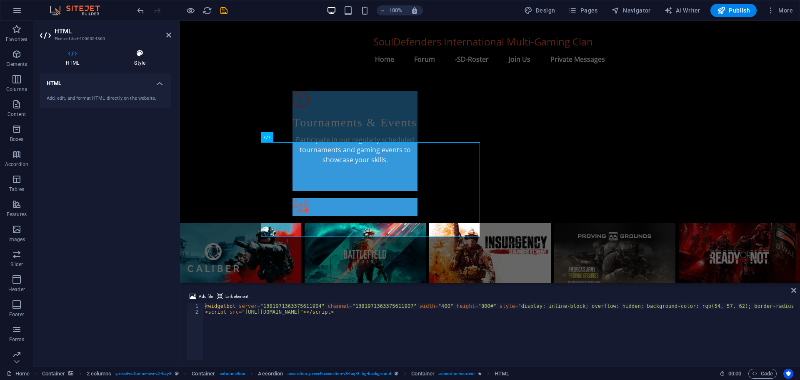
click at [138, 56] on icon at bounding box center [139, 53] width 63 height 8
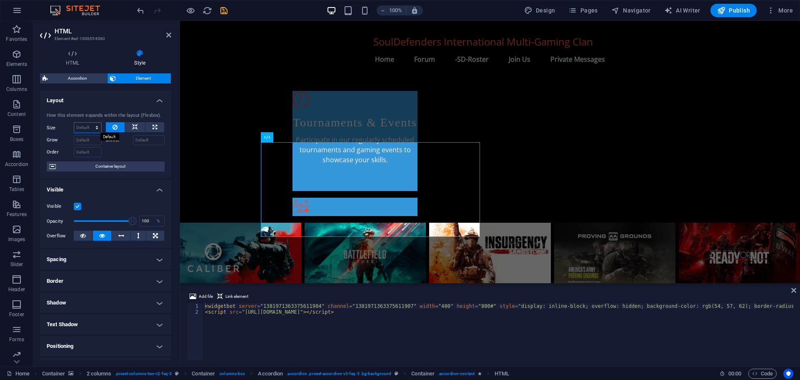
click at [93, 127] on select "Default auto px % 1/1 1/2 1/3 1/4 1/5 1/6 1/7 1/8 1/9 1/10" at bounding box center [87, 127] width 27 height 10
select select "px"
click at [88, 122] on select "Default auto px % 1/1 1/2 1/3 1/4 1/5 1/6 1/7 1/8 1/9 1/10" at bounding box center [87, 127] width 27 height 10
type input "0"
click at [91, 128] on select "Default auto px % 1/1 1/2 1/3 1/4 1/5 1/6 1/7 1/8 1/9 1/10" at bounding box center [96, 127] width 12 height 10
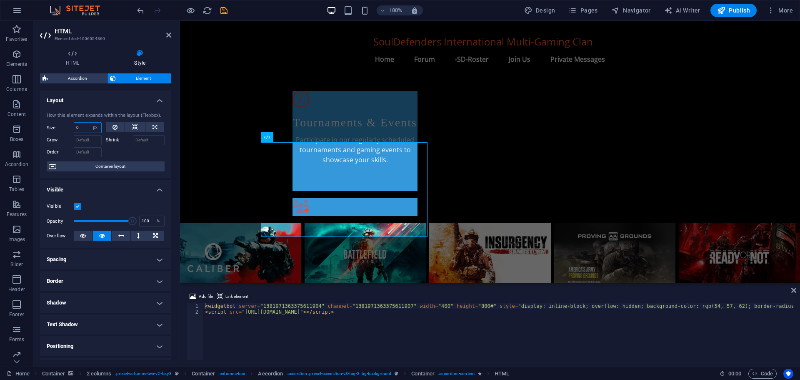
click at [87, 124] on input "0" at bounding box center [87, 127] width 27 height 10
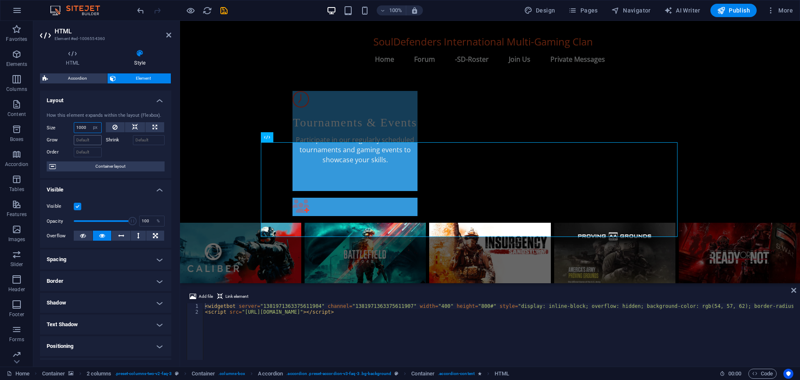
type input "1000"
click at [85, 135] on input "Grow" at bounding box center [88, 140] width 28 height 10
click at [94, 140] on input "1000" at bounding box center [88, 140] width 28 height 10
type input "1000"
click at [92, 151] on input "Order" at bounding box center [88, 152] width 28 height 10
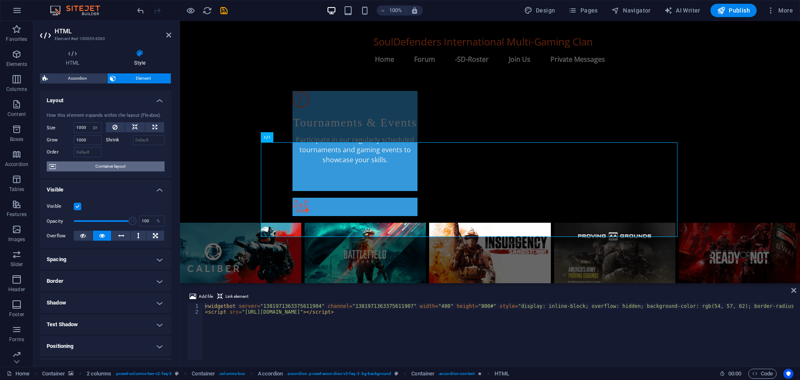
click at [90, 169] on span "Container layout" at bounding box center [110, 166] width 104 height 10
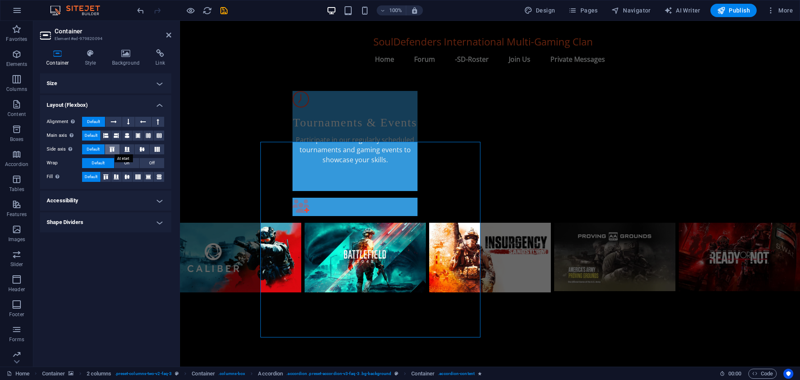
click at [113, 148] on icon at bounding box center [112, 149] width 10 height 5
click at [95, 149] on span "Default" at bounding box center [93, 149] width 13 height 10
click at [82, 221] on h4 "Shape Dividers" at bounding box center [105, 222] width 131 height 20
click at [90, 206] on h4 "Accessibility" at bounding box center [105, 200] width 131 height 20
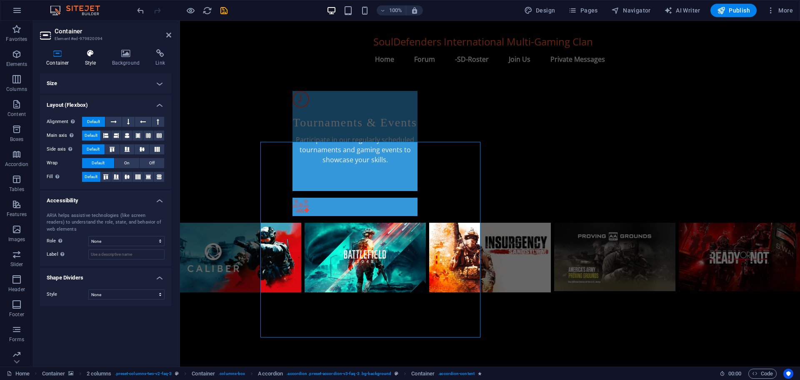
click at [88, 56] on icon at bounding box center [91, 53] width 24 height 8
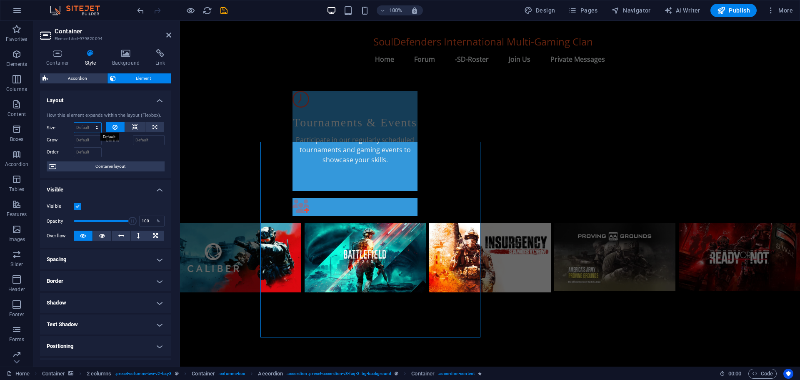
click at [90, 125] on select "Default auto px % 1/1 1/2 1/3 1/4 1/5 1/6 1/7 1/8 1/9 1/10" at bounding box center [87, 127] width 27 height 10
select select "px"
click at [88, 122] on select "Default auto px % 1/1 1/2 1/3 1/4 1/5 1/6 1/7 1/8 1/9 1/10" at bounding box center [87, 127] width 27 height 10
type input "1000"
click at [88, 139] on input "Grow" at bounding box center [88, 140] width 28 height 10
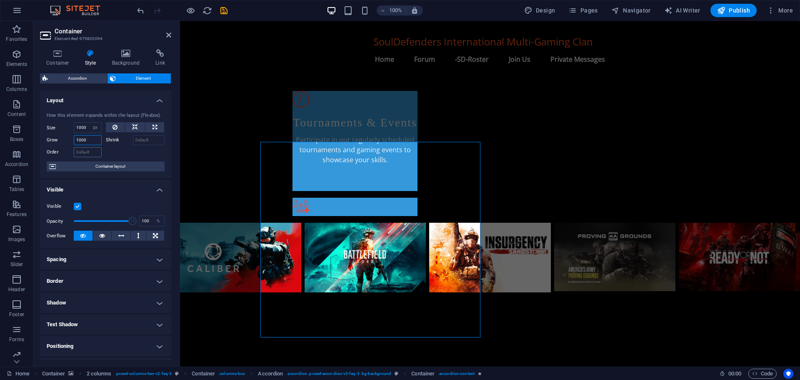
type input "1000"
click at [95, 156] on input "Order" at bounding box center [88, 152] width 28 height 10
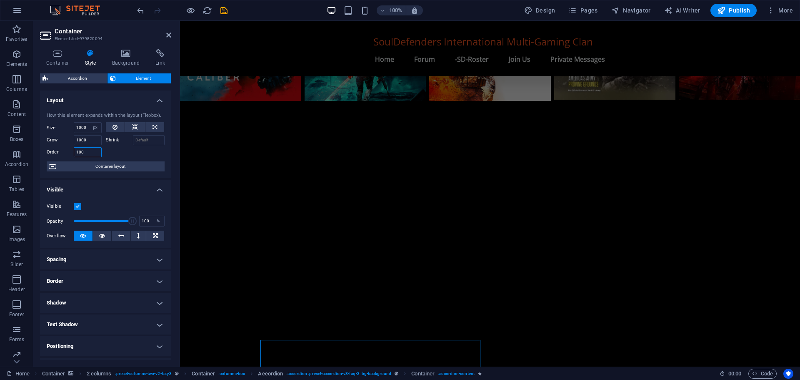
scroll to position [754, 0]
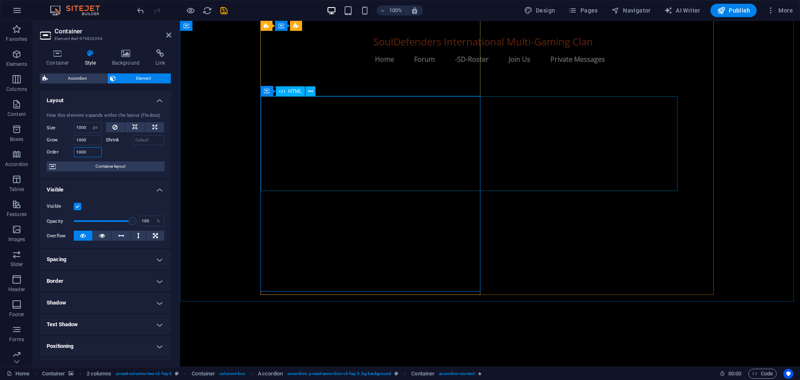
type input "1000"
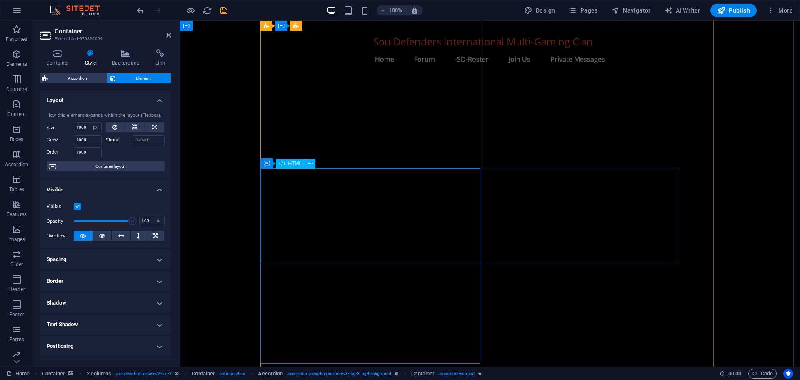
scroll to position [796, 0]
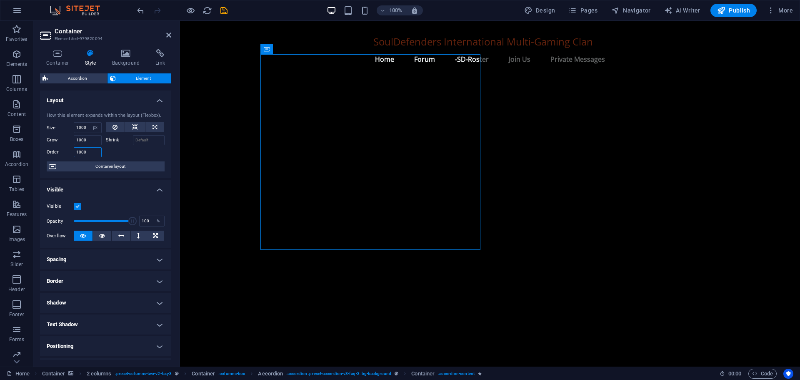
click at [90, 150] on input "1000" at bounding box center [88, 152] width 28 height 10
drag, startPoint x: 89, startPoint y: 150, endPoint x: 60, endPoint y: 155, distance: 29.6
click at [60, 155] on div "Order 1000" at bounding box center [74, 152] width 55 height 10
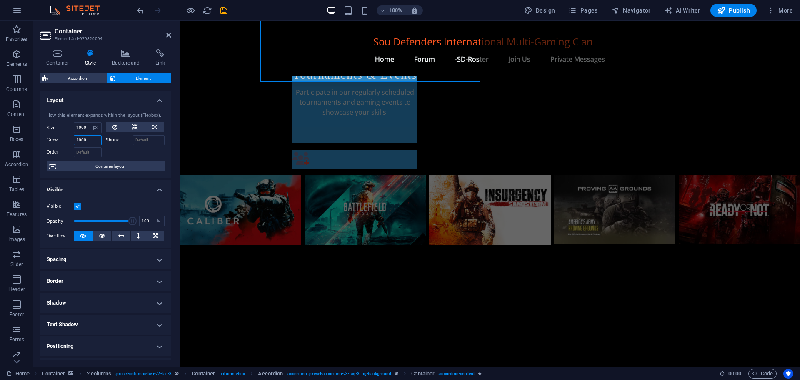
drag, startPoint x: 75, startPoint y: 141, endPoint x: 56, endPoint y: 146, distance: 19.4
click at [56, 146] on div "Size 1000 Default auto px % 1/1 1/2 1/3 1/4 1/5 1/6 1/7 1/8 1/9 1/10 Grow 1000 …" at bounding box center [106, 139] width 118 height 35
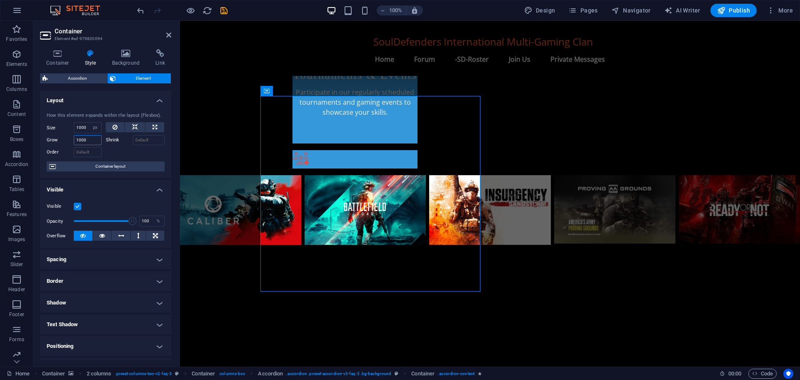
scroll to position [525, 0]
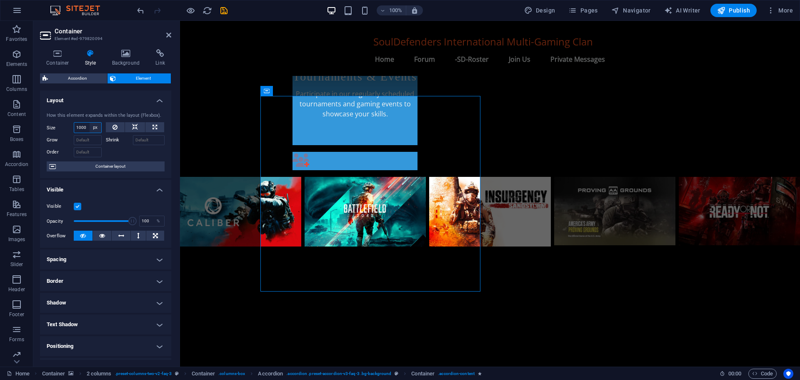
click at [94, 127] on select "Default auto px % 1/1 1/2 1/3 1/4 1/5 1/6 1/7 1/8 1/9 1/10" at bounding box center [96, 127] width 12 height 10
select select "auto"
click at [90, 122] on select "Default auto px % 1/1 1/2 1/3 1/4 1/5 1/6 1/7 1/8 1/9 1/10" at bounding box center [96, 127] width 12 height 10
select select "DISABLED_OPTION_VALUE"
click at [153, 127] on icon at bounding box center [154, 127] width 5 height 10
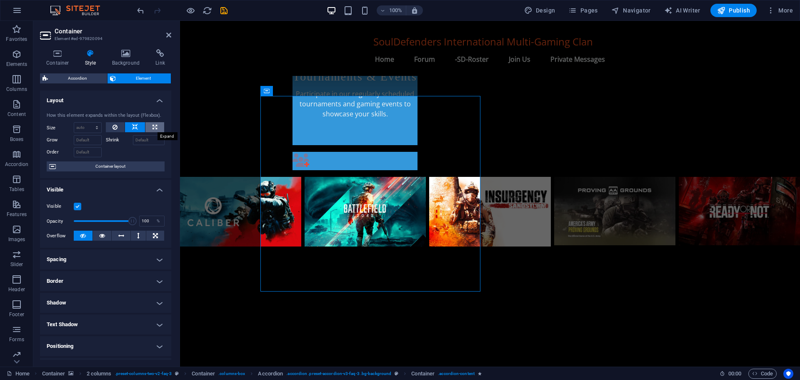
type input "100"
select select "%"
click at [129, 125] on button at bounding box center [135, 127] width 20 height 10
select select "DISABLED_OPTION_VALUE"
click at [140, 139] on input "Shrink" at bounding box center [149, 140] width 32 height 10
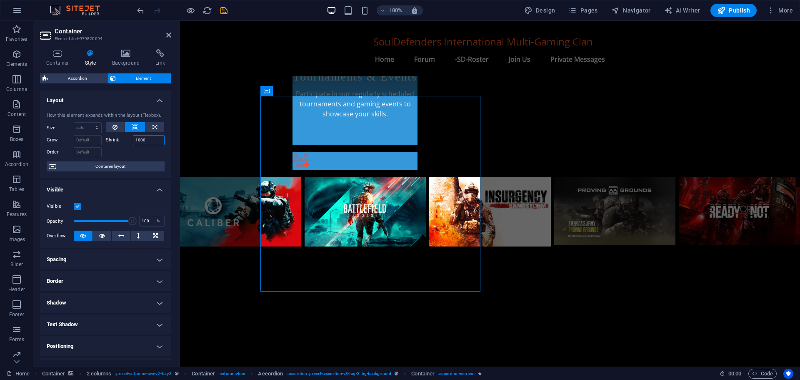
click at [151, 139] on input "1000" at bounding box center [149, 140] width 32 height 10
click at [81, 152] on input "Order" at bounding box center [88, 152] width 28 height 10
click at [148, 136] on input "1000" at bounding box center [149, 140] width 32 height 10
type input "1"
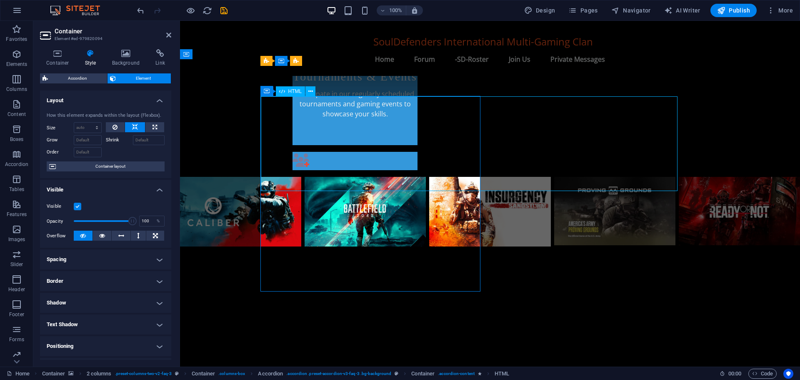
select select "px"
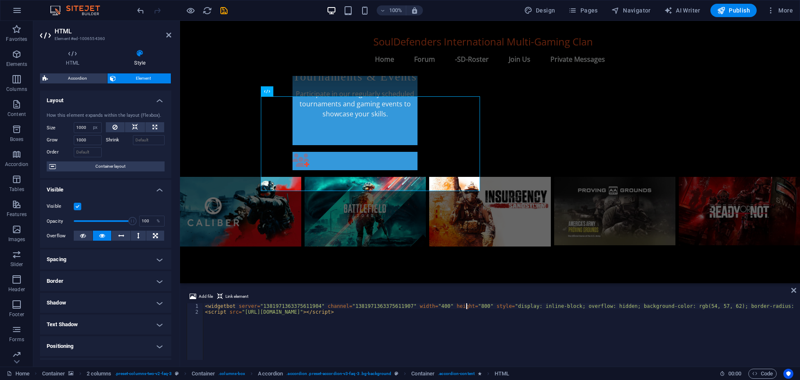
type textarea "<script src="[URL][DOMAIN_NAME]"></script>"
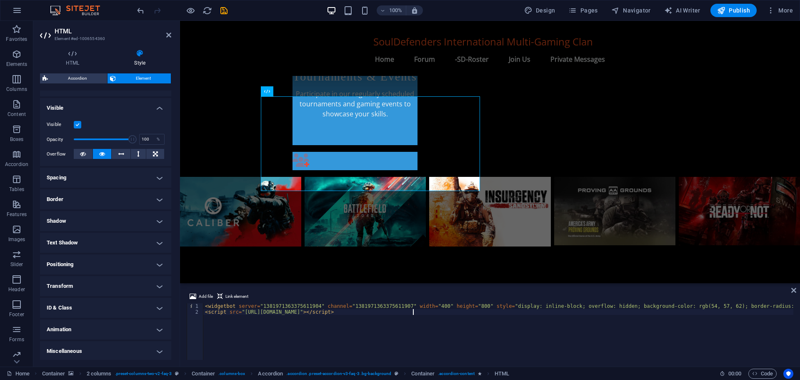
scroll to position [83, 0]
click at [84, 330] on h4 "Animation" at bounding box center [105, 328] width 131 height 20
click at [84, 330] on h4 "Animation" at bounding box center [105, 325] width 131 height 15
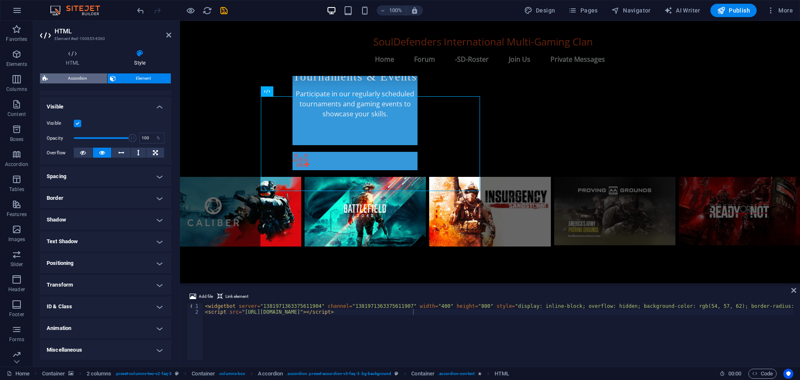
click at [78, 79] on span "Accordion" at bounding box center [77, 78] width 54 height 10
select select "rem"
select select "preset-accordion-v3-faq-3"
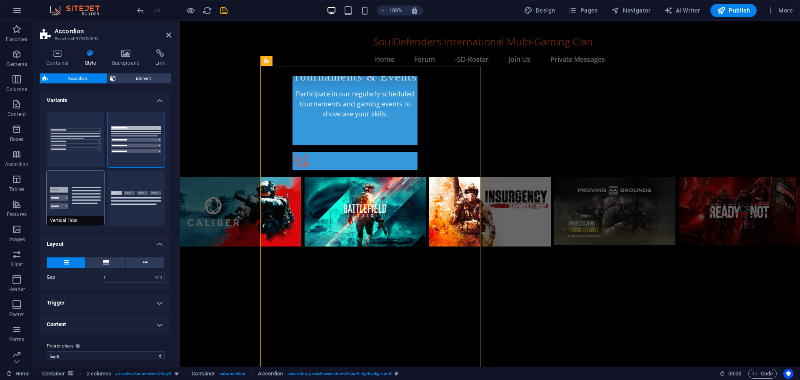
scroll to position [8, 0]
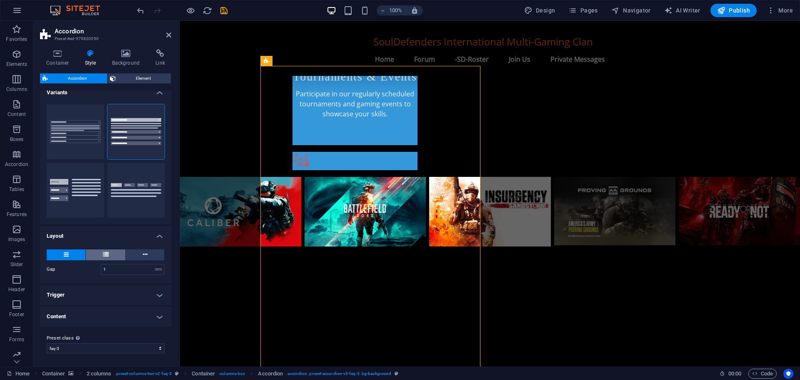
click at [110, 254] on button at bounding box center [106, 254] width 40 height 11
click at [64, 253] on icon at bounding box center [66, 254] width 5 height 10
click at [84, 315] on h4 "Content" at bounding box center [105, 316] width 131 height 20
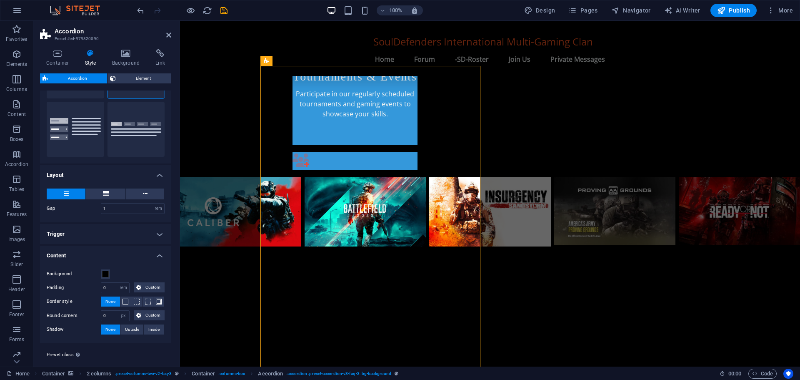
scroll to position [85, 0]
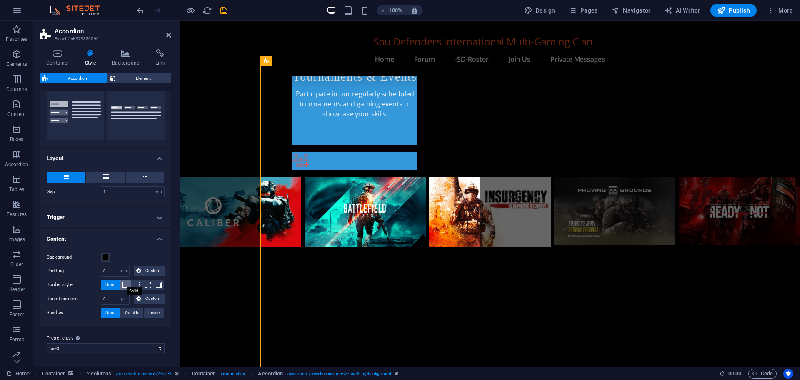
click at [126, 285] on span at bounding box center [125, 285] width 6 height 6
click at [139, 285] on button at bounding box center [136, 285] width 11 height 10
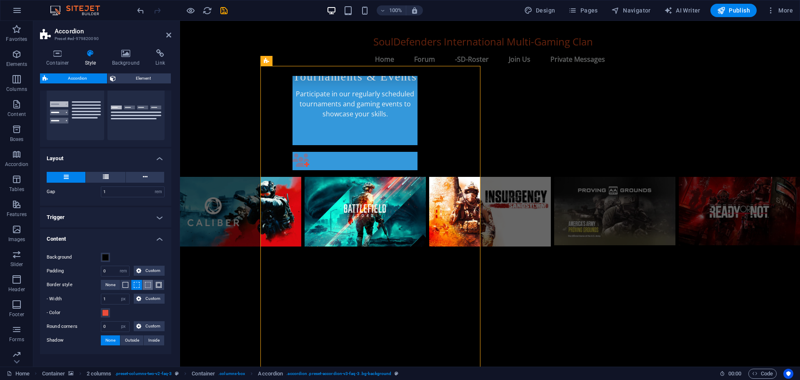
click at [145, 284] on span at bounding box center [148, 285] width 6 height 6
click at [111, 298] on input "1" at bounding box center [115, 299] width 28 height 10
type input "3"
click at [113, 300] on input "400" at bounding box center [115, 299] width 28 height 10
click at [125, 297] on select "px rem vh vw Custom" at bounding box center [123, 299] width 12 height 10
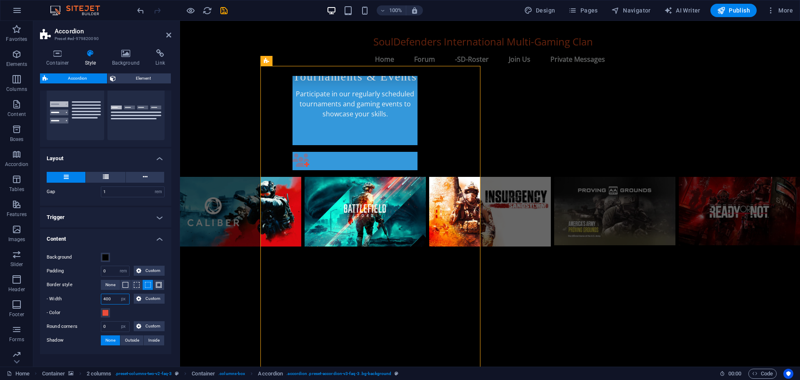
click at [111, 297] on input "400" at bounding box center [115, 299] width 28 height 10
type input "4"
click at [146, 296] on span "Custom" at bounding box center [153, 298] width 18 height 10
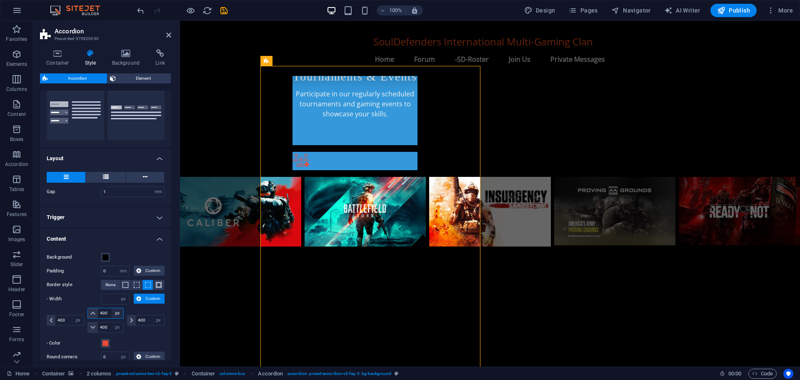
click at [116, 312] on select "px rem vh vw" at bounding box center [118, 313] width 12 height 10
click at [106, 312] on input "400" at bounding box center [110, 313] width 25 height 10
click at [102, 312] on input "400" at bounding box center [110, 313] width 25 height 10
type input "200"
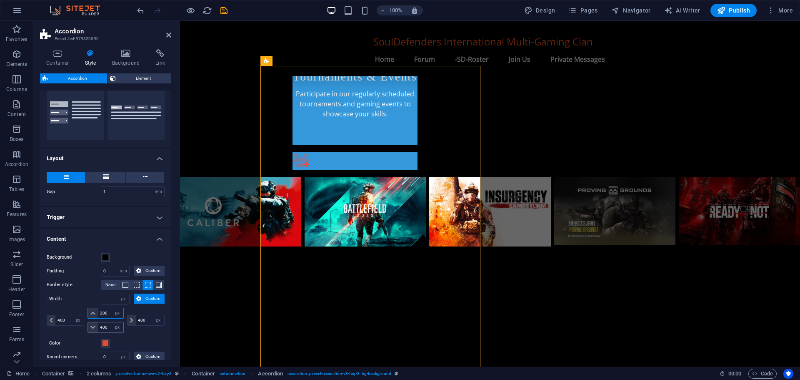
select select "DISABLED_OPTION_VALUE"
type input "200"
click at [102, 327] on input "400" at bounding box center [110, 327] width 25 height 10
type input "200"
click at [60, 320] on input "400" at bounding box center [69, 320] width 28 height 10
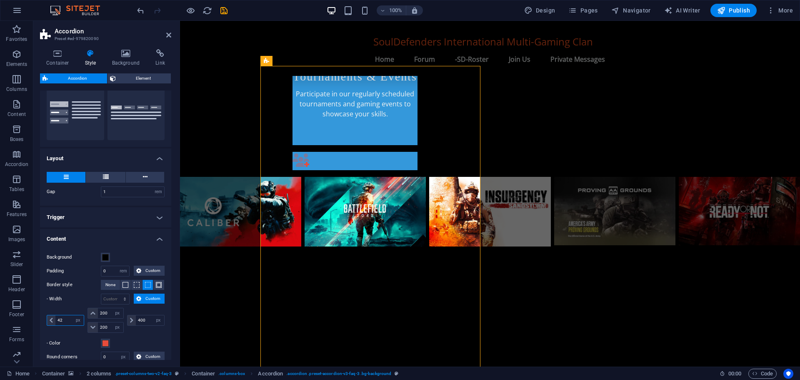
type input "4"
drag, startPoint x: 110, startPoint y: 327, endPoint x: 83, endPoint y: 327, distance: 26.2
click at [83, 327] on div "px rem vh vw 200 px rem vh vw 200 px rem vh vw 400 px rem vh vw" at bounding box center [106, 319] width 118 height 25
drag, startPoint x: 107, startPoint y: 310, endPoint x: 81, endPoint y: 312, distance: 26.4
click at [81, 312] on div "px rem vh vw 200 px rem vh vw px rem vh vw 400 px rem vh vw" at bounding box center [106, 319] width 118 height 25
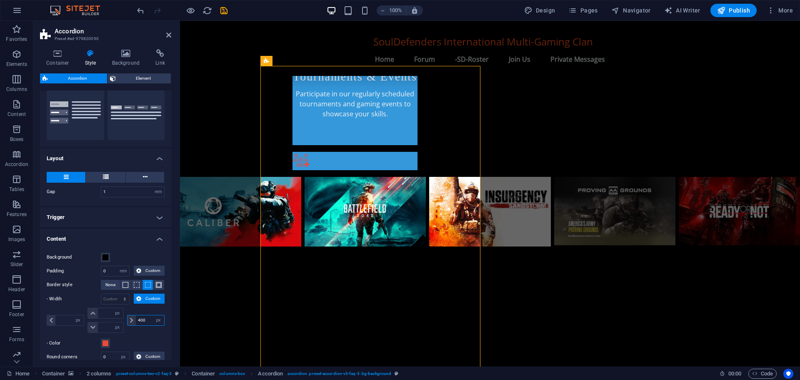
drag, startPoint x: 145, startPoint y: 318, endPoint x: 110, endPoint y: 320, distance: 34.6
click at [110, 320] on div "px rem vh vw px rem vh vw px rem vh vw 400 px rem vh vw" at bounding box center [106, 319] width 118 height 25
click at [124, 283] on span at bounding box center [125, 285] width 6 height 6
type input "4200"
type input "200"
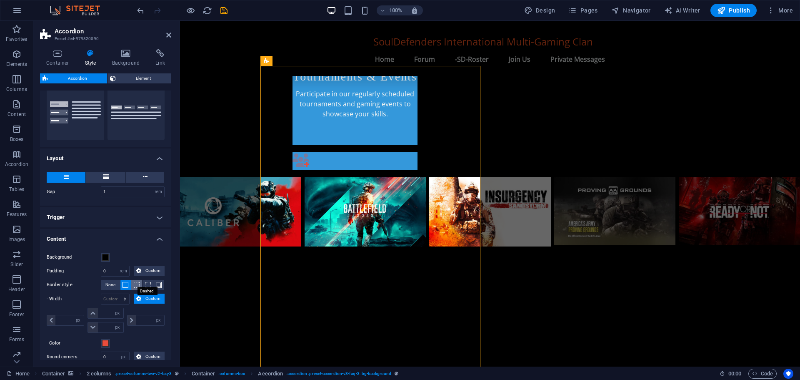
type input "200"
type input "400"
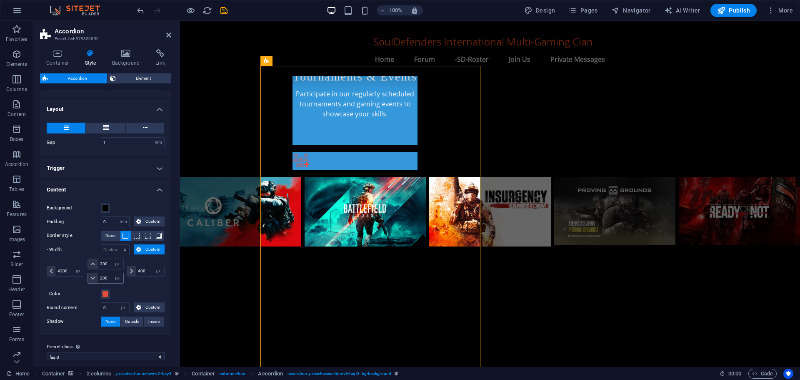
scroll to position [143, 0]
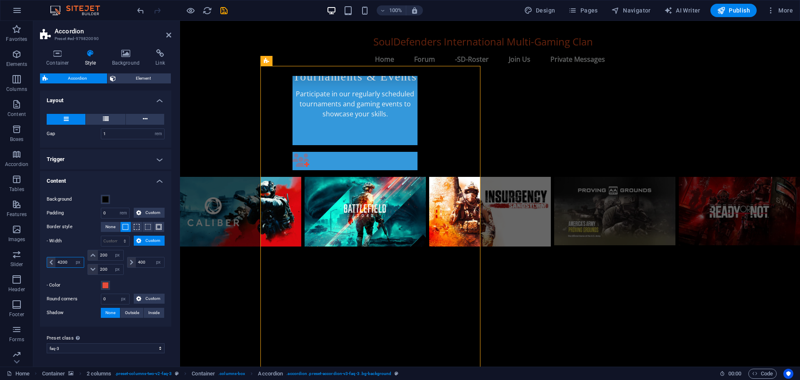
click at [70, 260] on input "4200" at bounding box center [69, 262] width 28 height 10
click at [70, 260] on input "42" at bounding box center [69, 262] width 28 height 10
click at [109, 254] on input "200" at bounding box center [110, 255] width 25 height 10
click at [139, 8] on icon "undo" at bounding box center [141, 11] width 10 height 10
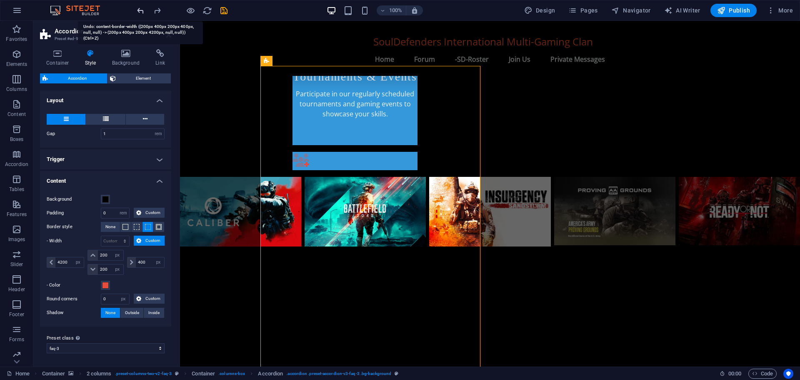
click at [139, 8] on icon "undo" at bounding box center [141, 11] width 10 height 10
type input "400"
click at [139, 8] on icon "undo" at bounding box center [141, 11] width 10 height 10
type input "400"
click at [139, 8] on icon "undo" at bounding box center [141, 11] width 10 height 10
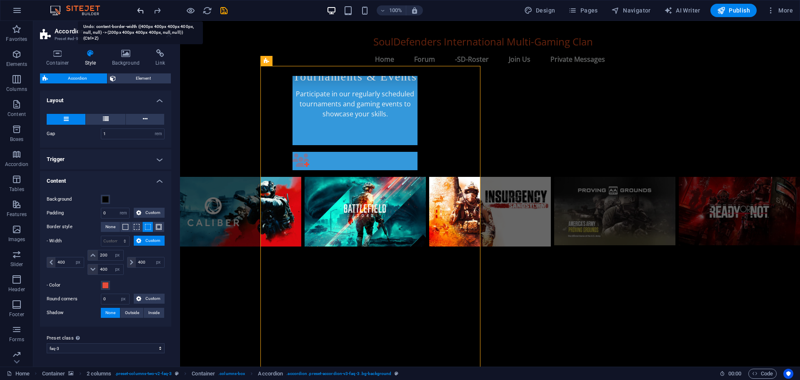
type input "400"
select select "px"
type input "400"
click at [139, 8] on icon "undo" at bounding box center [141, 11] width 10 height 10
type input "1"
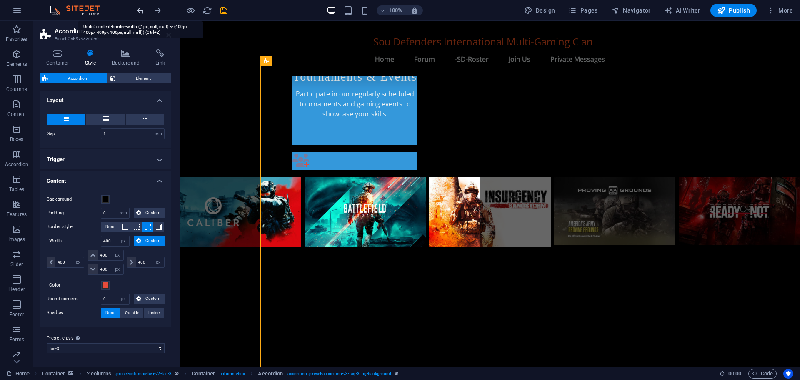
type input "1"
click at [139, 8] on icon "undo" at bounding box center [141, 11] width 10 height 10
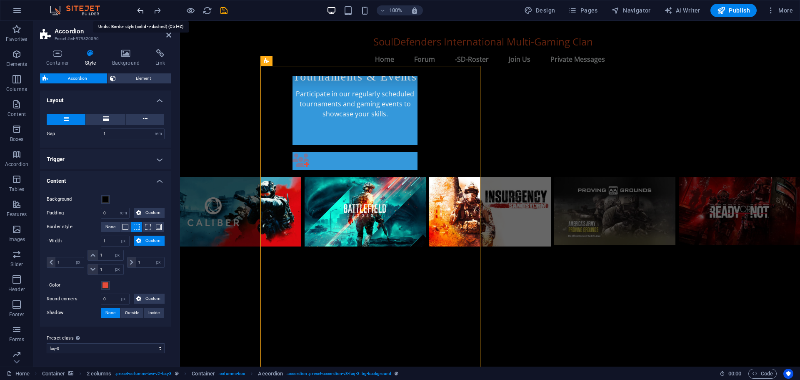
click at [139, 7] on icon "undo" at bounding box center [141, 11] width 10 height 10
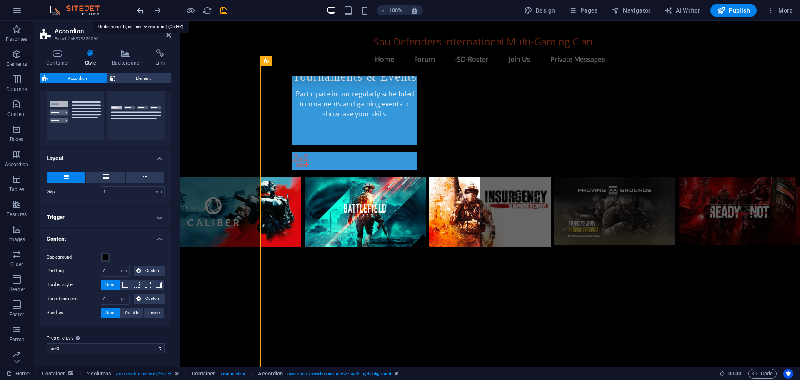
click at [139, 7] on icon "undo" at bounding box center [141, 11] width 10 height 10
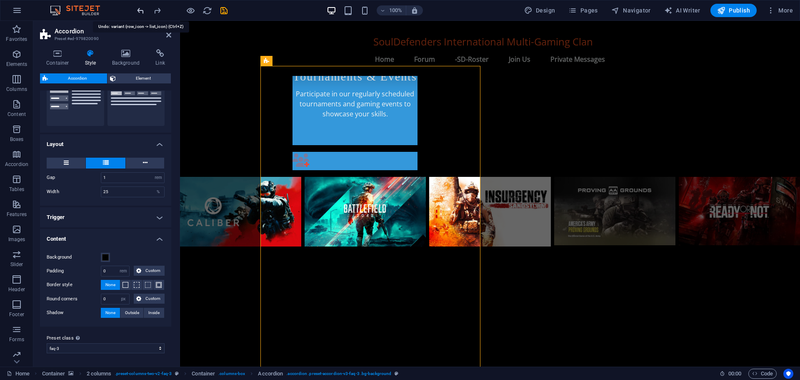
click at [139, 7] on icon "undo" at bounding box center [141, 11] width 10 height 10
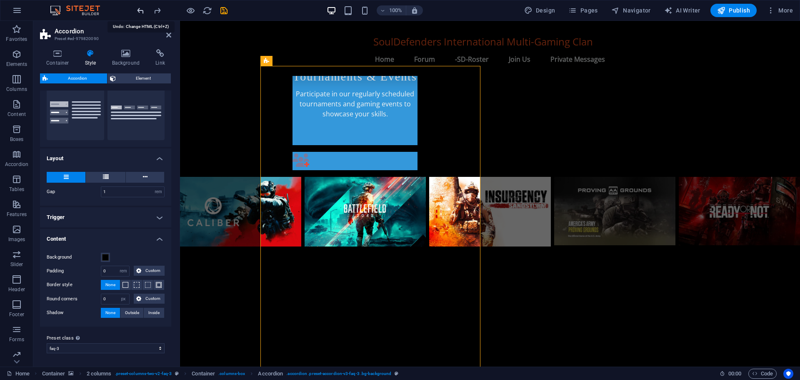
scroll to position [85, 0]
click at [139, 7] on icon "undo" at bounding box center [141, 11] width 10 height 10
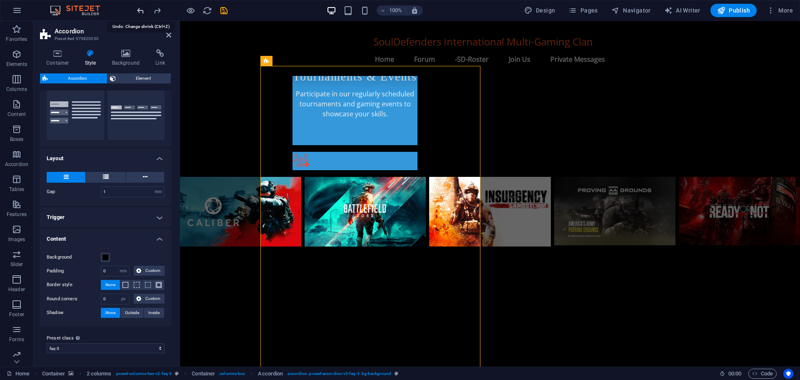
click at [139, 7] on icon "undo" at bounding box center [141, 11] width 10 height 10
click at [141, 10] on icon "undo" at bounding box center [141, 11] width 10 height 10
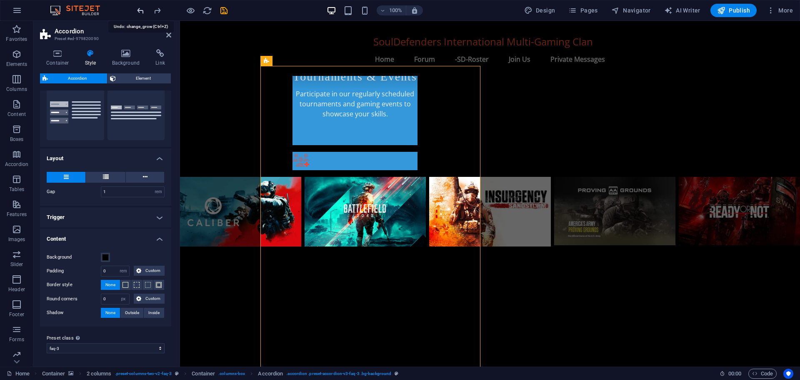
click at [141, 10] on icon "undo" at bounding box center [141, 11] width 10 height 10
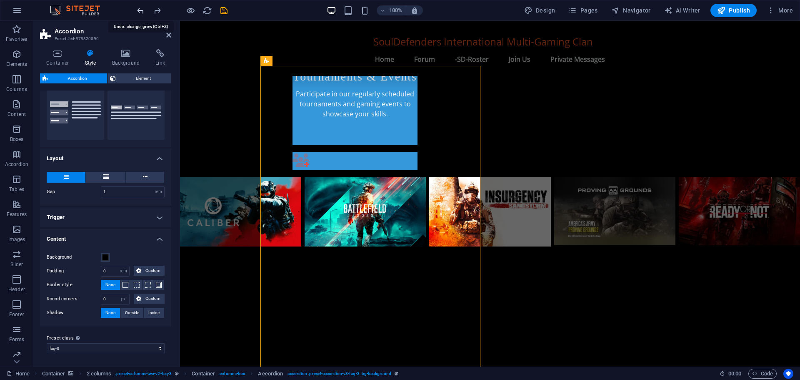
click at [141, 10] on icon "undo" at bounding box center [141, 11] width 10 height 10
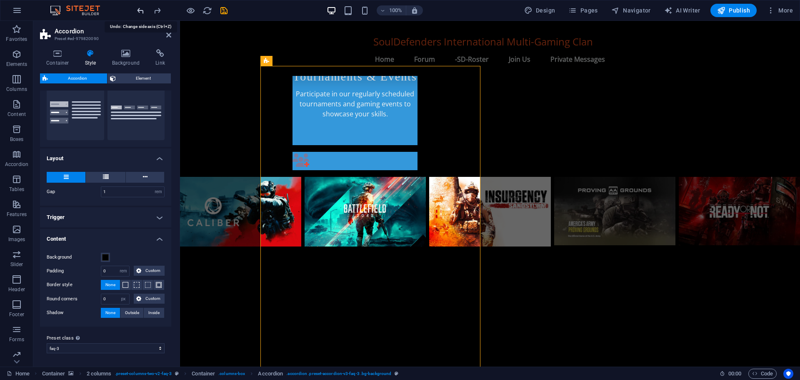
click at [141, 10] on icon "undo" at bounding box center [141, 11] width 10 height 10
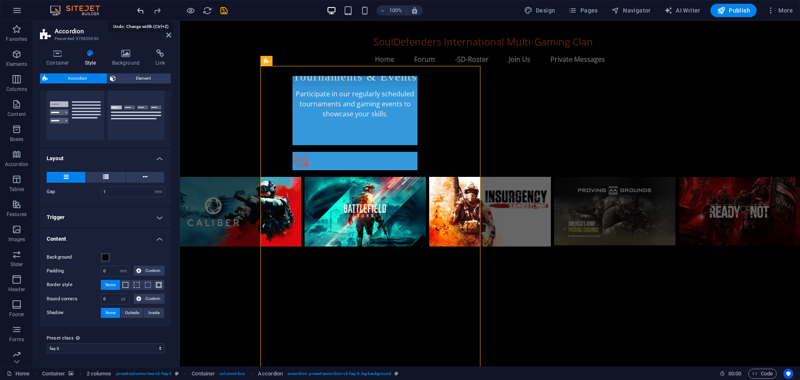
click at [141, 10] on icon "undo" at bounding box center [141, 11] width 10 height 10
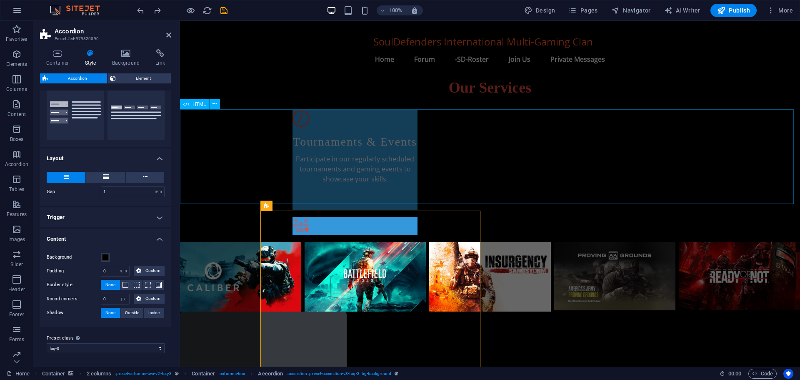
scroll to position [441, 0]
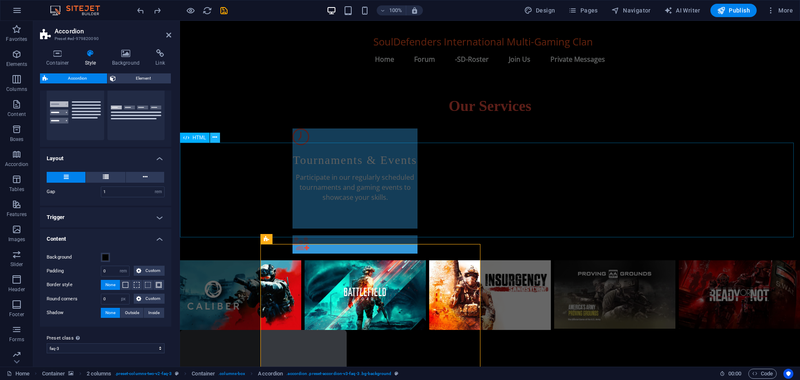
click at [215, 135] on icon at bounding box center [214, 137] width 5 height 9
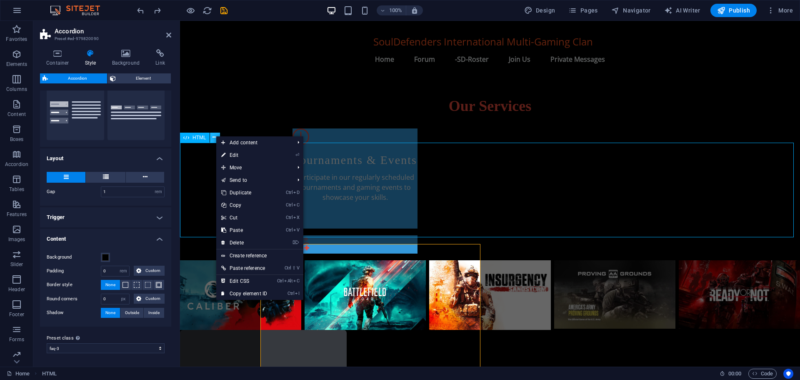
scroll to position [425, 0]
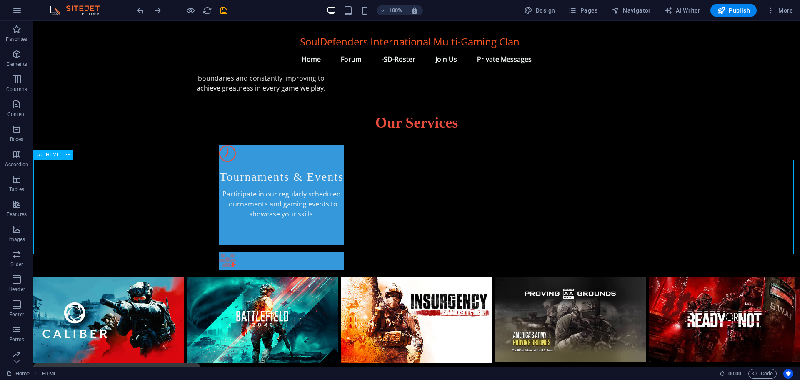
click at [47, 157] on span "HTML" at bounding box center [53, 154] width 14 height 5
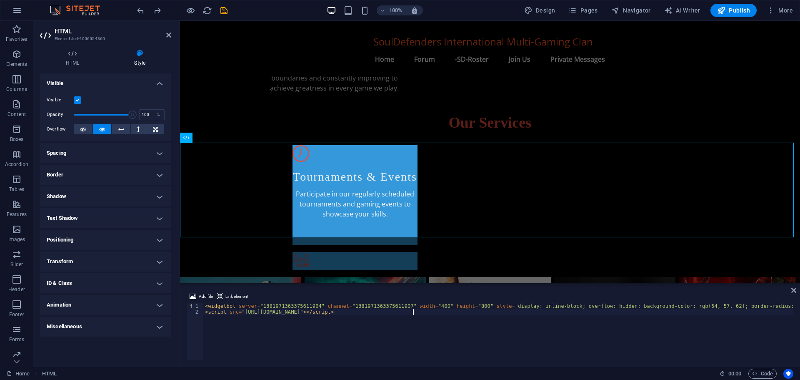
scroll to position [441, 0]
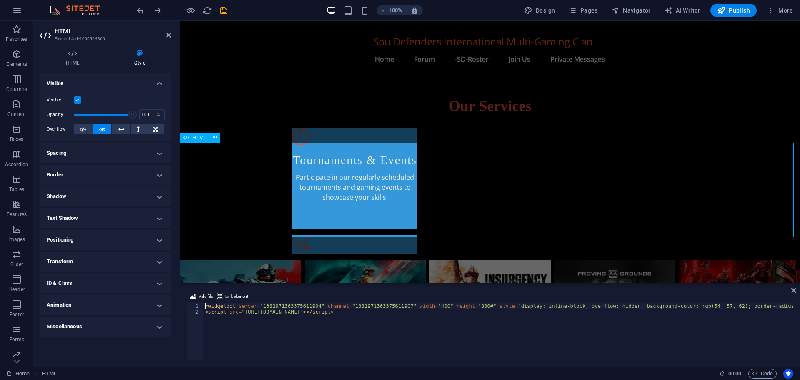
click at [189, 330] on div at bounding box center [490, 377] width 620 height 95
click at [214, 135] on icon at bounding box center [214, 137] width 5 height 9
click at [107, 90] on div "Visible Opacity 100 % Overflow" at bounding box center [105, 114] width 131 height 53
click at [78, 129] on button at bounding box center [83, 129] width 19 height 10
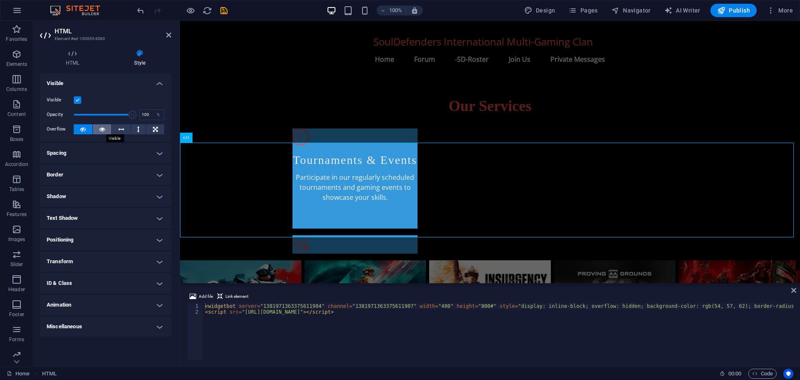
click at [100, 127] on icon at bounding box center [102, 129] width 6 height 10
click at [87, 152] on h4 "Spacing" at bounding box center [105, 153] width 131 height 20
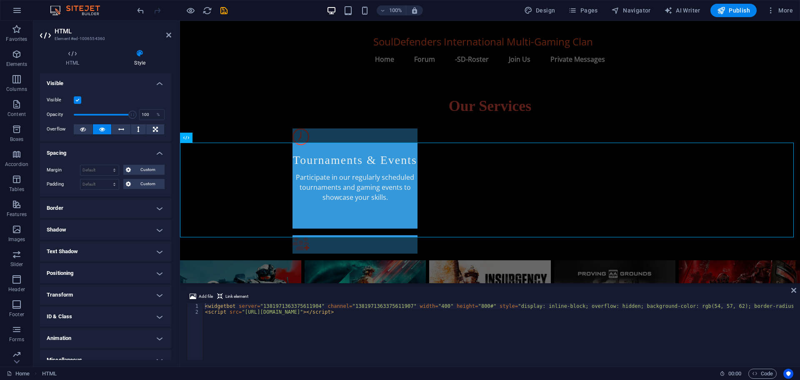
click at [87, 152] on h4 "Spacing" at bounding box center [105, 150] width 131 height 15
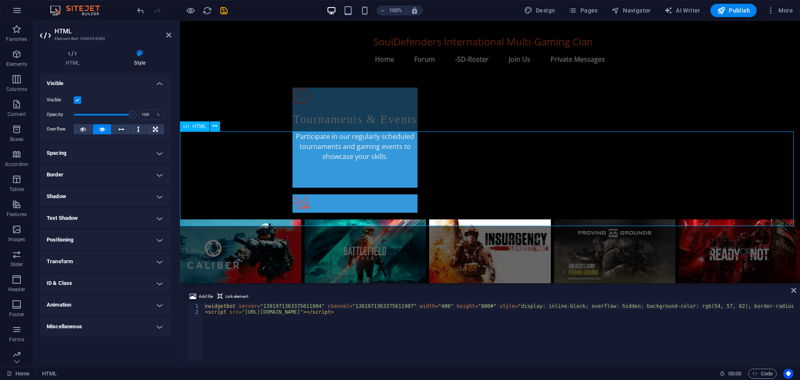
scroll to position [483, 0]
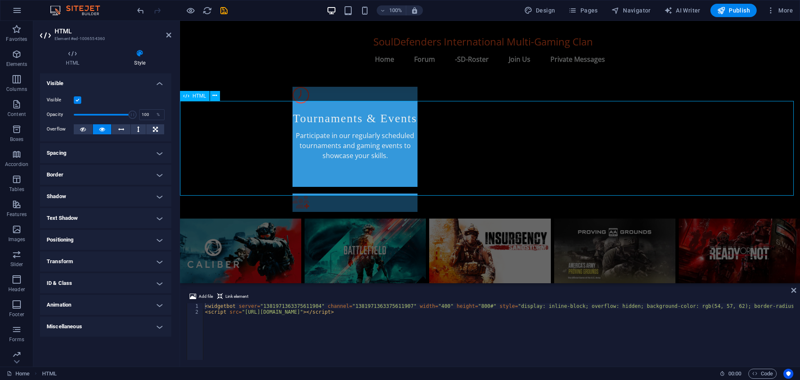
click at [235, 288] on div at bounding box center [490, 335] width 620 height 95
click at [545, 7] on span "Design" at bounding box center [539, 10] width 31 height 8
select select "px"
select select "200"
select select "px"
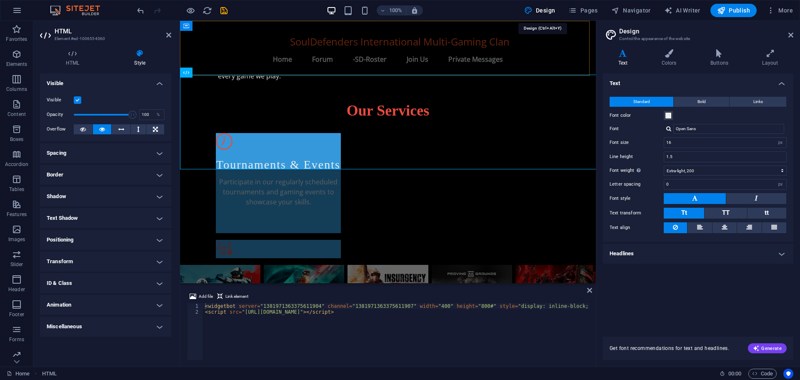
scroll to position [509, 0]
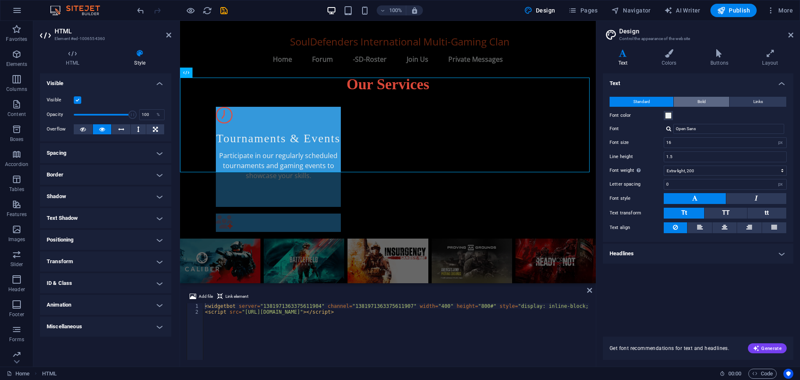
click at [697, 100] on button "Bold" at bounding box center [701, 102] width 55 height 10
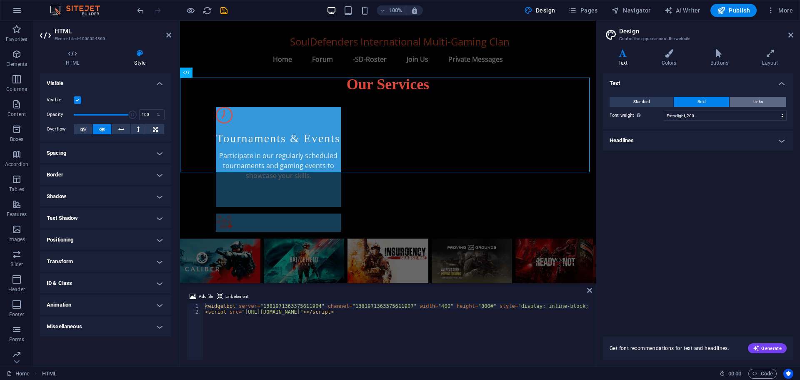
click at [741, 100] on button "Links" at bounding box center [758, 102] width 57 height 10
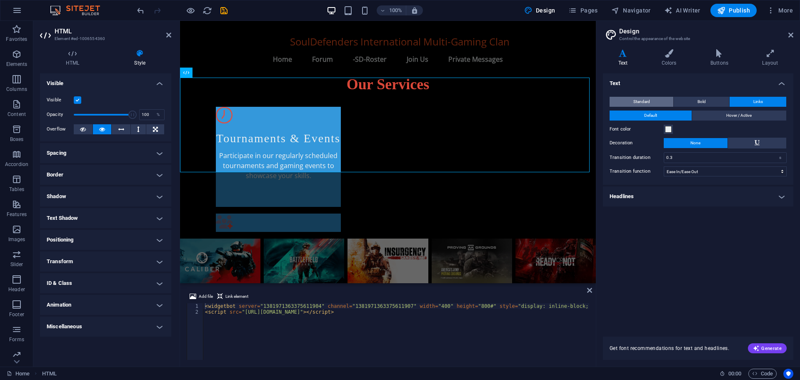
click at [630, 103] on button "Standard" at bounding box center [642, 102] width 64 height 10
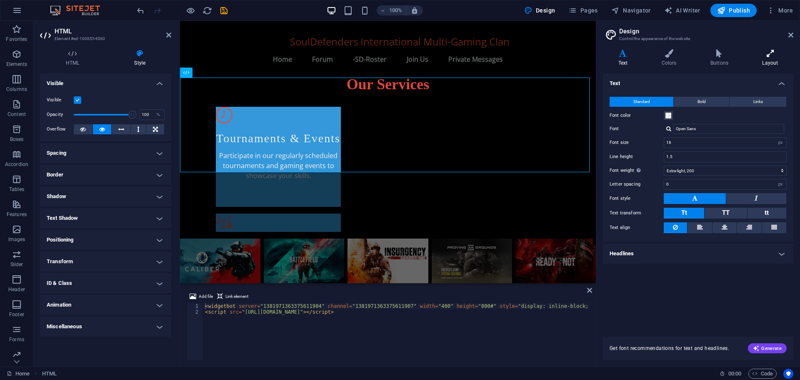
click at [764, 55] on icon at bounding box center [770, 53] width 46 height 8
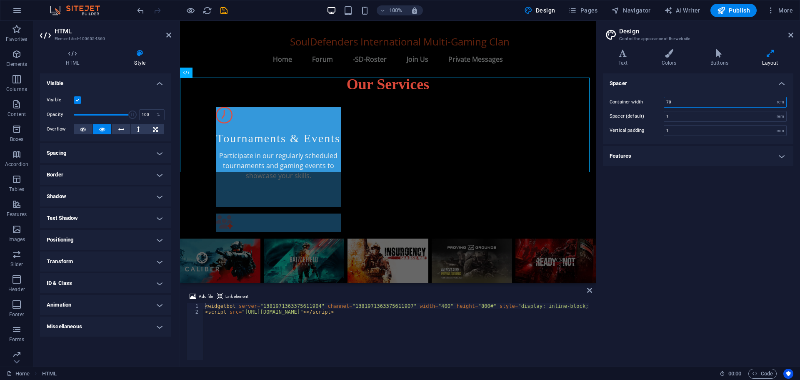
click at [677, 102] on input "70" at bounding box center [725, 102] width 122 height 10
click at [677, 102] on input "7" at bounding box center [725, 102] width 122 height 10
type input "7"
click at [672, 117] on input "1" at bounding box center [725, 116] width 122 height 10
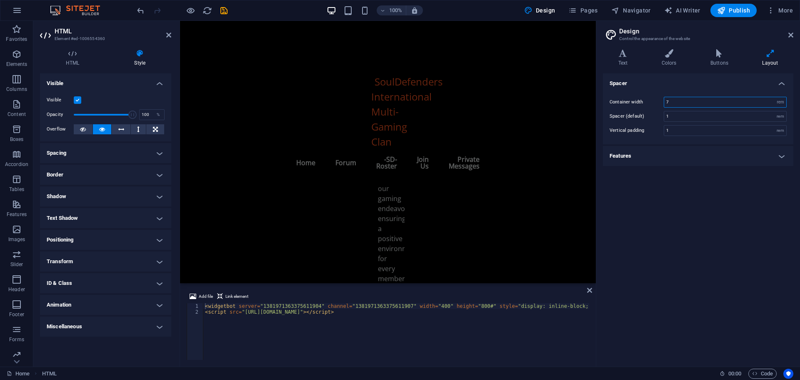
click at [675, 103] on input "7" at bounding box center [725, 102] width 122 height 10
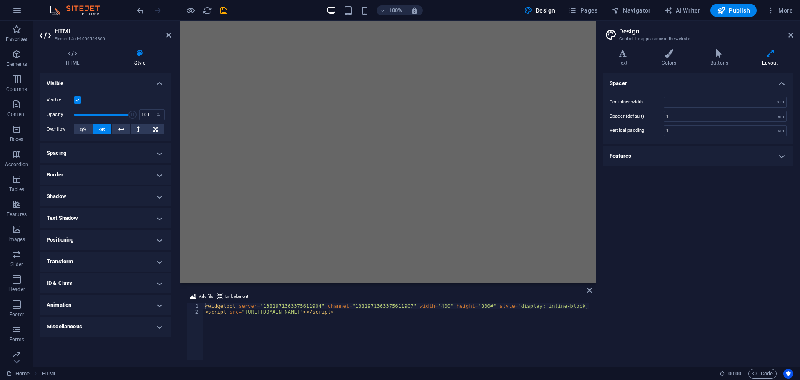
select select "rem"
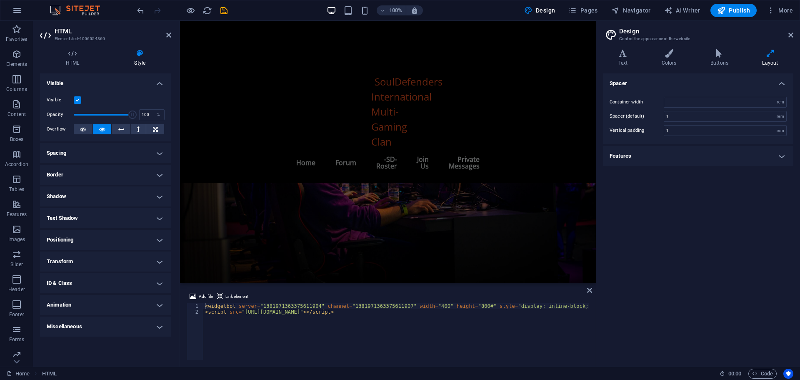
scroll to position [509, 0]
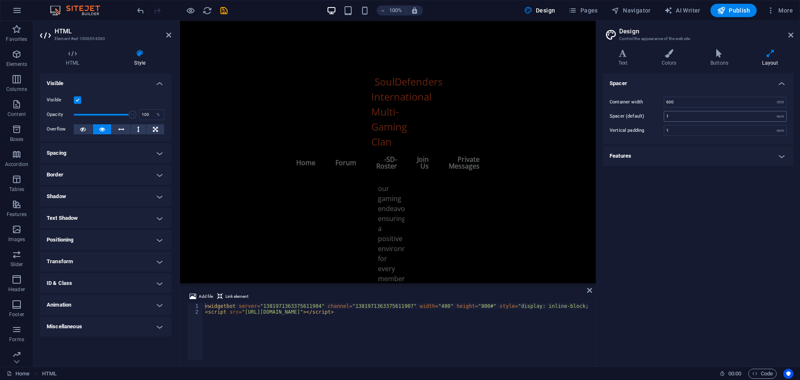
type input "600"
click at [677, 116] on input "1" at bounding box center [725, 116] width 122 height 10
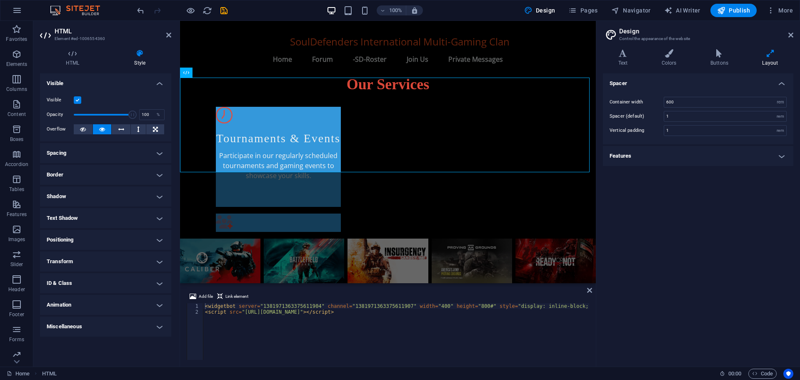
click at [632, 155] on h4 "Features" at bounding box center [698, 156] width 190 height 20
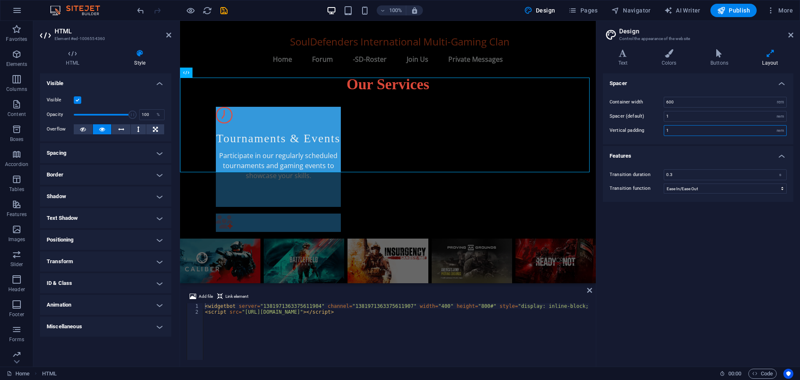
click at [673, 128] on input "1" at bounding box center [725, 130] width 122 height 10
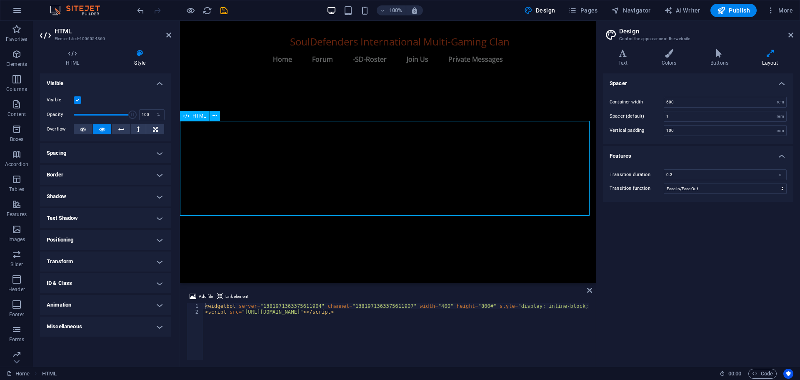
scroll to position [3092, 0]
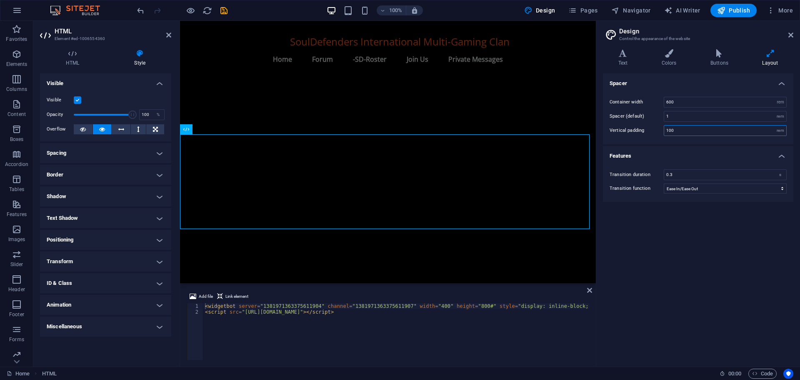
click at [680, 126] on input "100" at bounding box center [725, 130] width 122 height 10
type input "1"
click at [780, 130] on div "rem" at bounding box center [781, 130] width 12 height 10
click at [681, 100] on input "600" at bounding box center [725, 102] width 122 height 10
click at [668, 100] on input "600" at bounding box center [725, 102] width 122 height 10
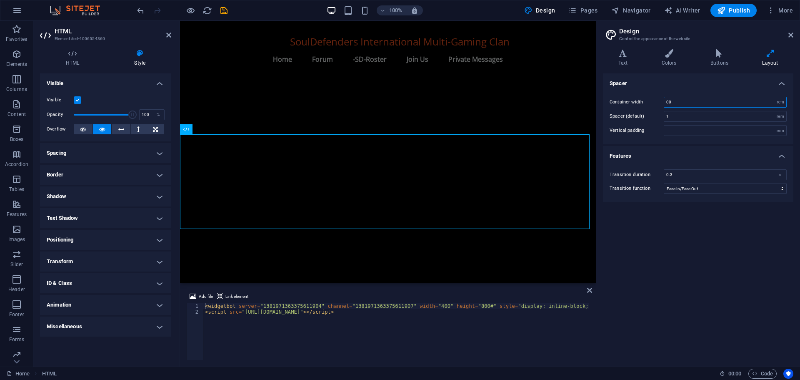
type input "400"
type input "100"
type input "400"
click at [721, 56] on icon at bounding box center [719, 53] width 48 height 8
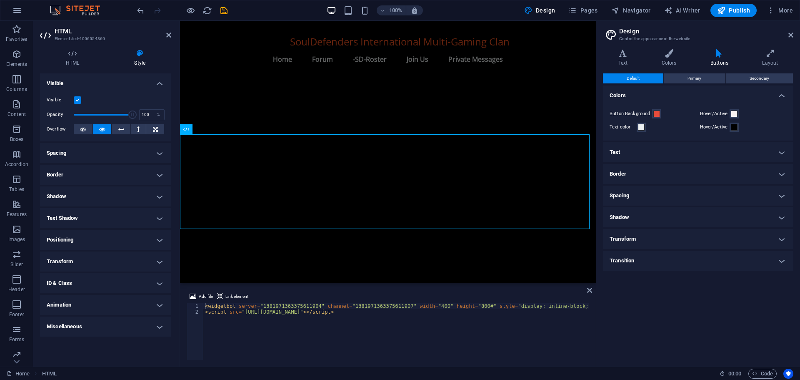
click at [626, 198] on h4 "Spacing" at bounding box center [698, 195] width 190 height 20
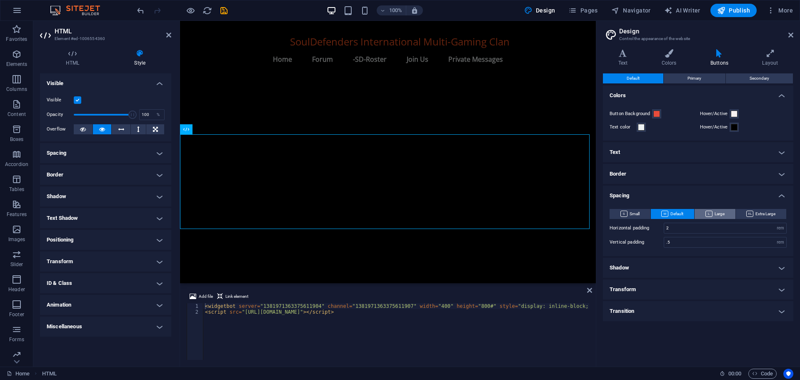
click at [715, 212] on span "Large" at bounding box center [714, 214] width 19 height 10
click at [753, 210] on span "Extra Large" at bounding box center [760, 214] width 29 height 10
click at [636, 216] on span "Small" at bounding box center [629, 214] width 19 height 10
click at [679, 213] on span "Default" at bounding box center [672, 214] width 22 height 10
click at [624, 155] on h4 "Text" at bounding box center [698, 152] width 190 height 20
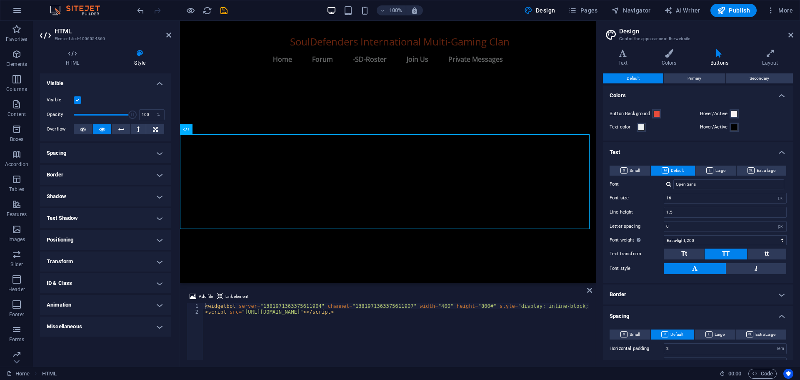
click at [624, 155] on h4 "Text" at bounding box center [698, 149] width 190 height 15
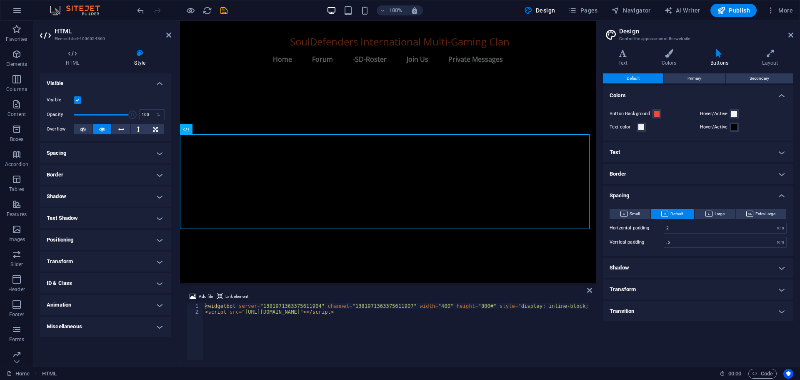
click at [631, 283] on h4 "Transform" at bounding box center [698, 289] width 190 height 20
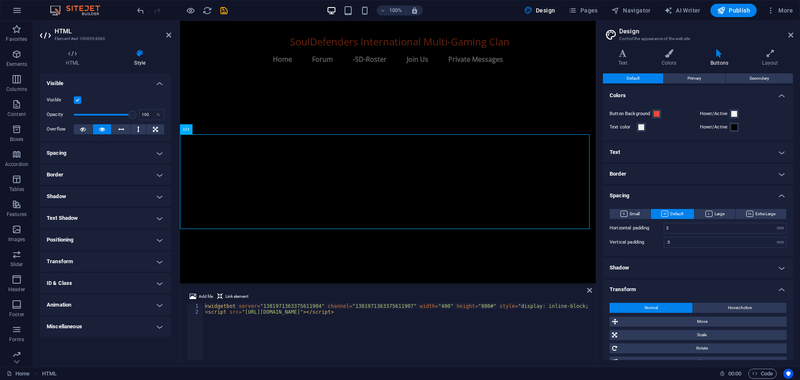
scroll to position [37, 0]
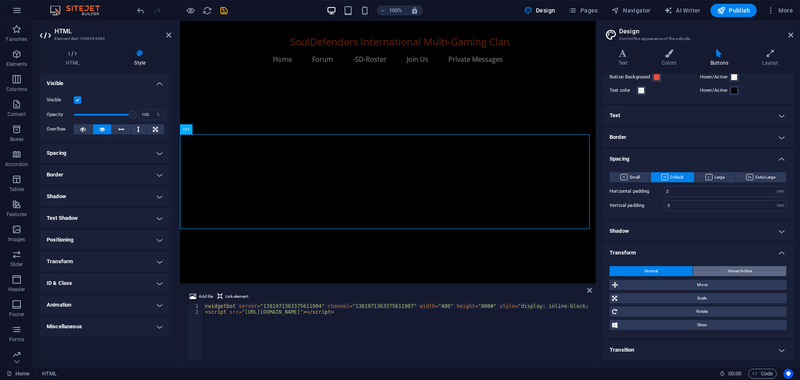
click at [717, 266] on button "Hover/Active" at bounding box center [739, 271] width 93 height 10
click at [654, 272] on span "Normal" at bounding box center [651, 271] width 13 height 10
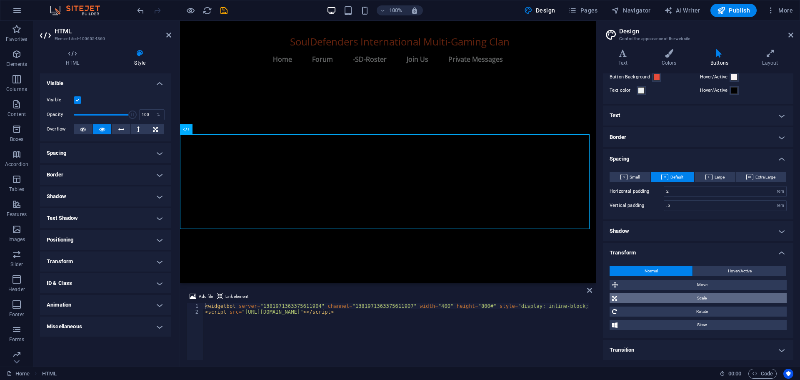
click at [686, 296] on span "Scale" at bounding box center [702, 298] width 165 height 10
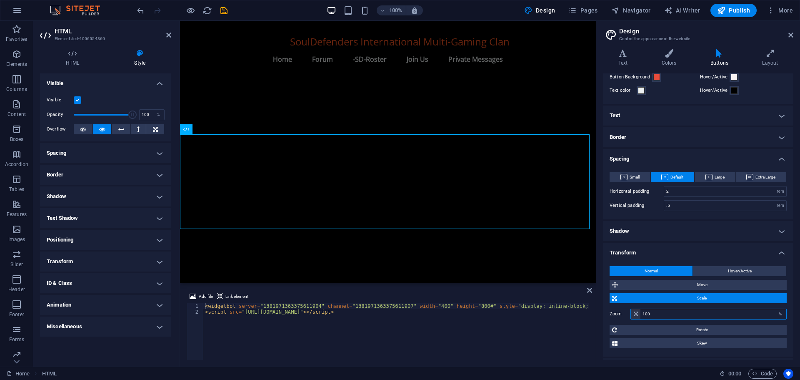
click at [662, 314] on input "100" at bounding box center [713, 314] width 146 height 10
type input "1000"
type input "100"
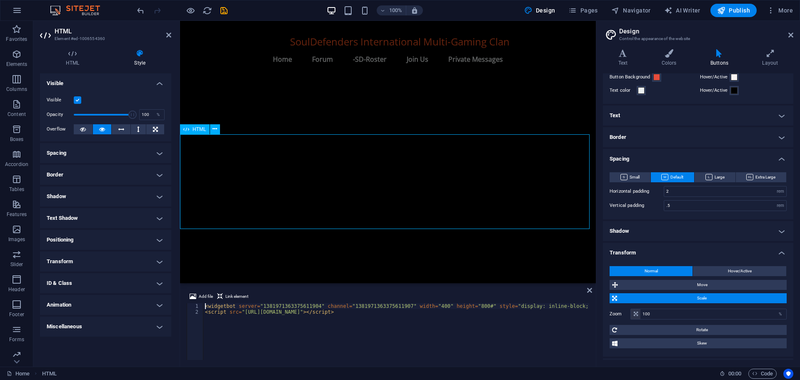
click at [69, 54] on icon at bounding box center [72, 53] width 65 height 8
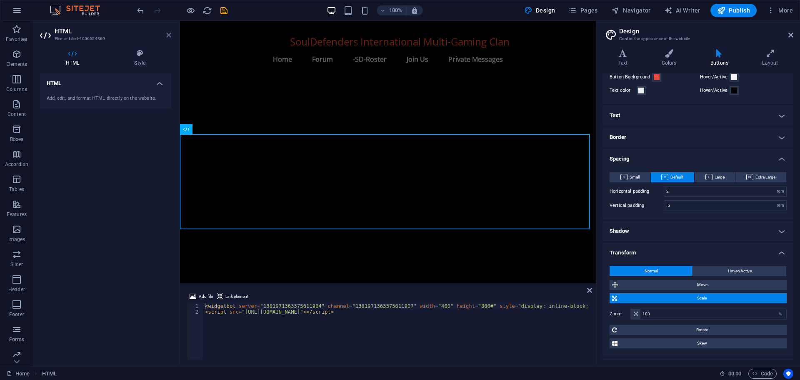
click at [167, 34] on icon at bounding box center [168, 35] width 5 height 7
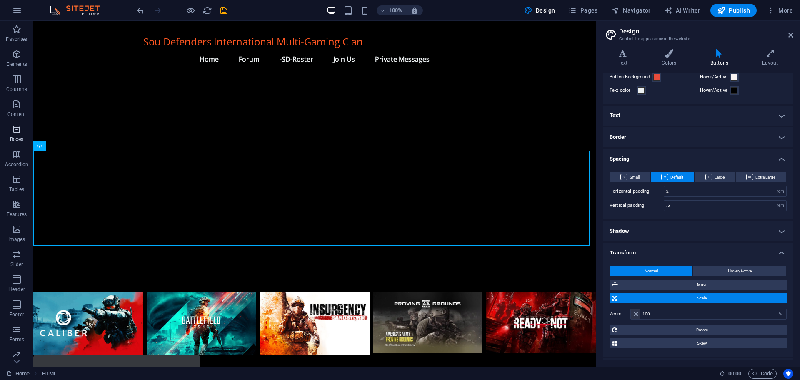
click at [16, 130] on icon "button" at bounding box center [17, 129] width 10 height 10
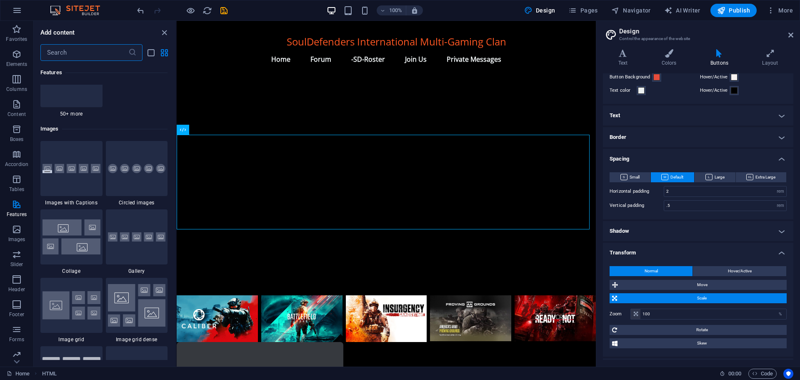
scroll to position [4173, 0]
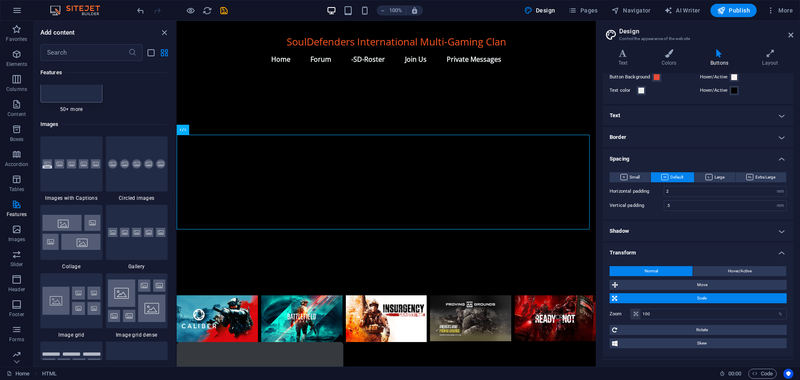
click at [77, 96] on div at bounding box center [71, 74] width 62 height 55
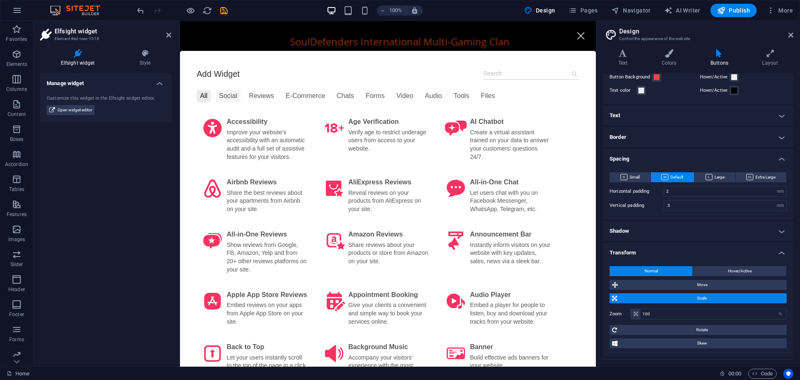
click at [224, 95] on div "Social" at bounding box center [228, 96] width 25 height 12
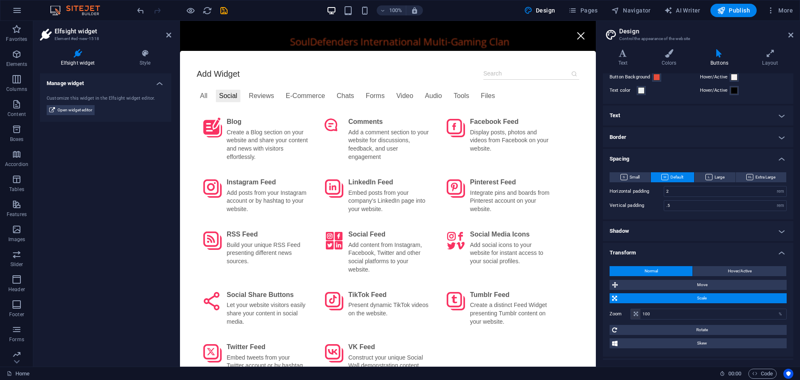
click at [577, 35] on div at bounding box center [580, 35] width 19 height 19
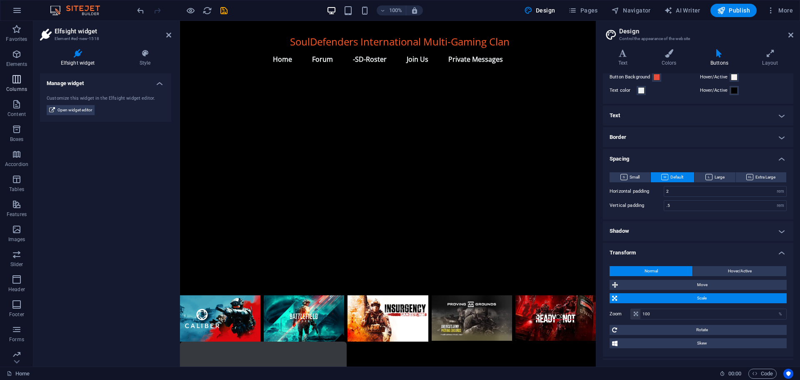
click at [17, 81] on icon "button" at bounding box center [17, 79] width 10 height 10
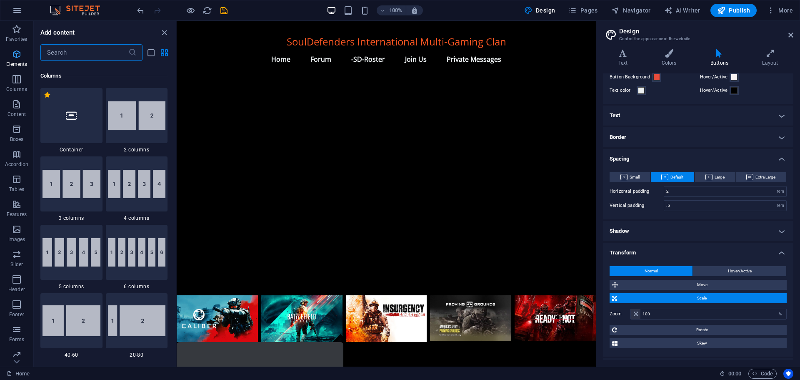
scroll to position [412, 0]
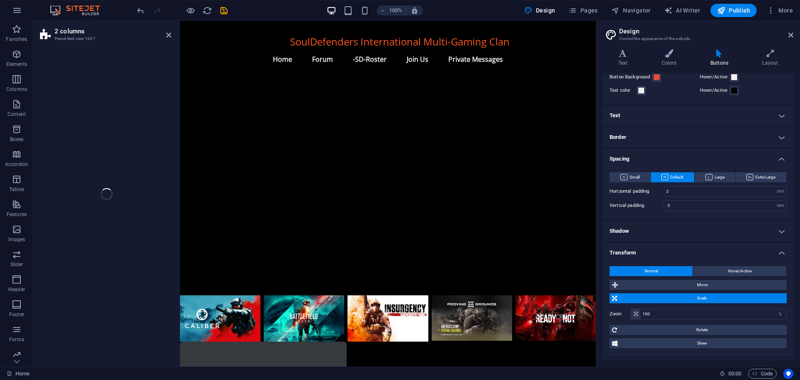
select select "rem"
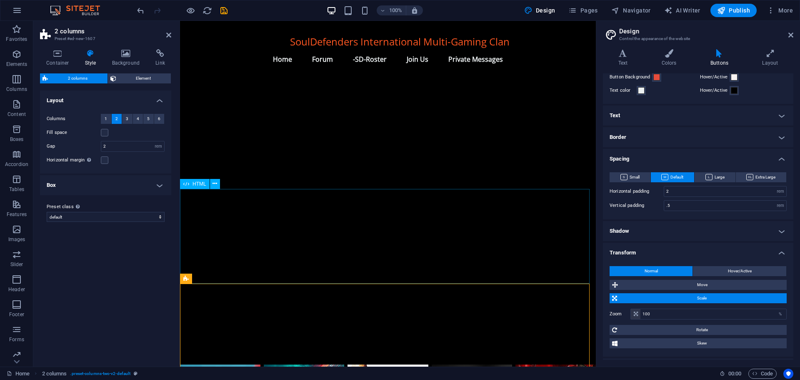
scroll to position [3009, 0]
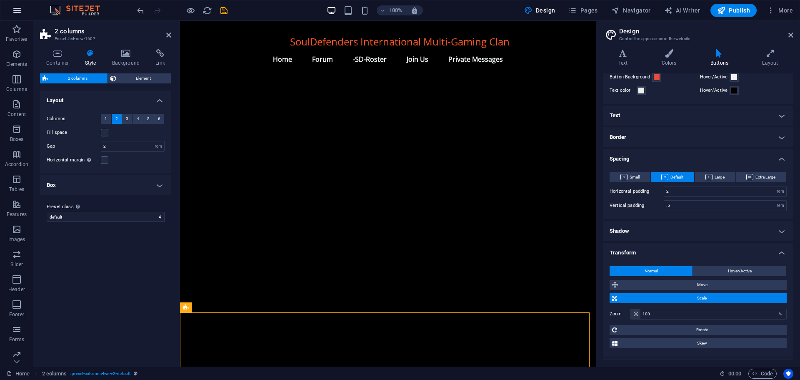
click at [16, 7] on icon "button" at bounding box center [17, 10] width 10 height 10
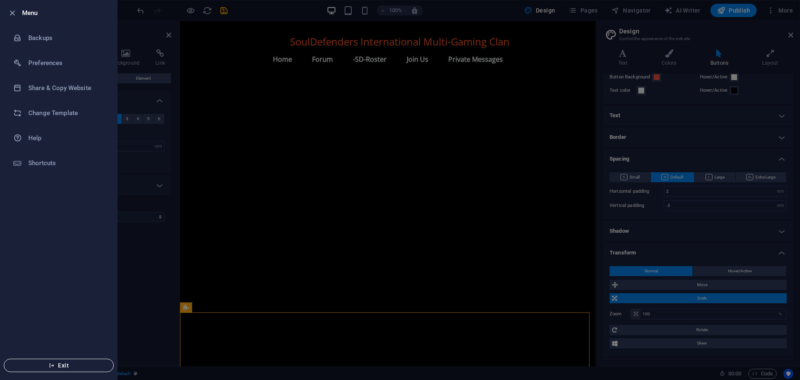
click at [49, 367] on icon "button" at bounding box center [52, 365] width 6 height 6
